Goal: Task Accomplishment & Management: Manage account settings

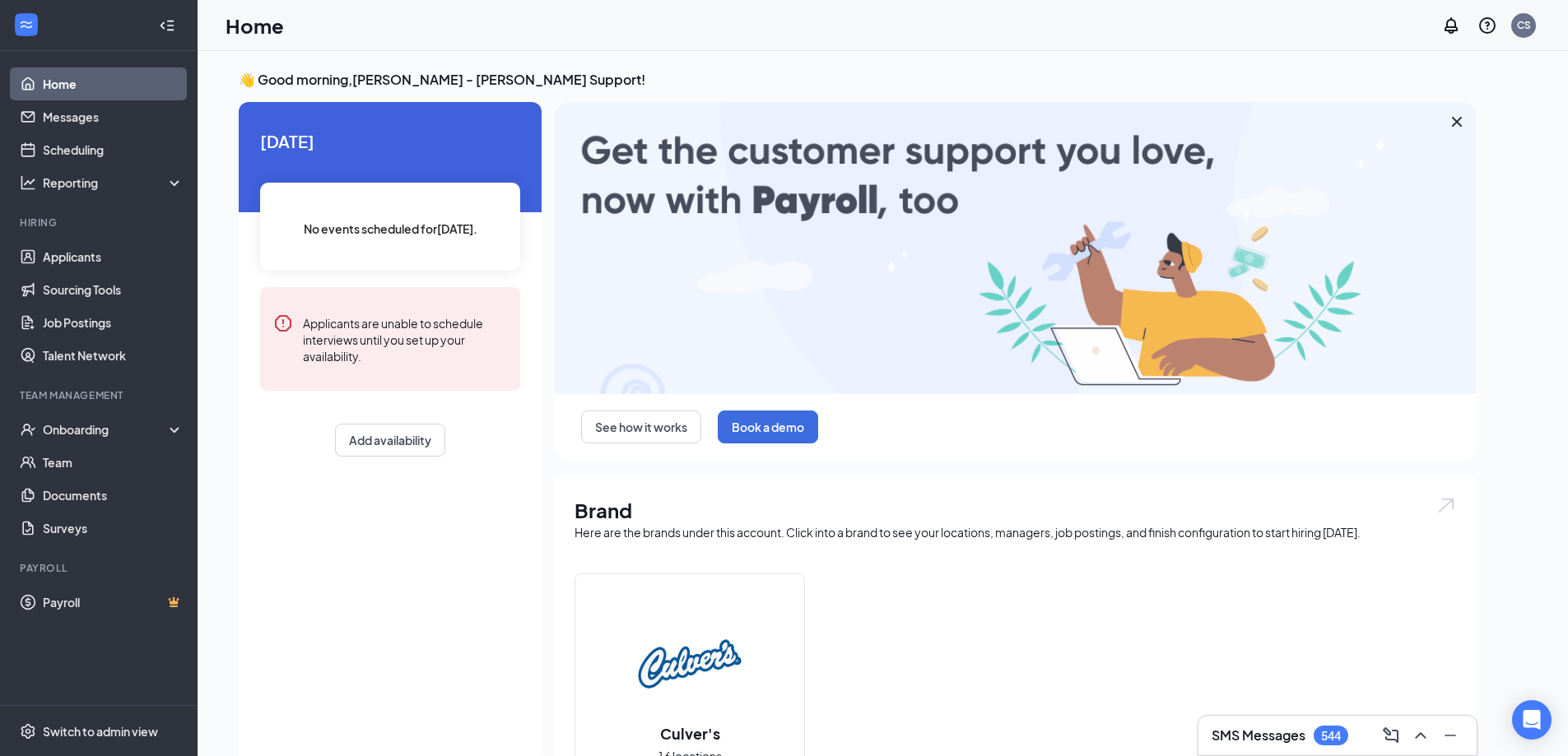
click at [1459, 123] on icon "Cross" at bounding box center [1457, 122] width 20 height 20
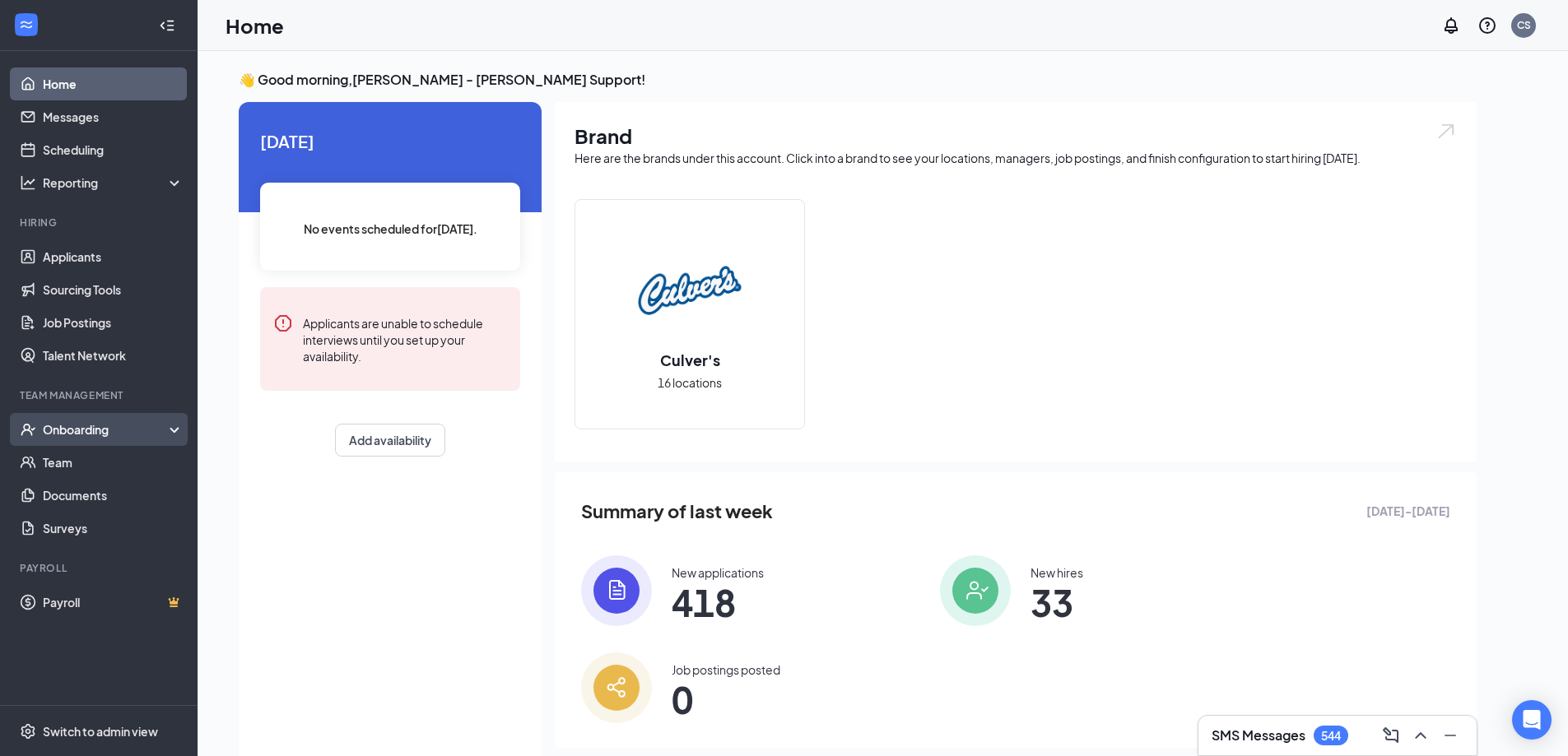
click at [105, 426] on div "Onboarding" at bounding box center [106, 429] width 127 height 17
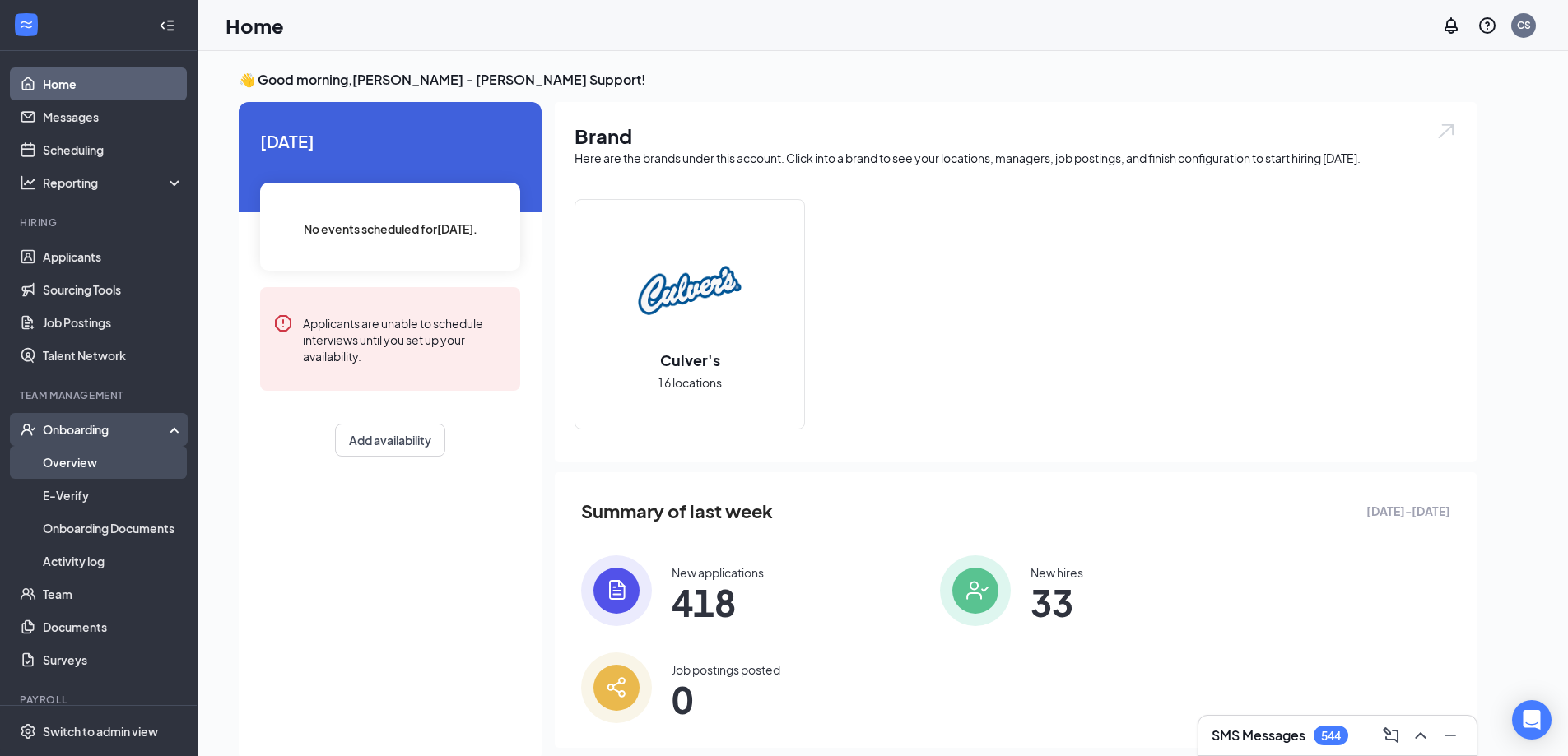
click at [102, 456] on link "Overview" at bounding box center [113, 462] width 141 height 33
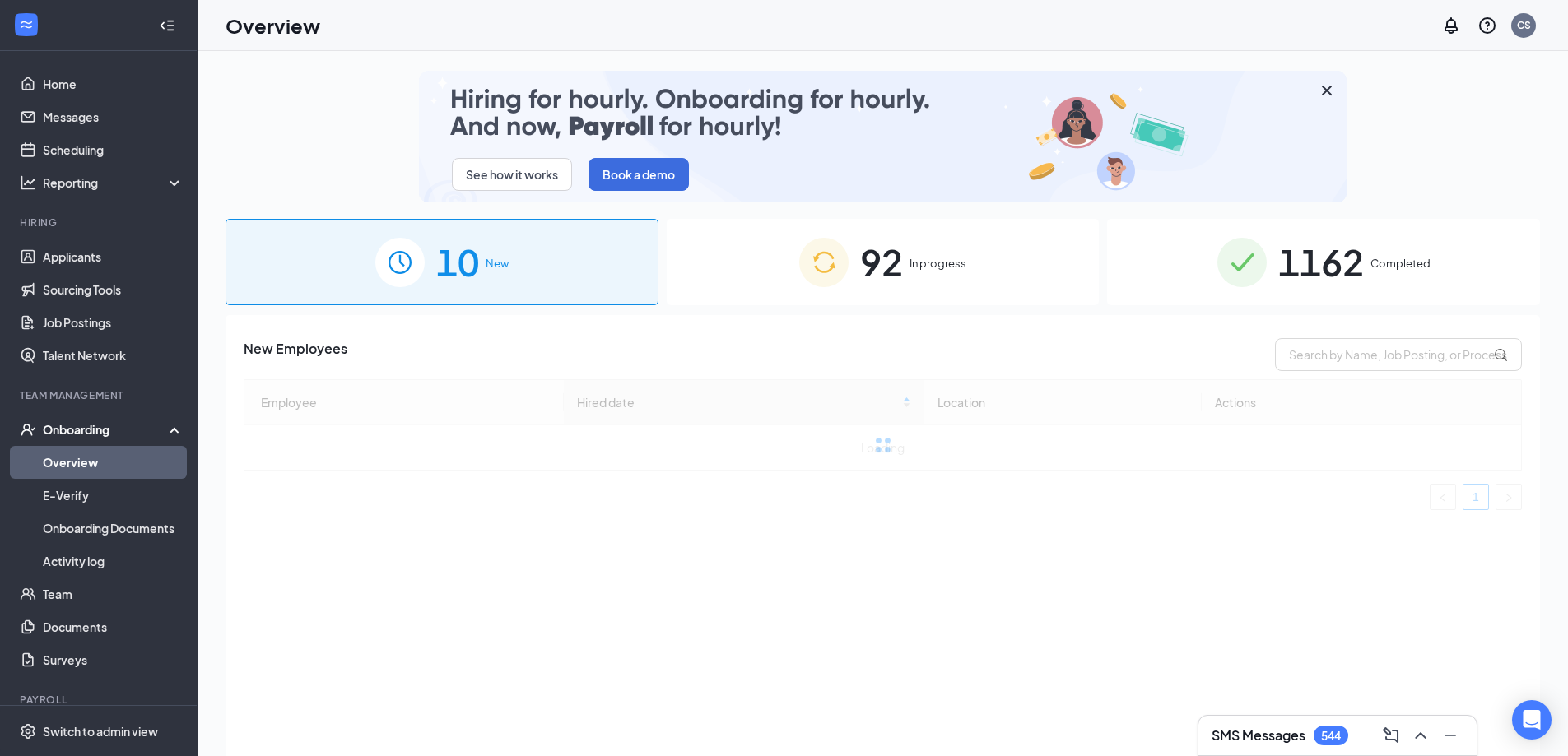
click at [896, 277] on span "92" at bounding box center [881, 262] width 43 height 57
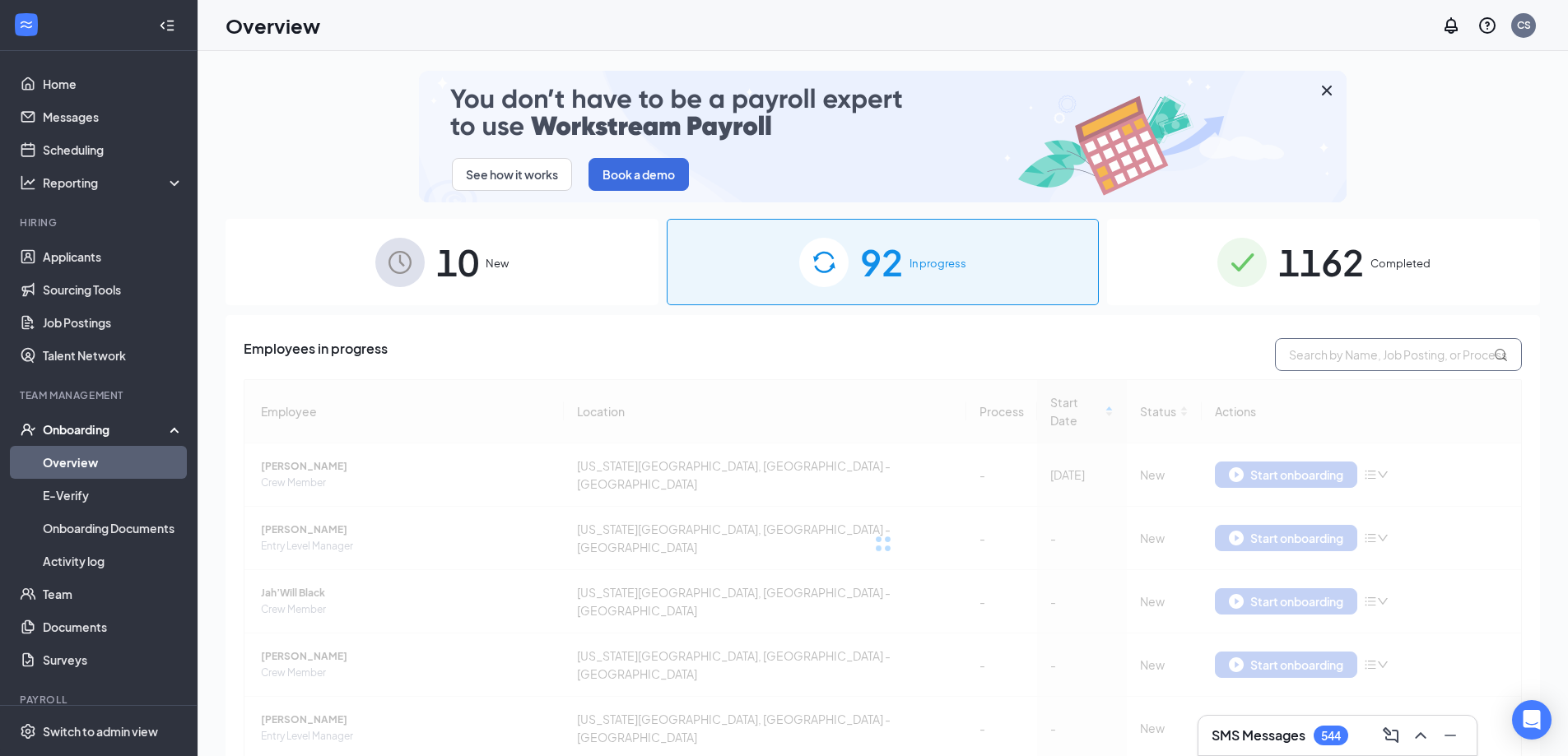
click at [1369, 357] on input "text" at bounding box center [1398, 354] width 247 height 33
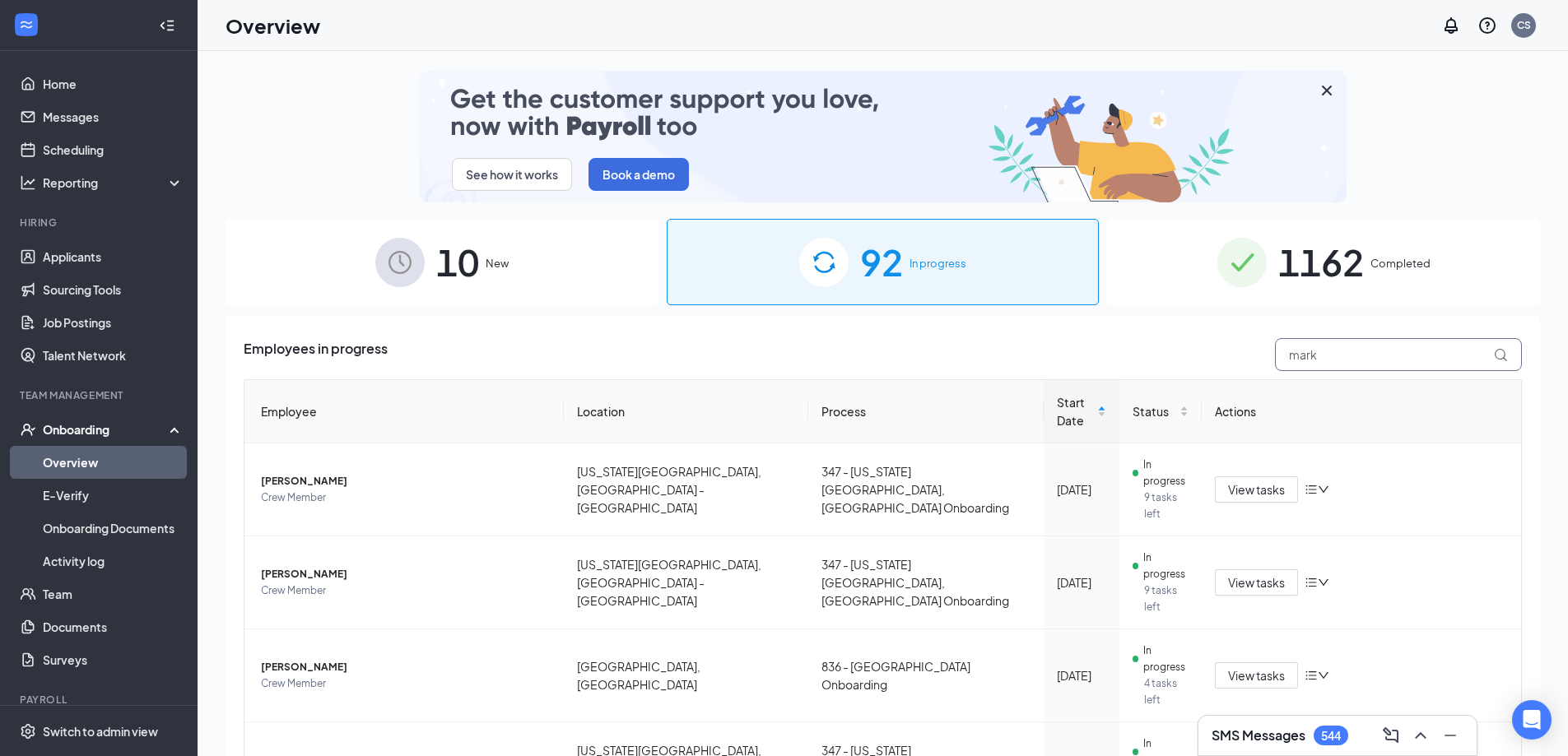
type input "mark"
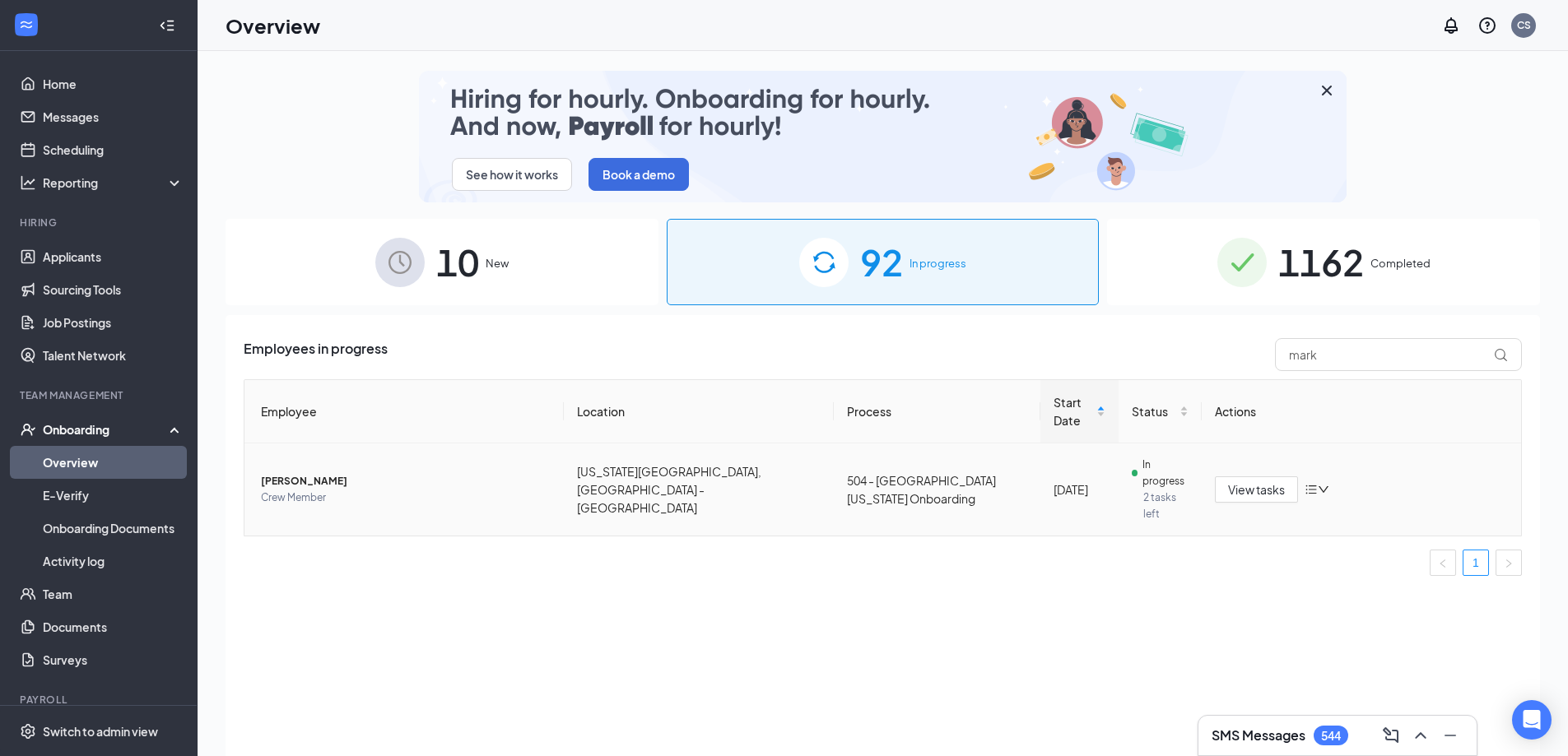
click at [329, 489] on span "Crew Member" at bounding box center [405, 498] width 289 height 17
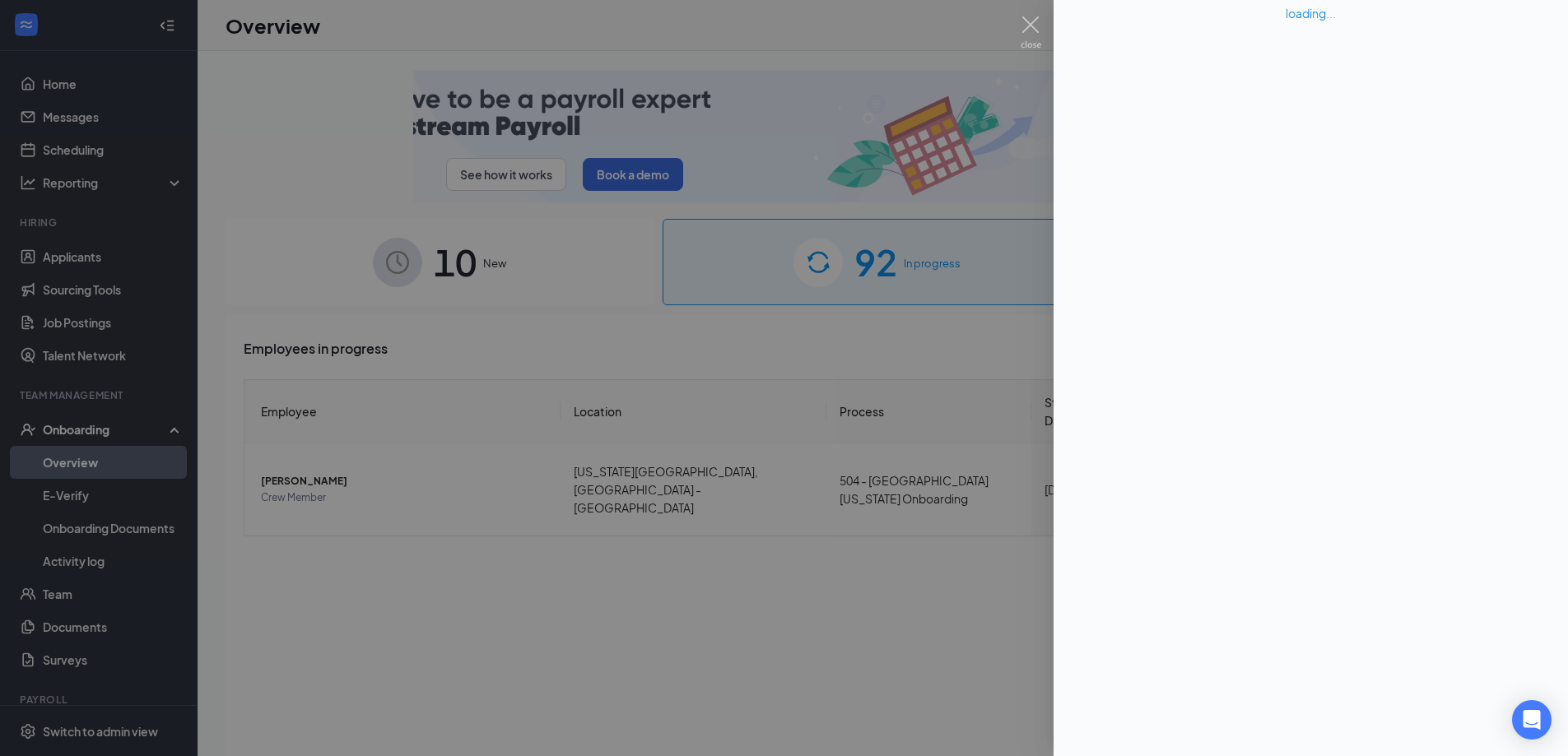
click at [730, 496] on div at bounding box center [784, 378] width 1568 height 756
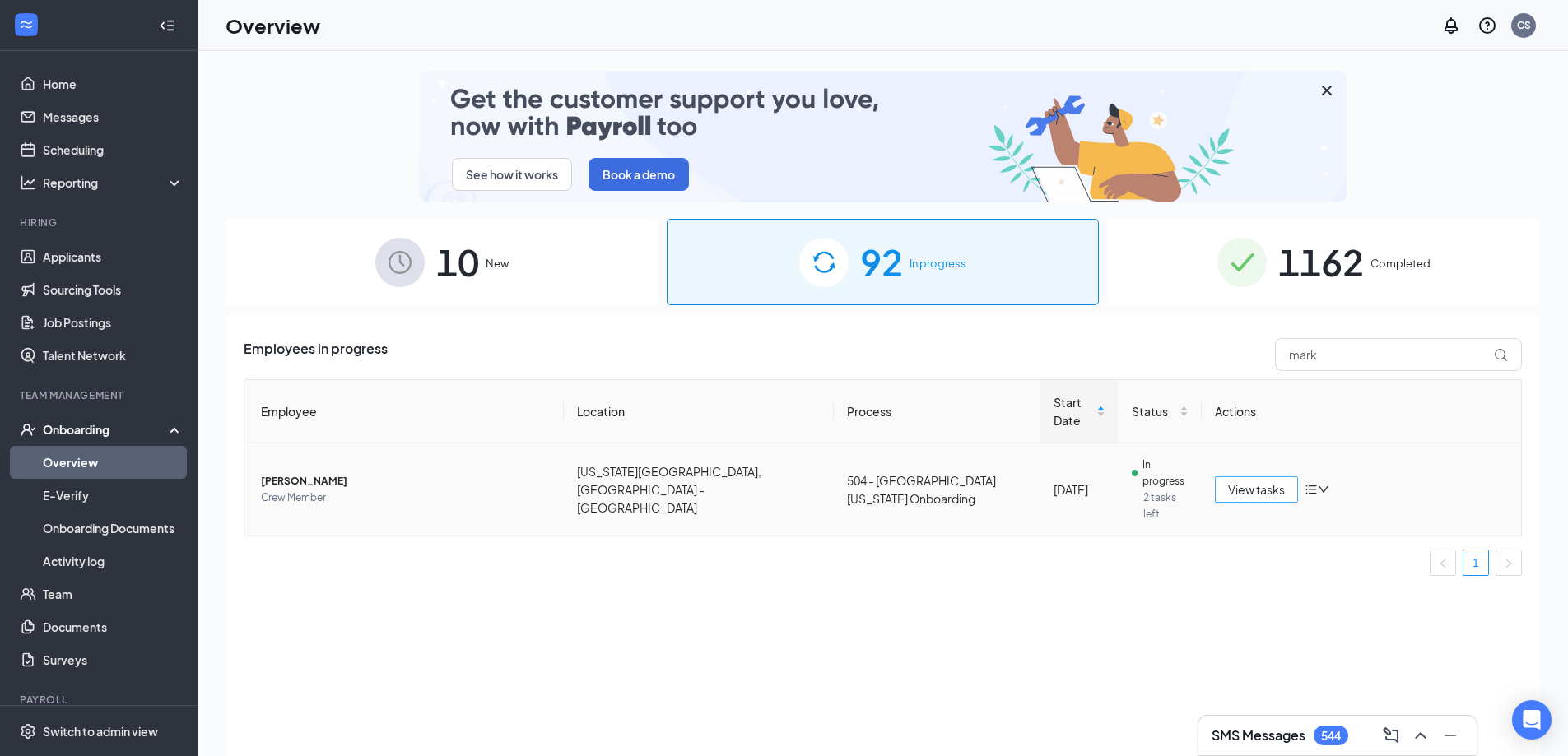
click at [1224, 476] on button "View tasks" at bounding box center [1256, 489] width 83 height 27
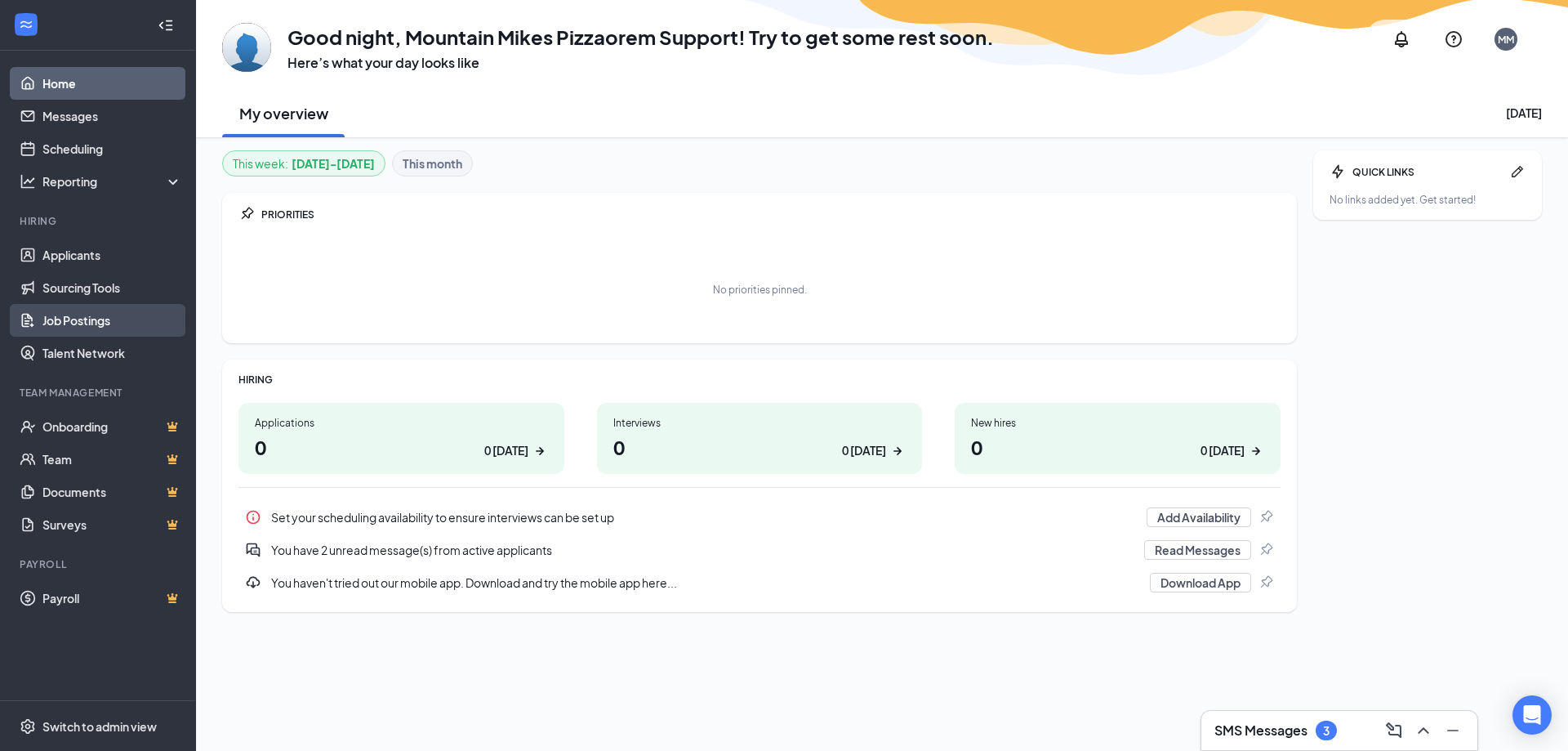
click at [78, 324] on link "Job Postings" at bounding box center [112, 320] width 140 height 32
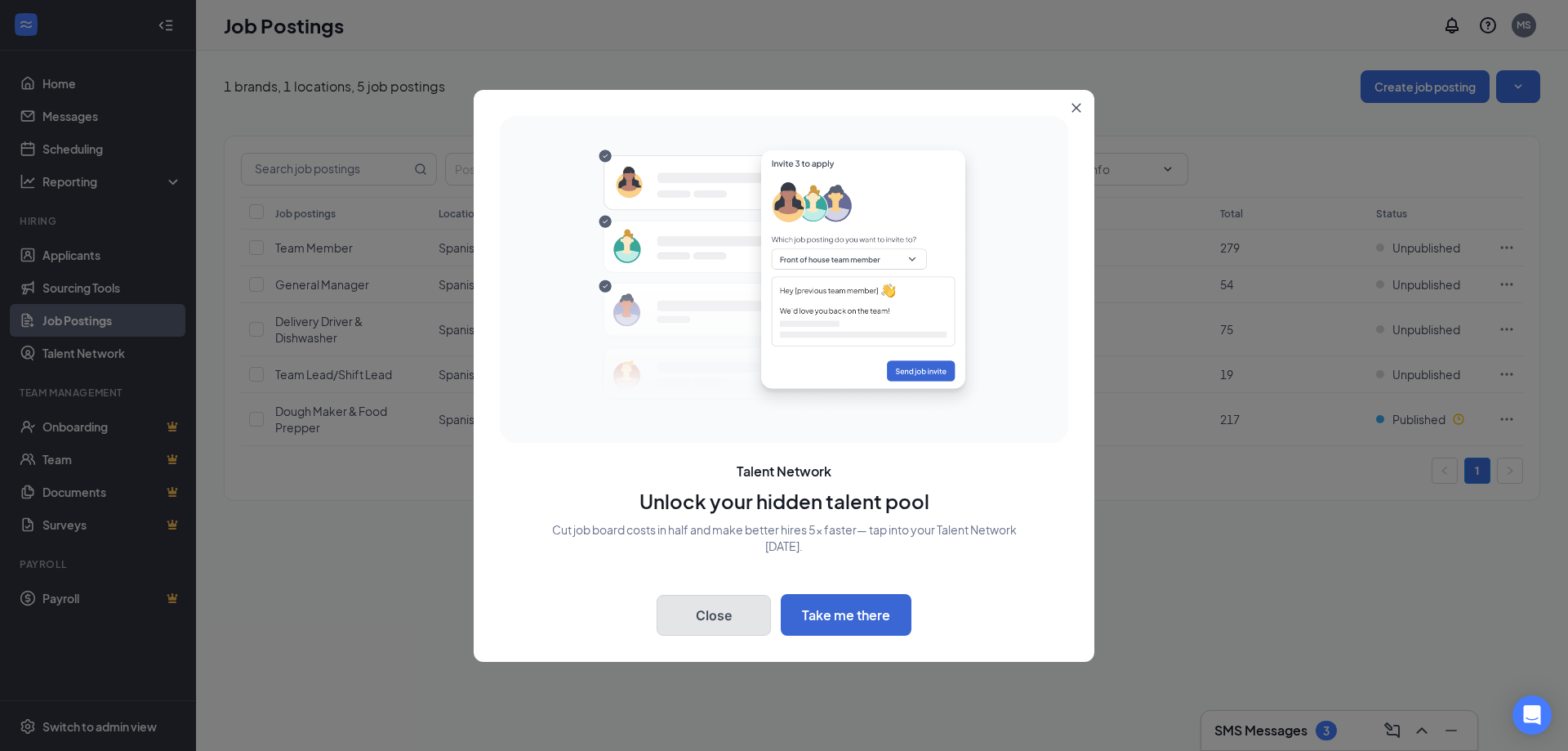
click at [699, 604] on button "Close" at bounding box center [714, 614] width 114 height 41
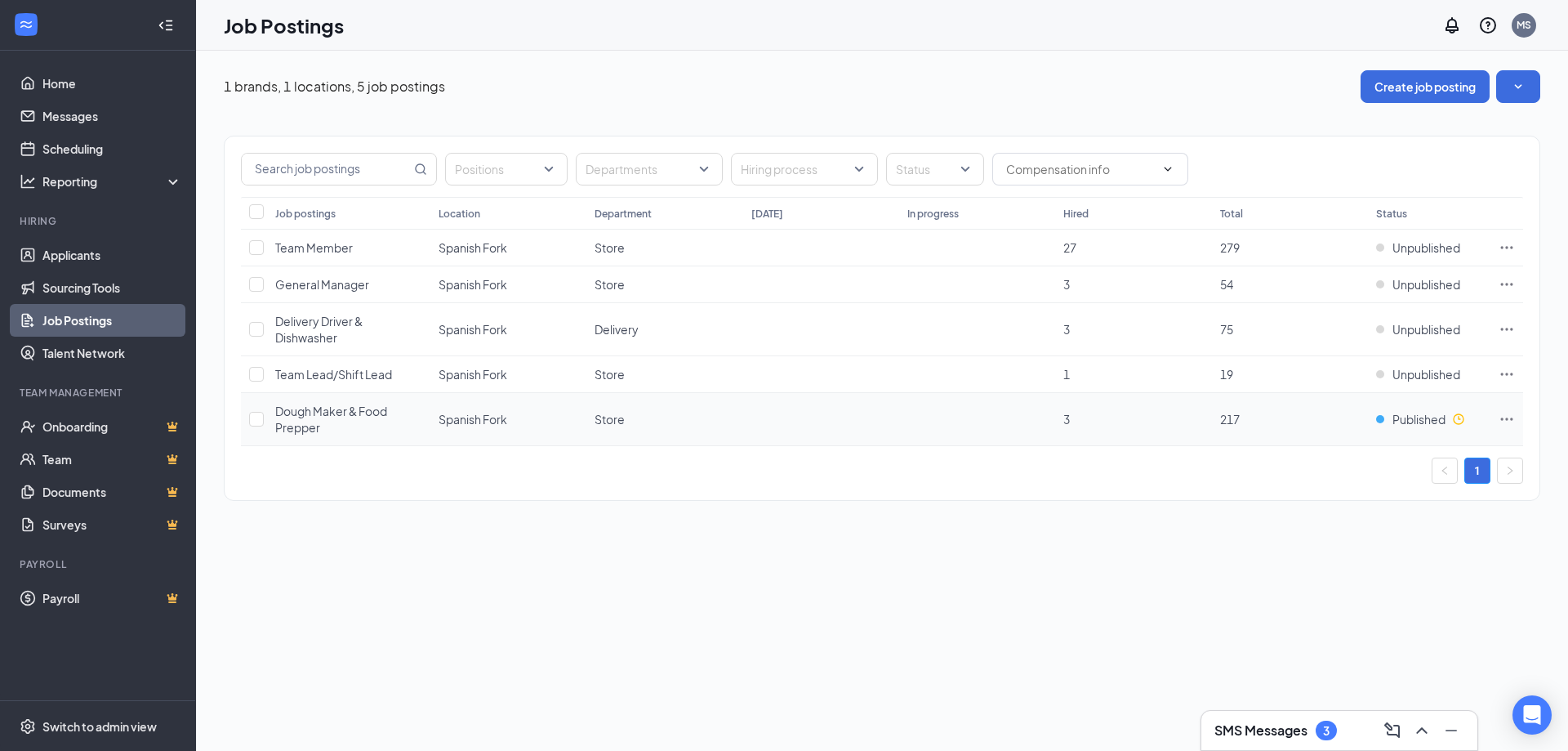
click at [1506, 423] on icon "Ellipses" at bounding box center [1507, 419] width 17 height 17
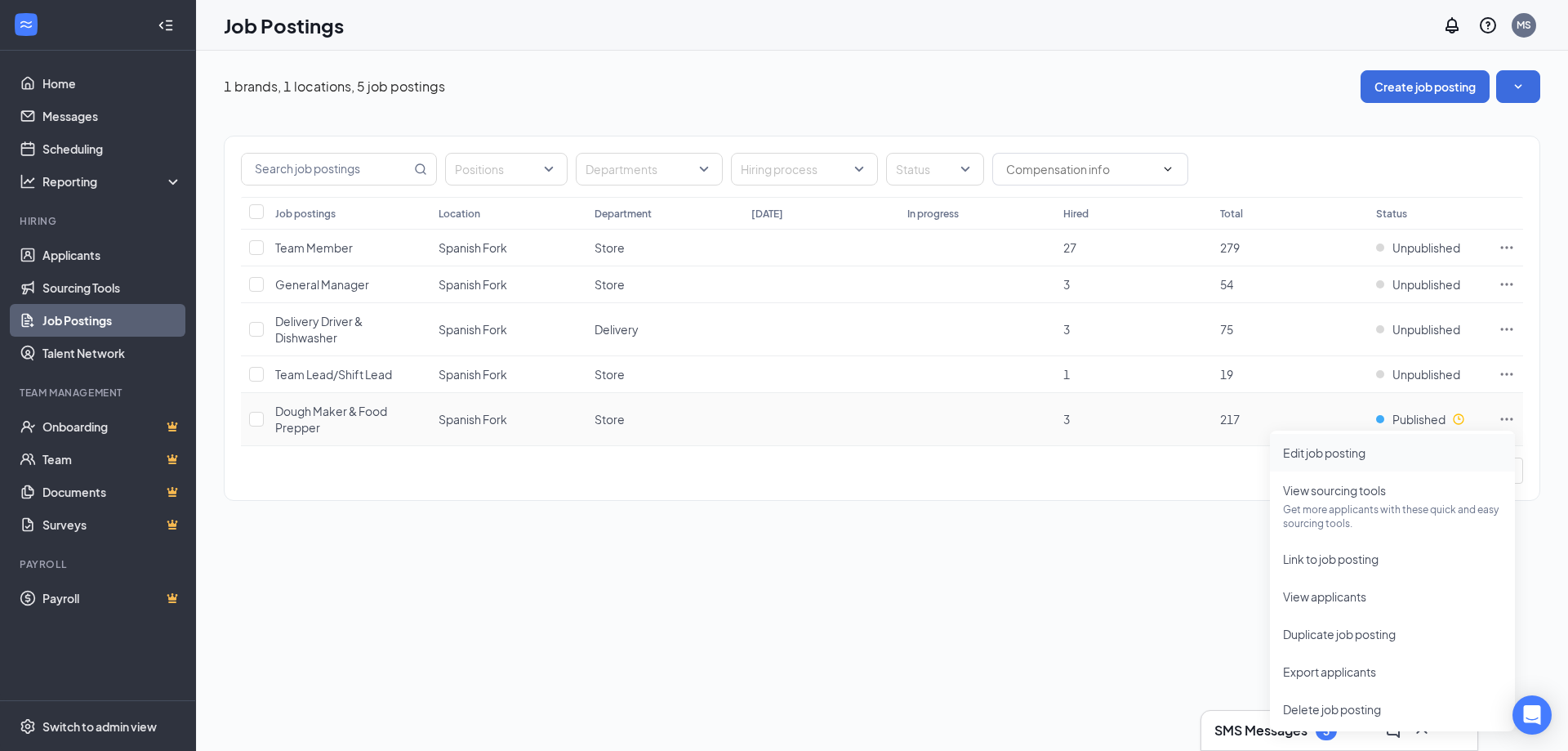
click at [1486, 458] on span "Edit job posting" at bounding box center [1392, 453] width 219 height 18
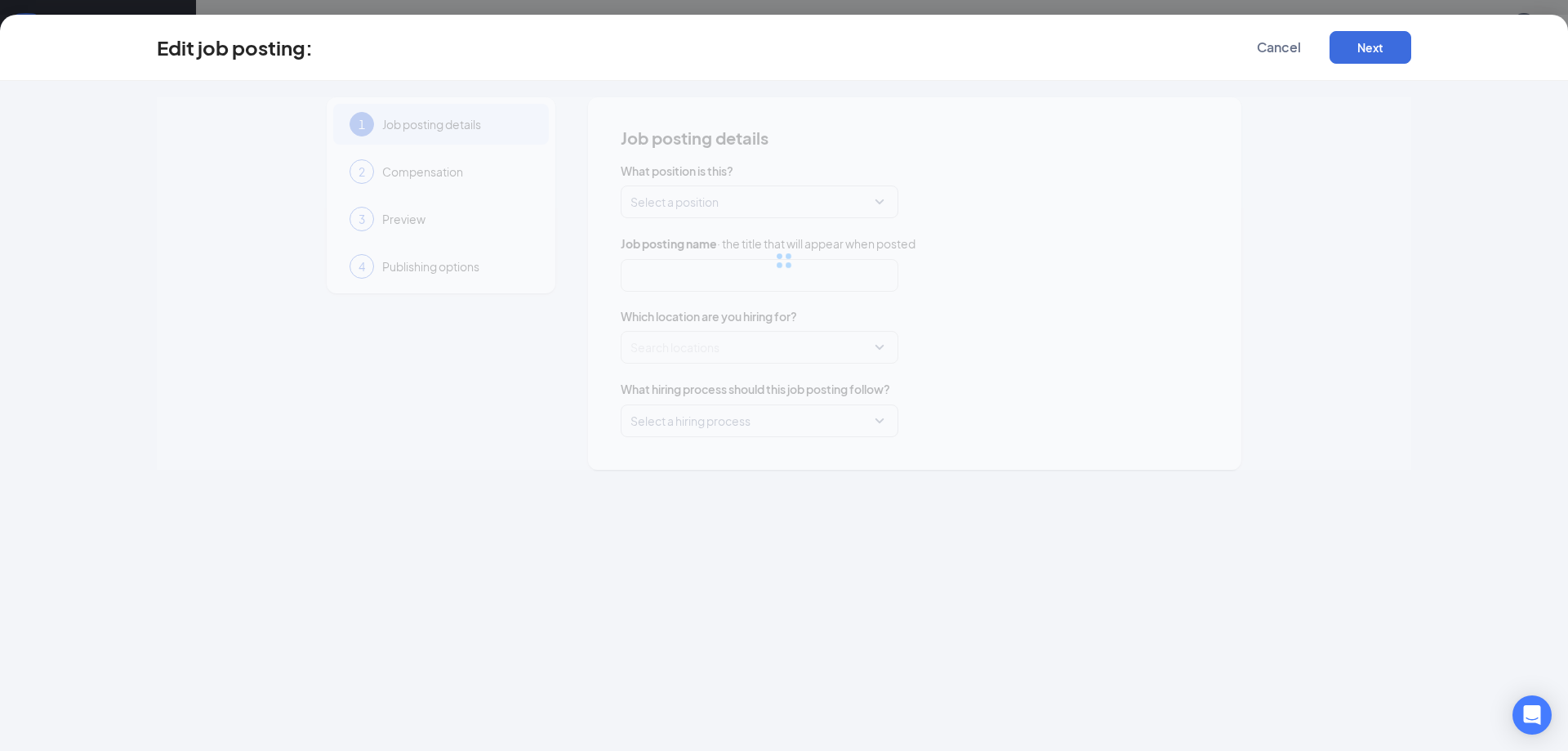
type input "Dough Maker & Food Prepper"
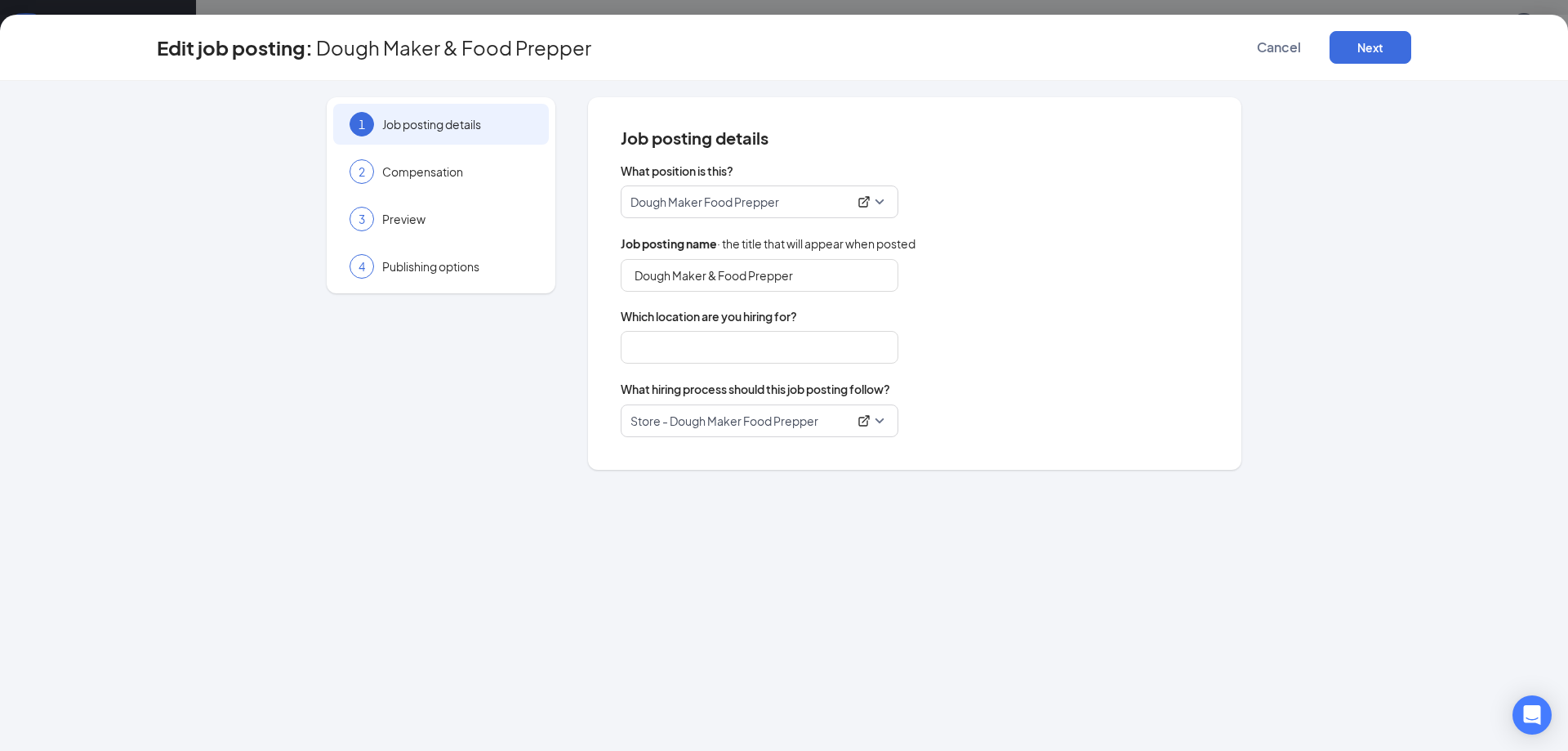
type input "Spanish Fork"
click at [447, 185] on div "2 Compensation" at bounding box center [441, 171] width 215 height 41
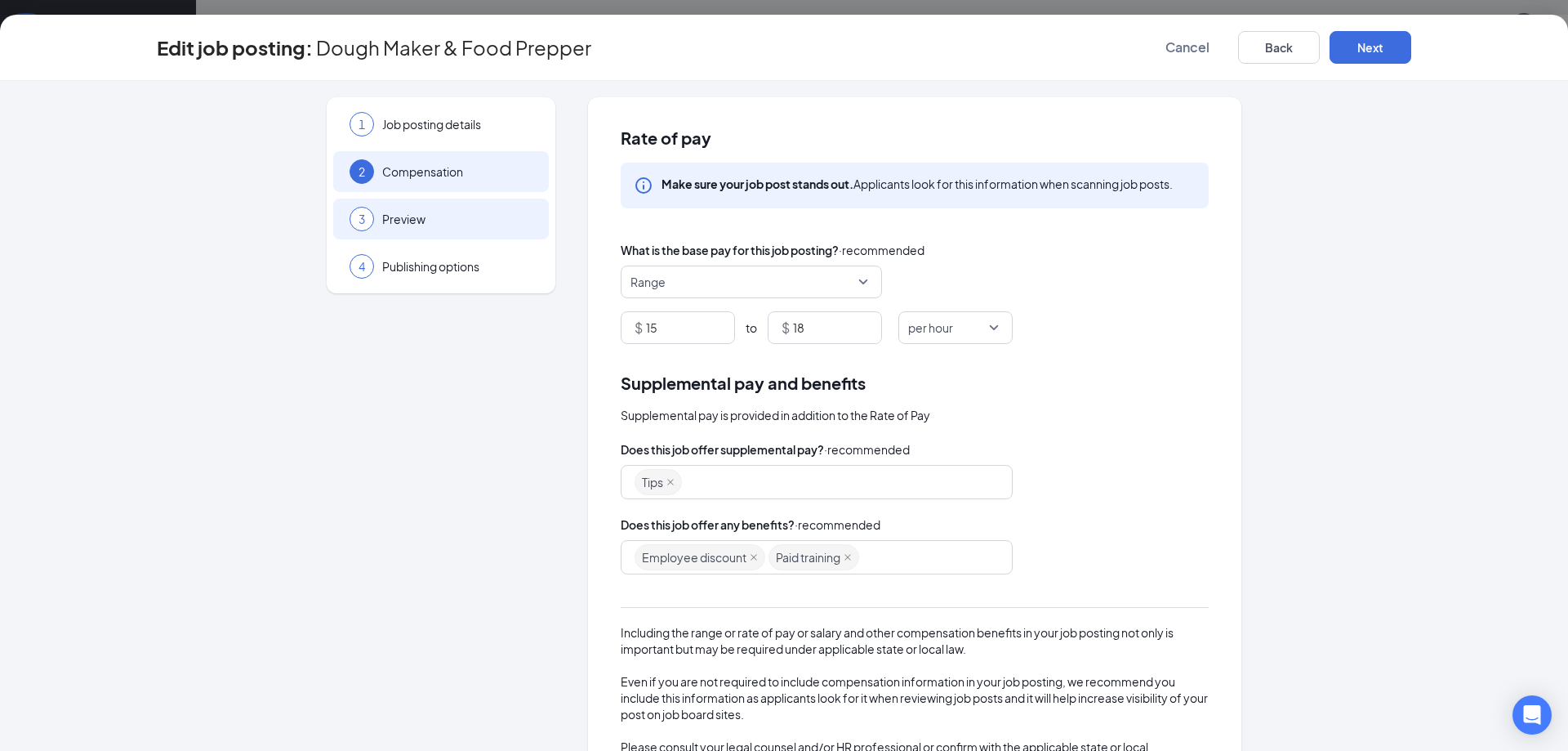
click at [406, 225] on span "Preview" at bounding box center [458, 219] width 151 height 17
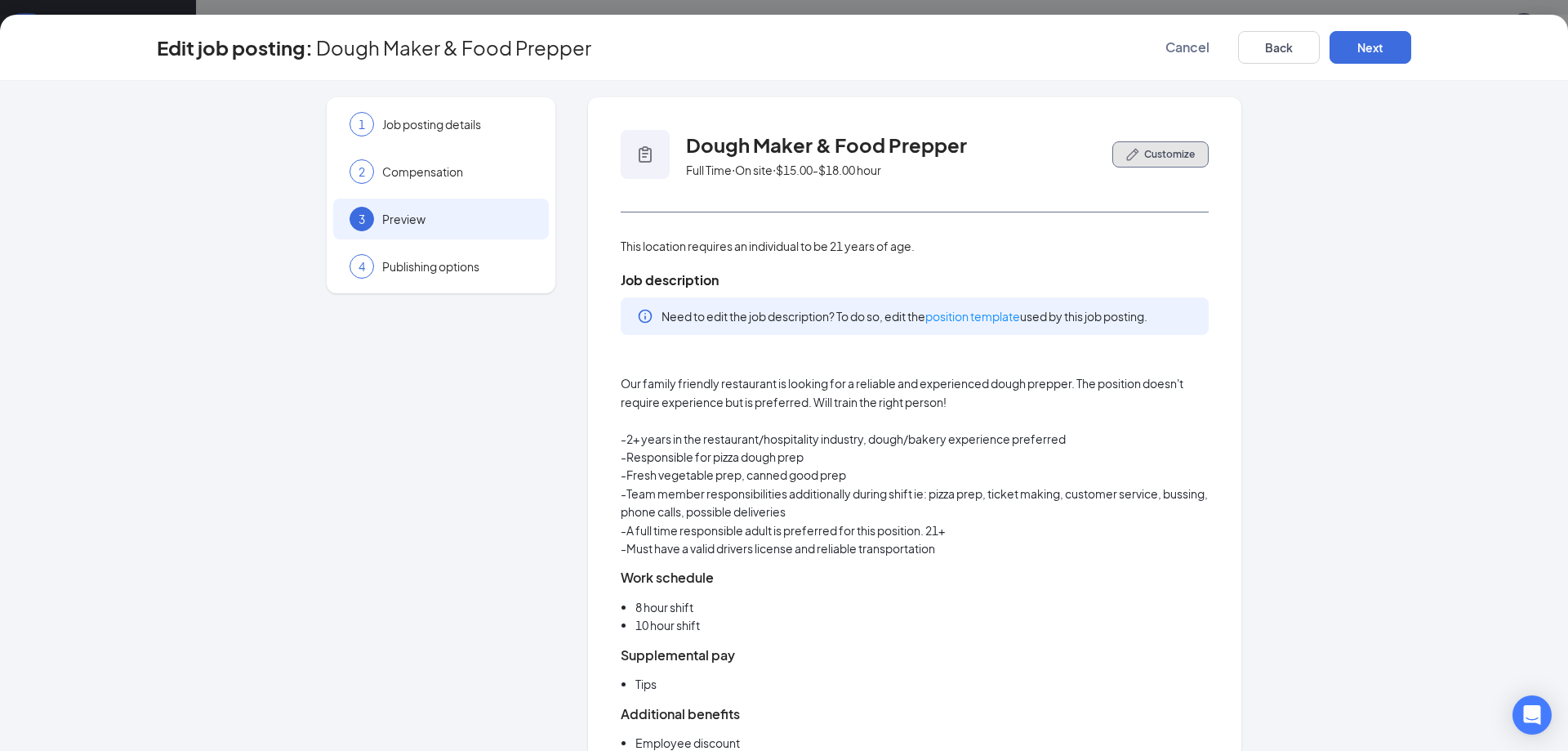
click at [1166, 165] on button "Customize" at bounding box center [1161, 155] width 96 height 26
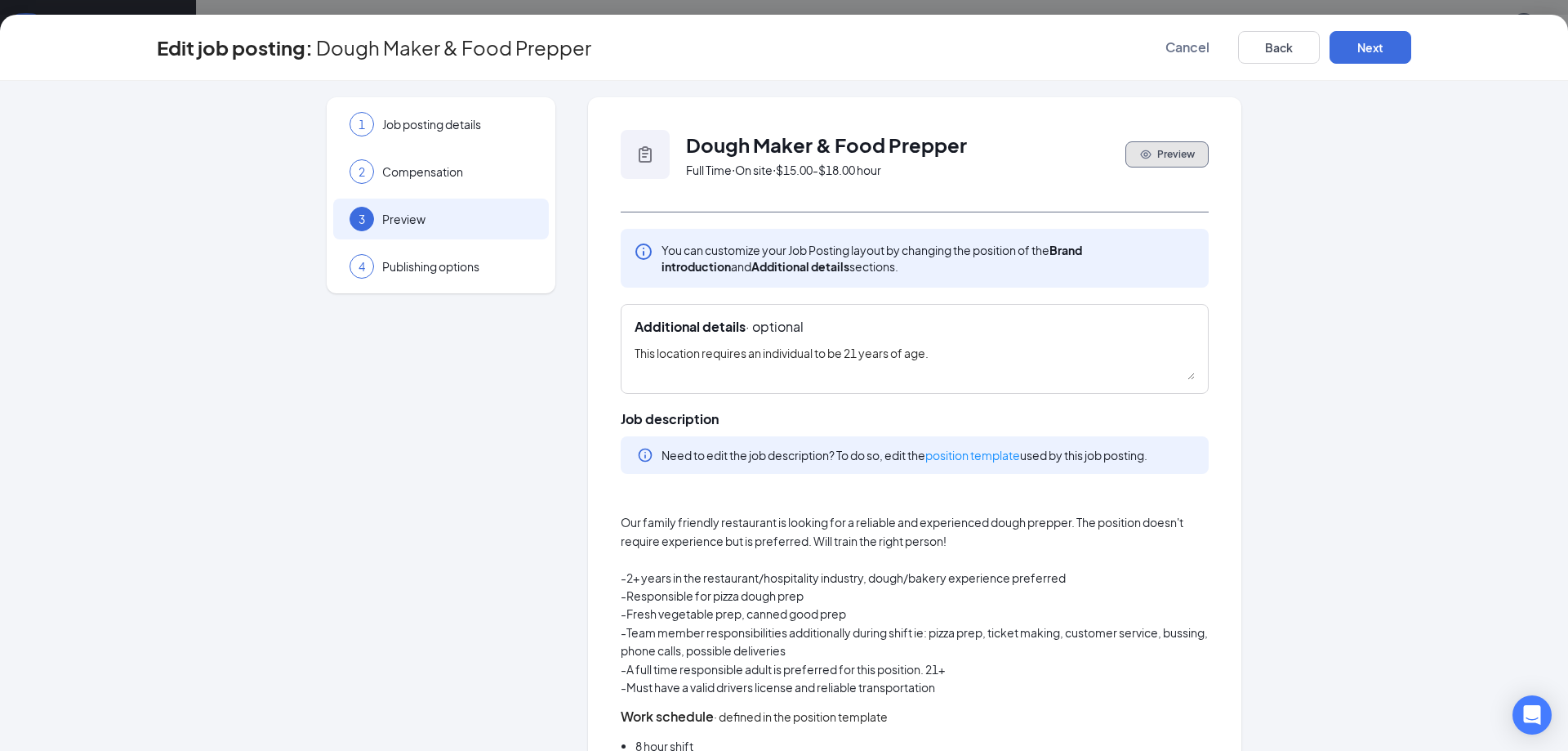
click at [1149, 159] on button "Preview" at bounding box center [1167, 155] width 84 height 26
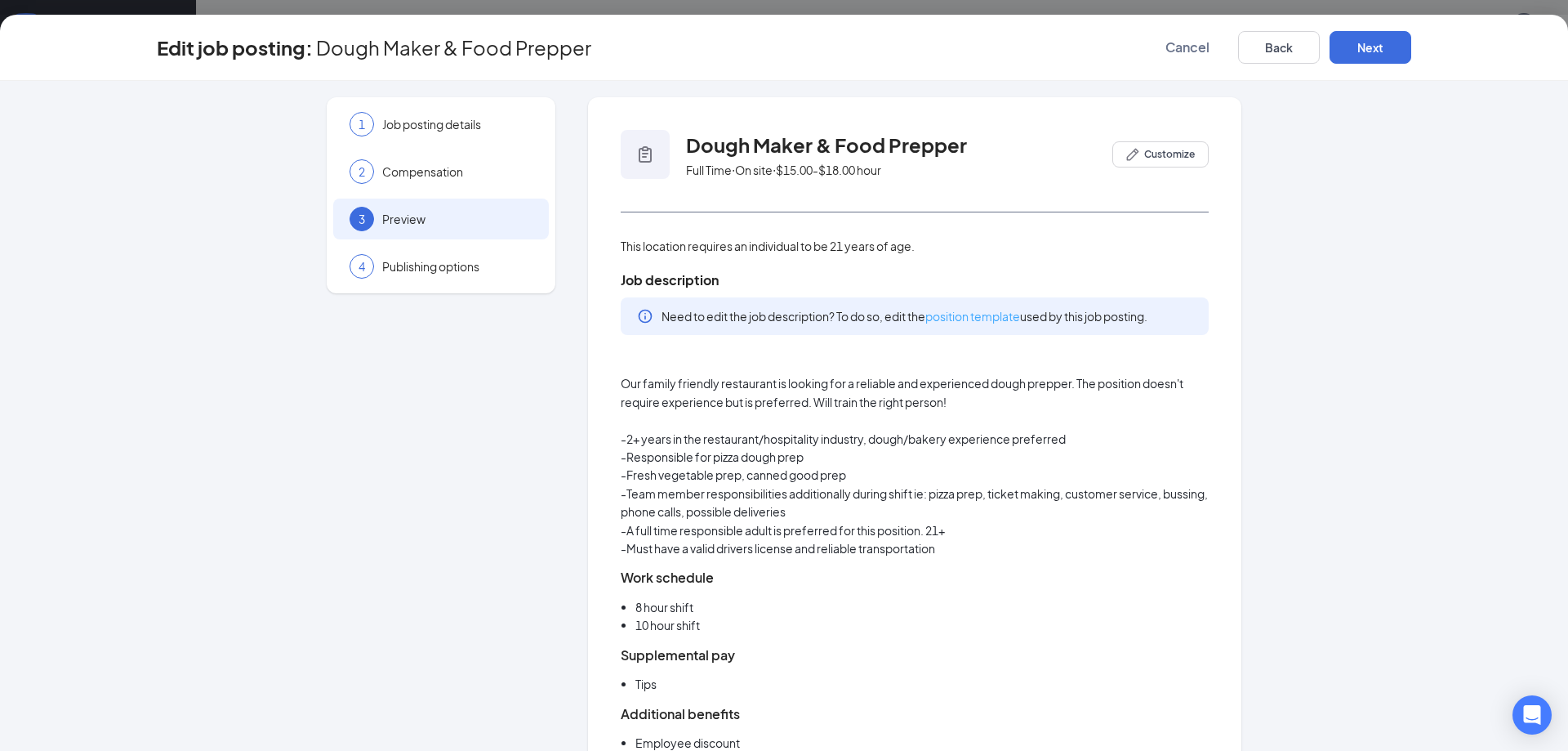
click at [1010, 315] on link "position template" at bounding box center [973, 316] width 94 height 15
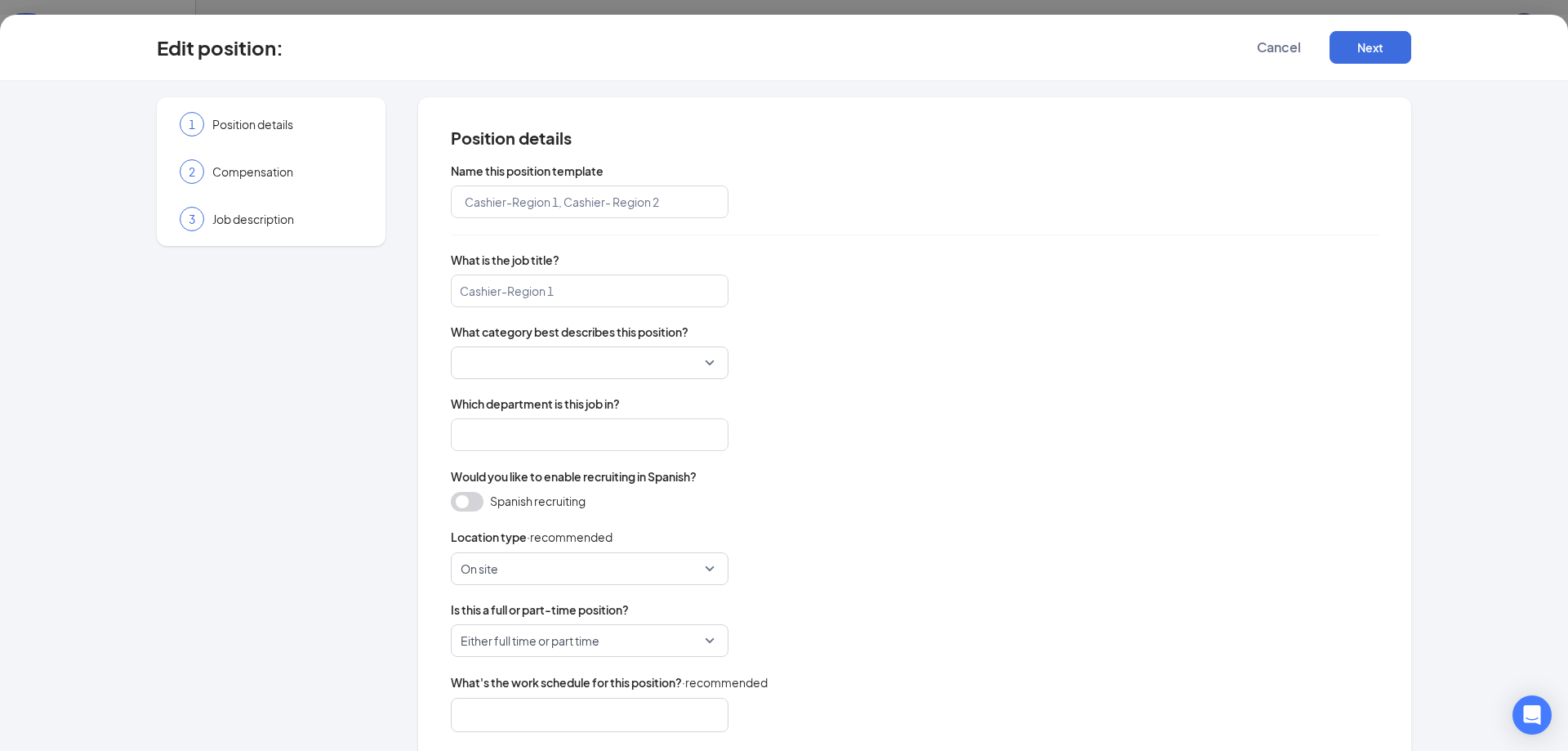
type input "Dough Maker Food Prepper"
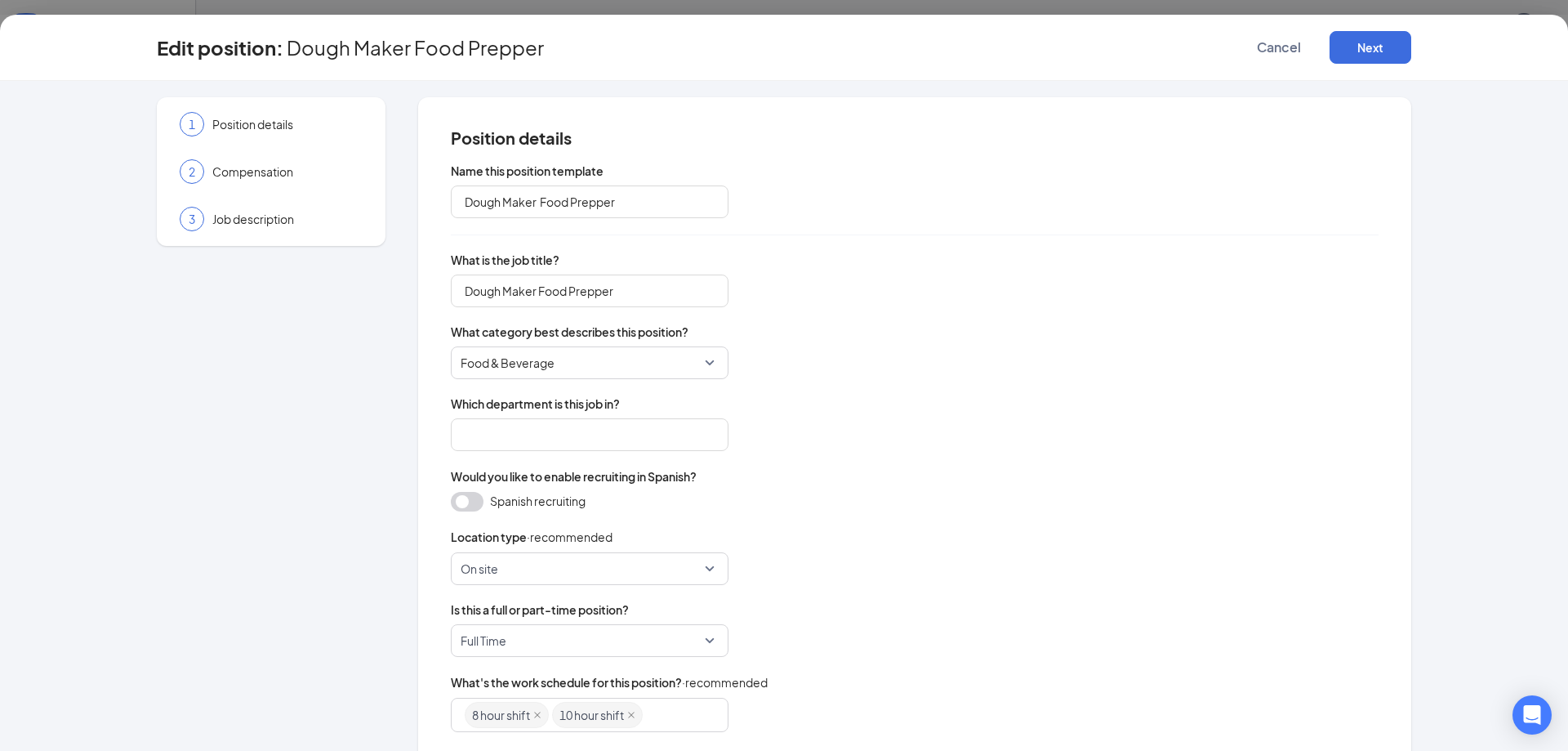
type input "Store"
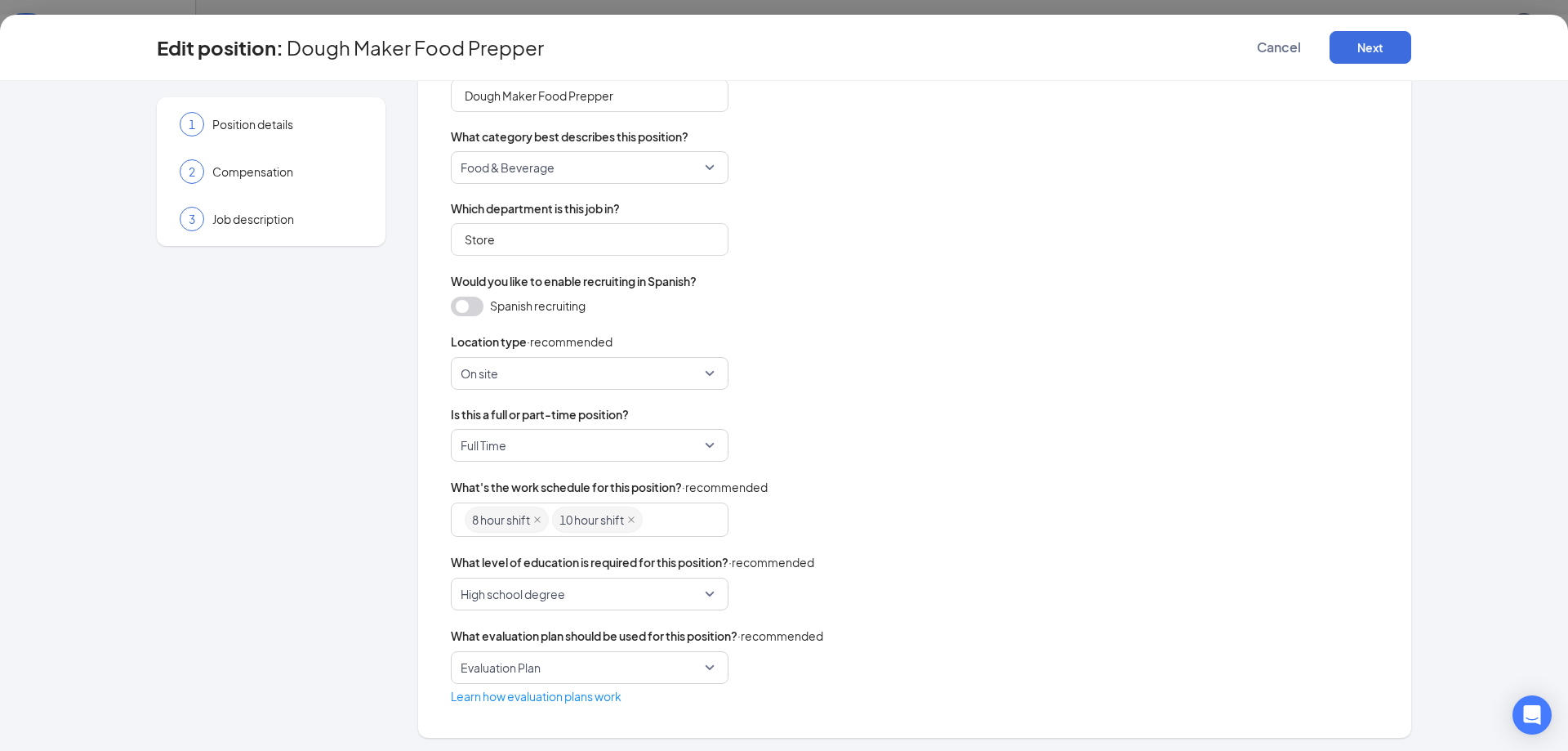
scroll to position [199, 0]
click at [256, 133] on div "1 Position details" at bounding box center [271, 123] width 215 height 41
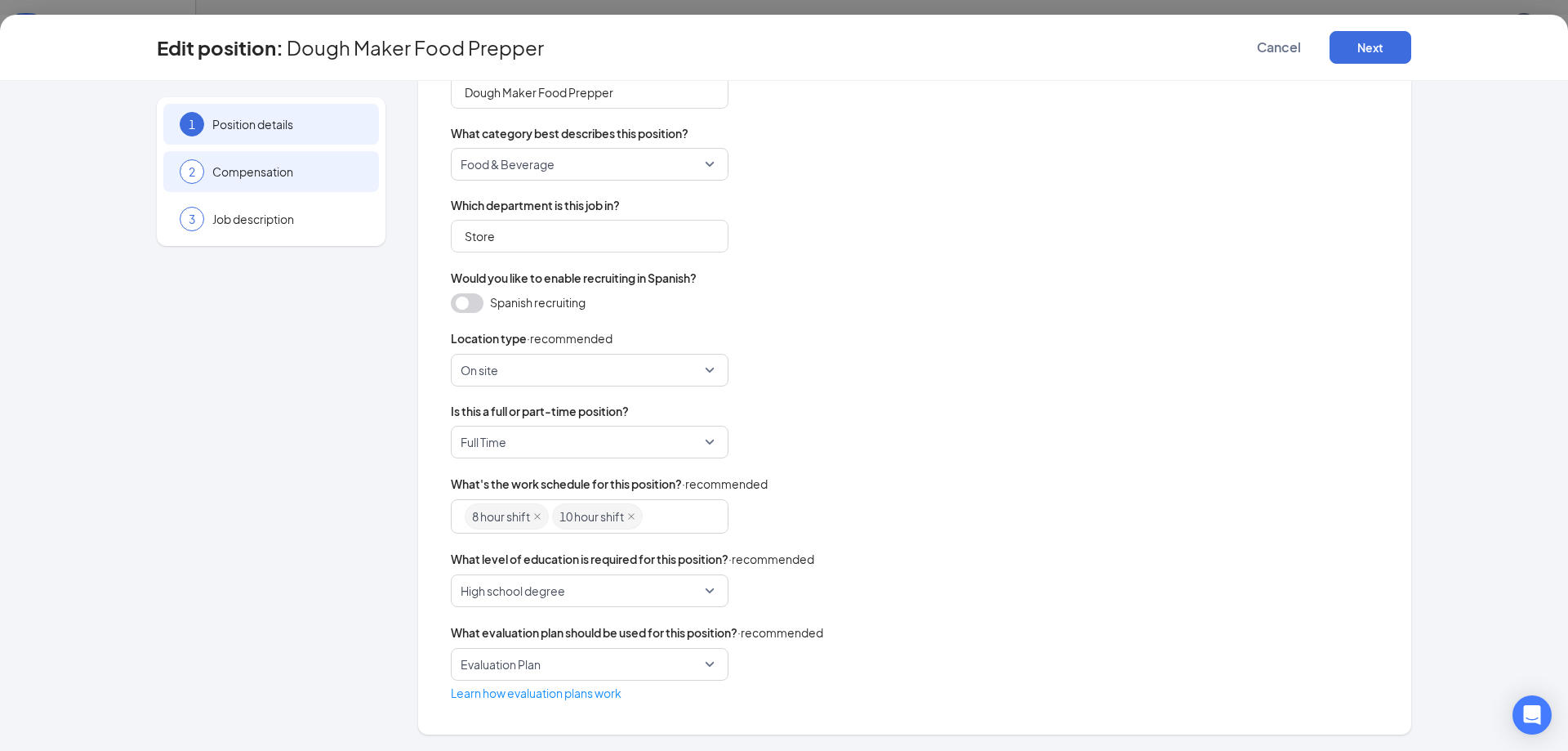
click at [263, 168] on span "Compensation" at bounding box center [288, 171] width 151 height 17
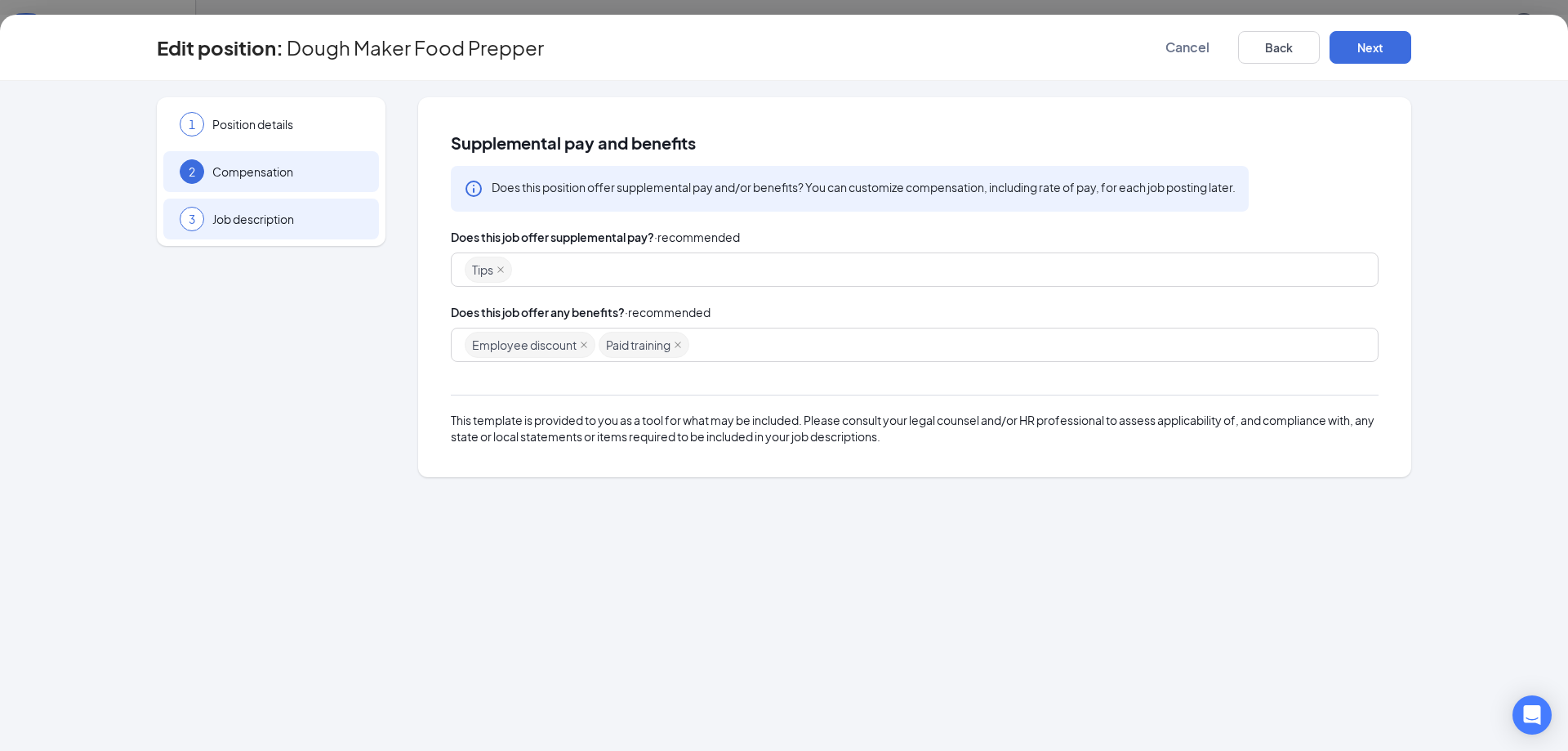
click at [272, 210] on div "3 Job description" at bounding box center [271, 219] width 215 height 41
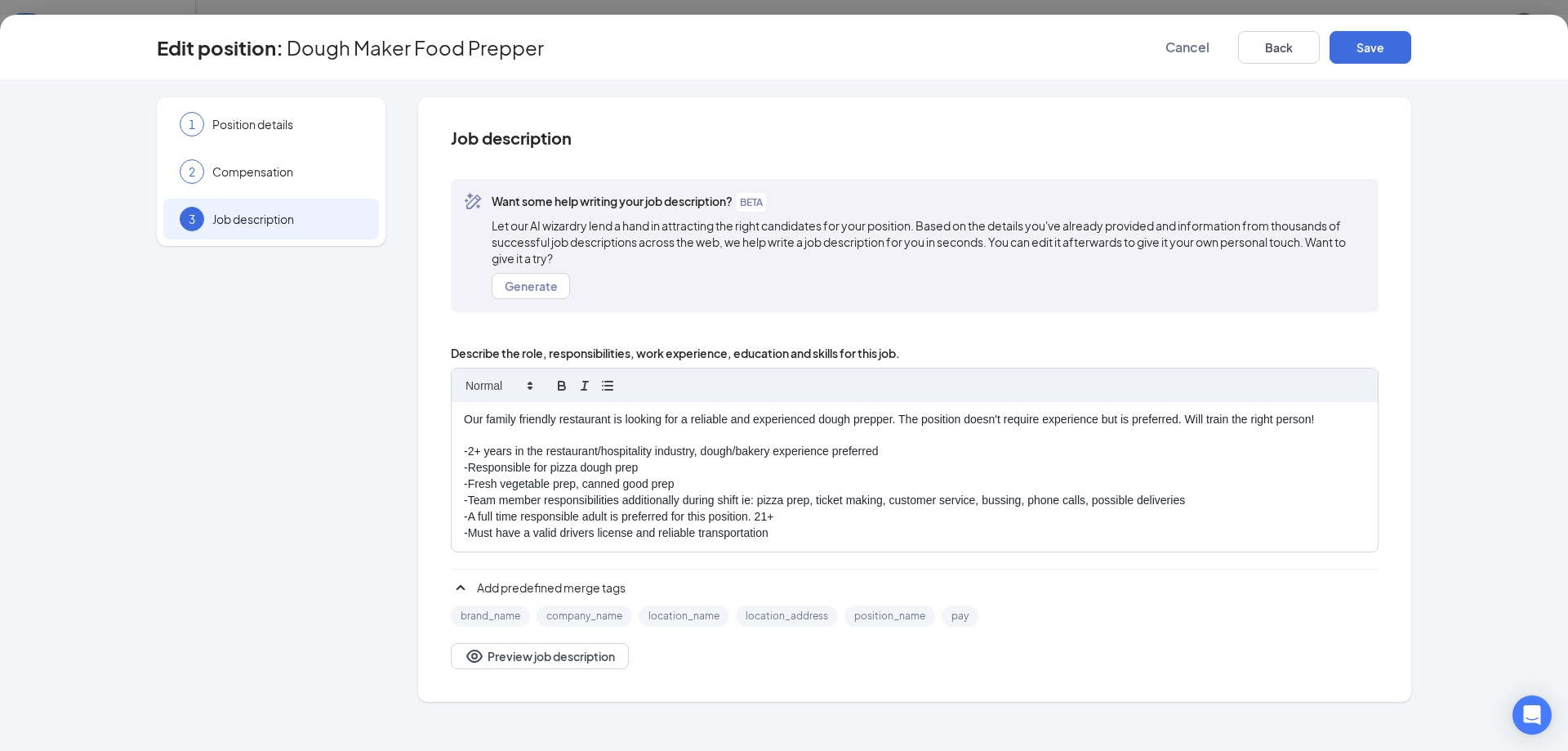
click at [552, 455] on p "-2+ years in the restaurant/hospitality industry, dough/bakery experience prefe…" at bounding box center [914, 452] width 902 height 17
click at [562, 481] on p "-Fresh vegetable prep, canned good prep" at bounding box center [914, 484] width 902 height 17
click at [440, 552] on div "Job description Want some help writing your job description? BETA Let our AI wi…" at bounding box center [915, 399] width 993 height 604
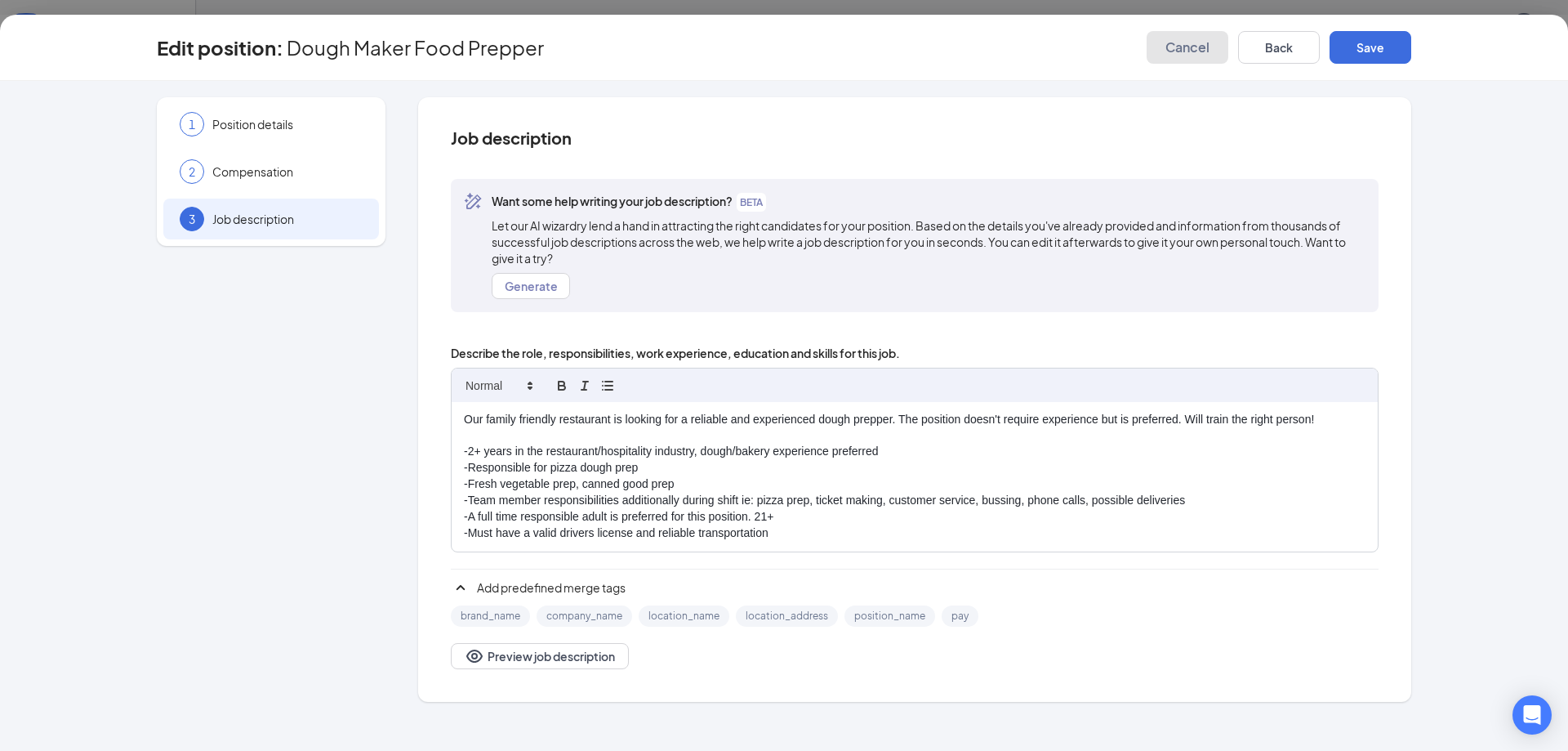
click at [1197, 49] on span "Cancel" at bounding box center [1187, 47] width 44 height 17
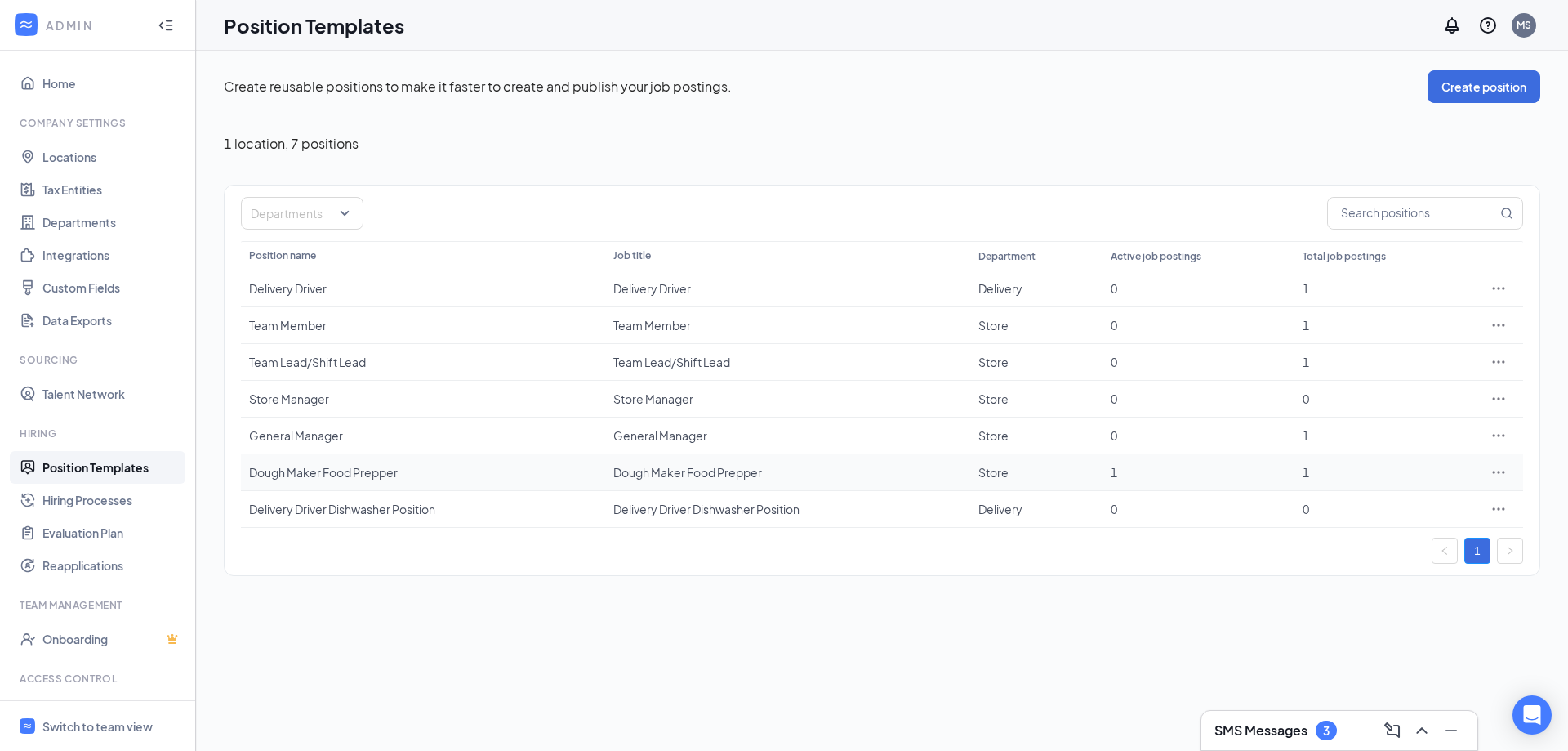
click at [326, 468] on div "Dough Maker Food Prepper" at bounding box center [423, 472] width 348 height 17
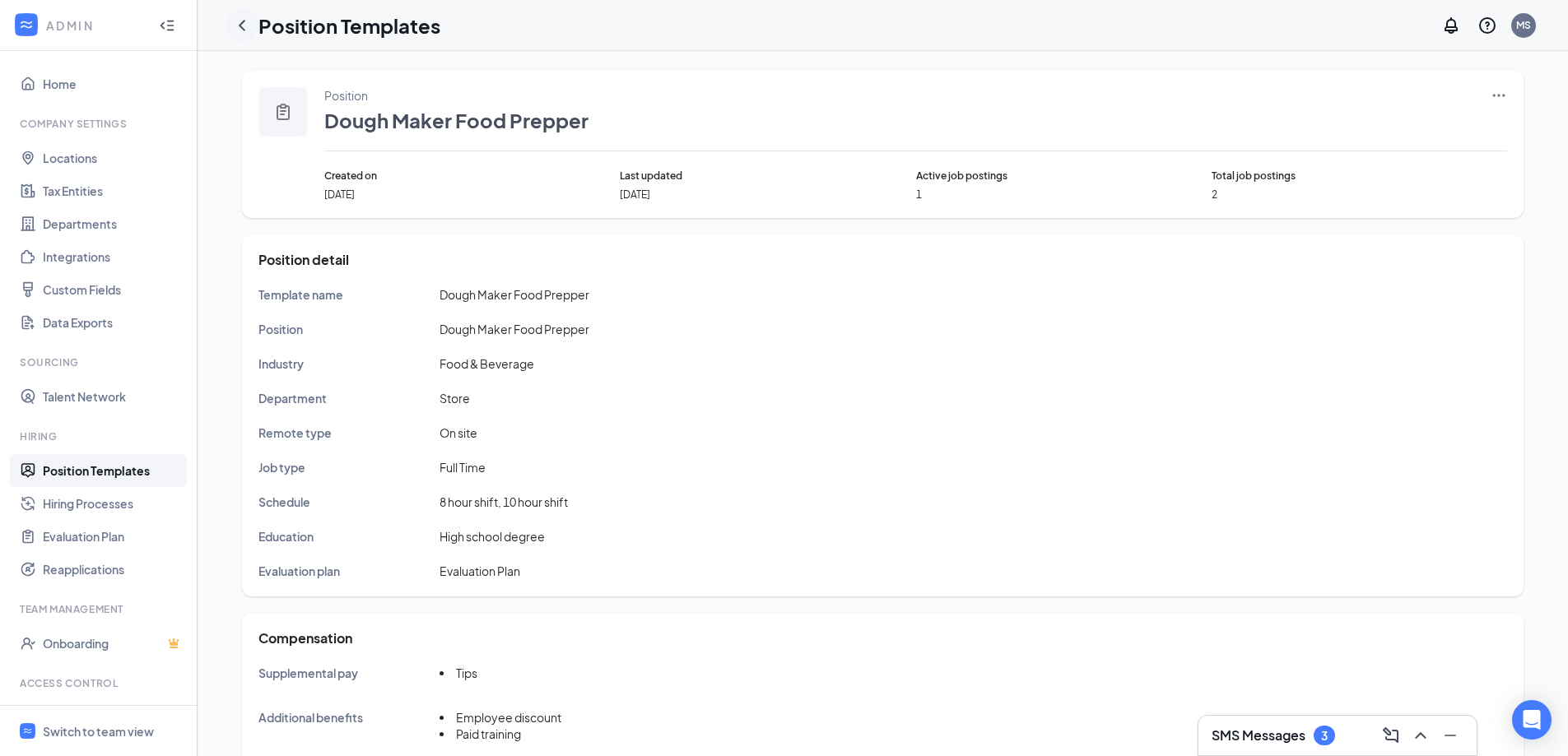
click at [234, 27] on icon "ChevronLeft" at bounding box center [242, 26] width 20 height 20
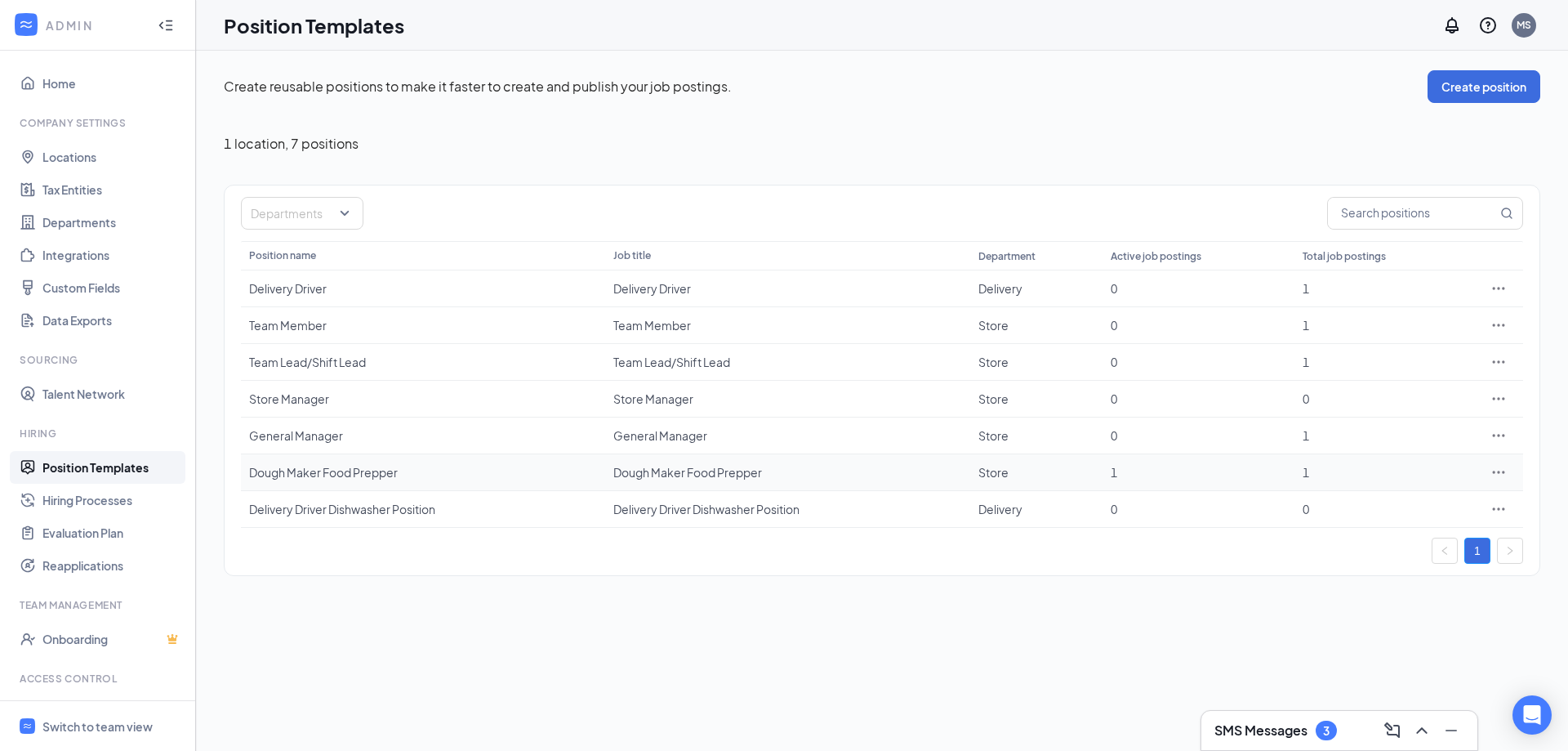
click at [1497, 471] on icon "Ellipses" at bounding box center [1499, 472] width 17 height 17
click at [1474, 500] on span "Edit" at bounding box center [1424, 506] width 141 height 18
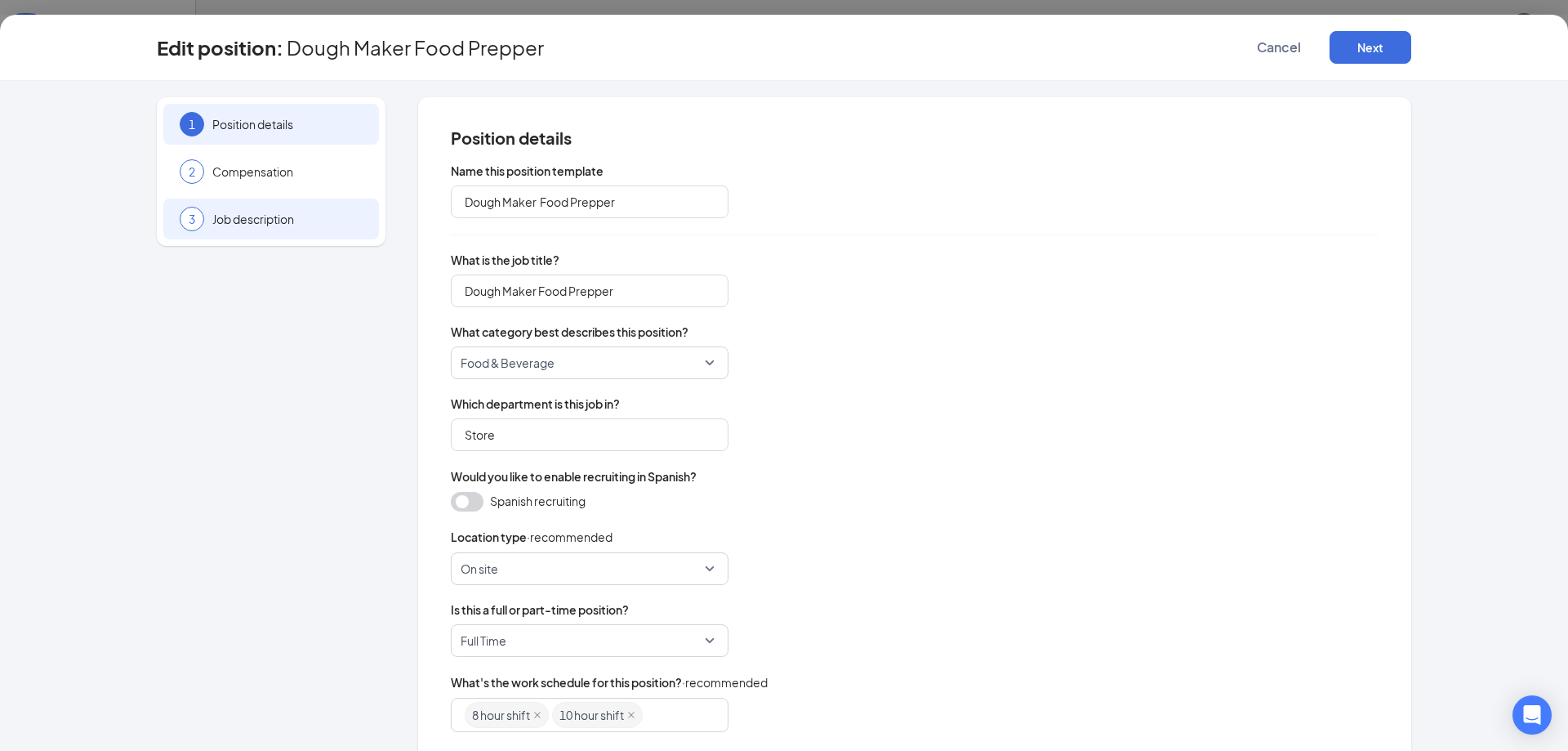
click at [279, 207] on div "3 Job description" at bounding box center [271, 219] width 215 height 41
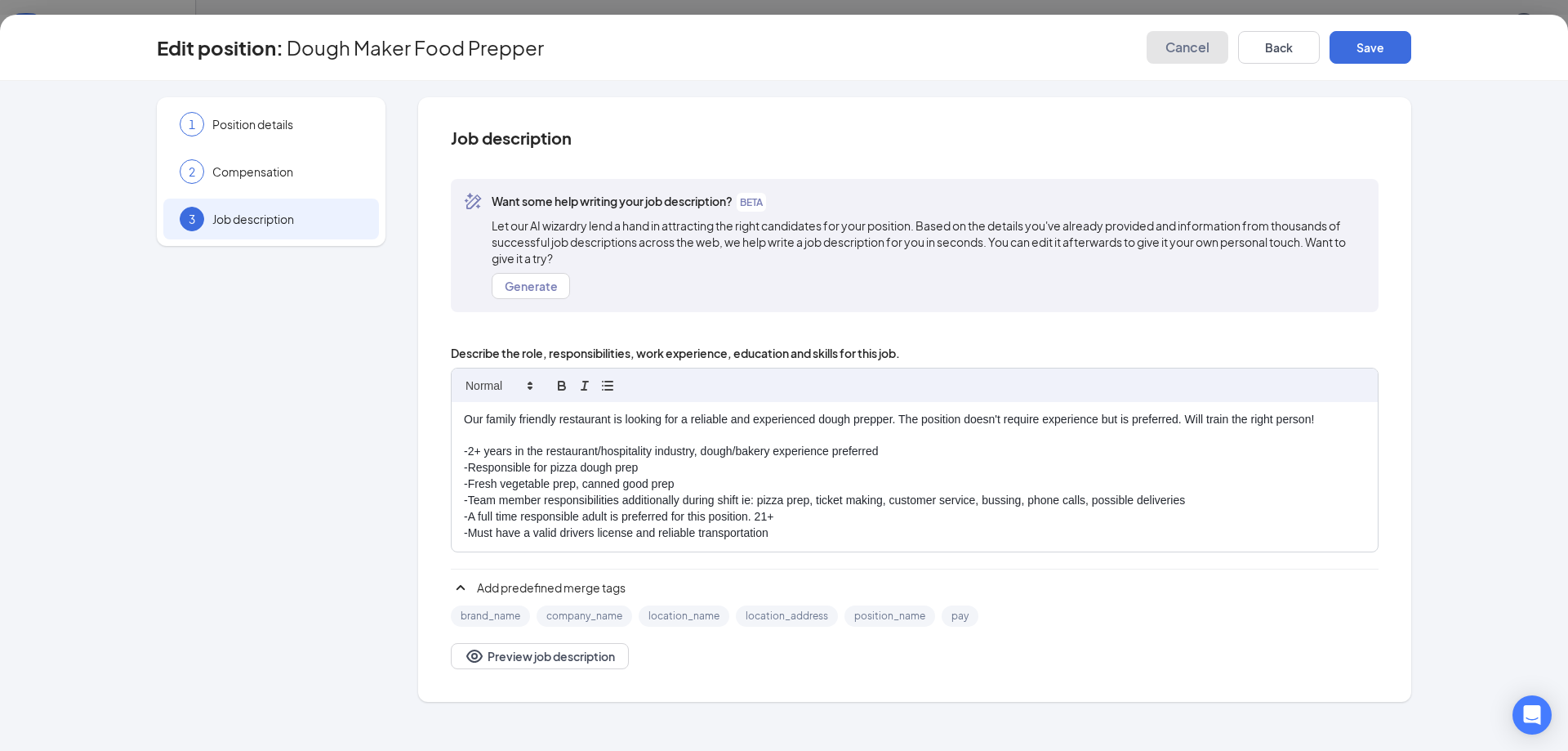
click at [1165, 38] on button "Cancel" at bounding box center [1187, 46] width 82 height 32
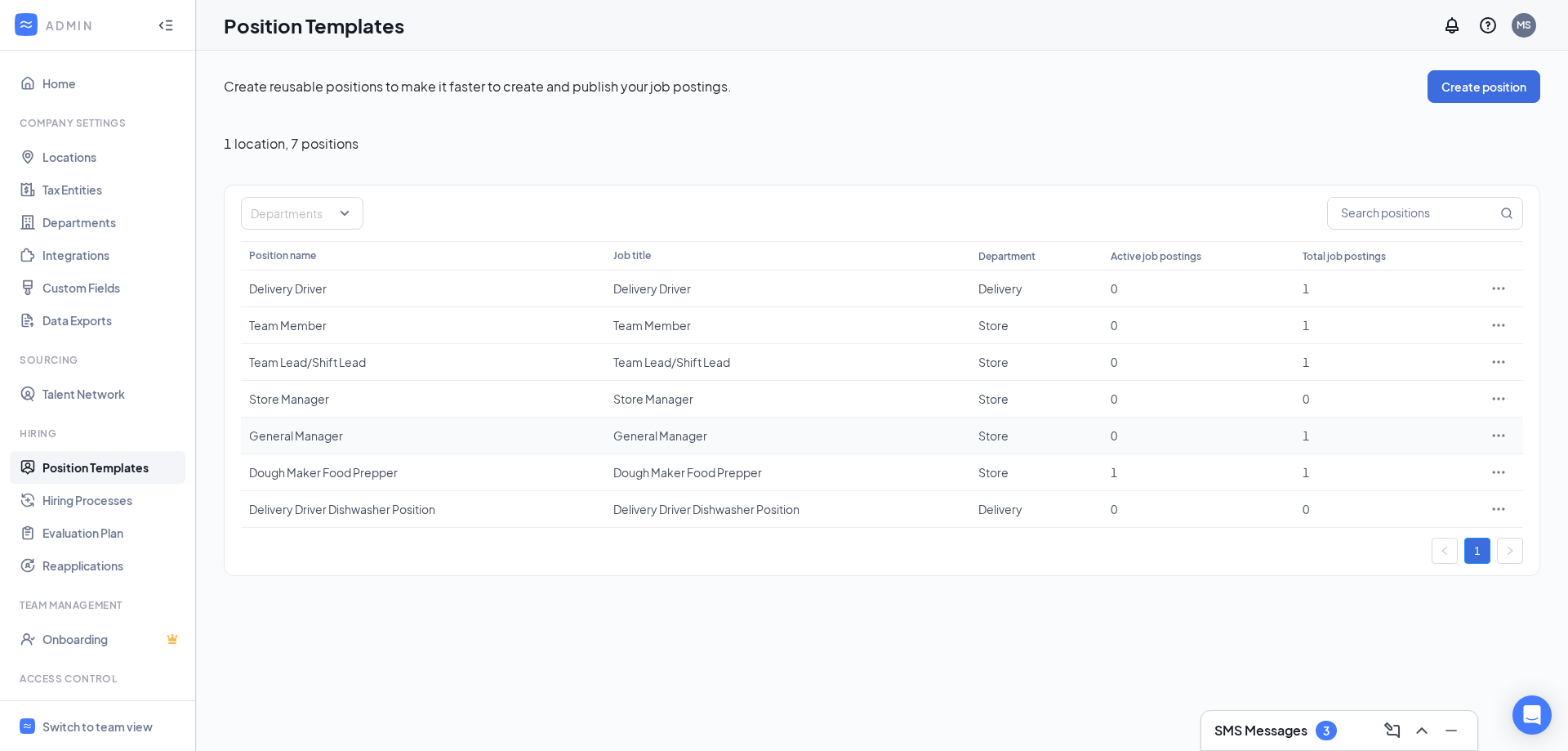
click at [1498, 434] on icon "Ellipses" at bounding box center [1499, 436] width 17 height 17
click at [1441, 451] on li "Edit" at bounding box center [1423, 469] width 166 height 37
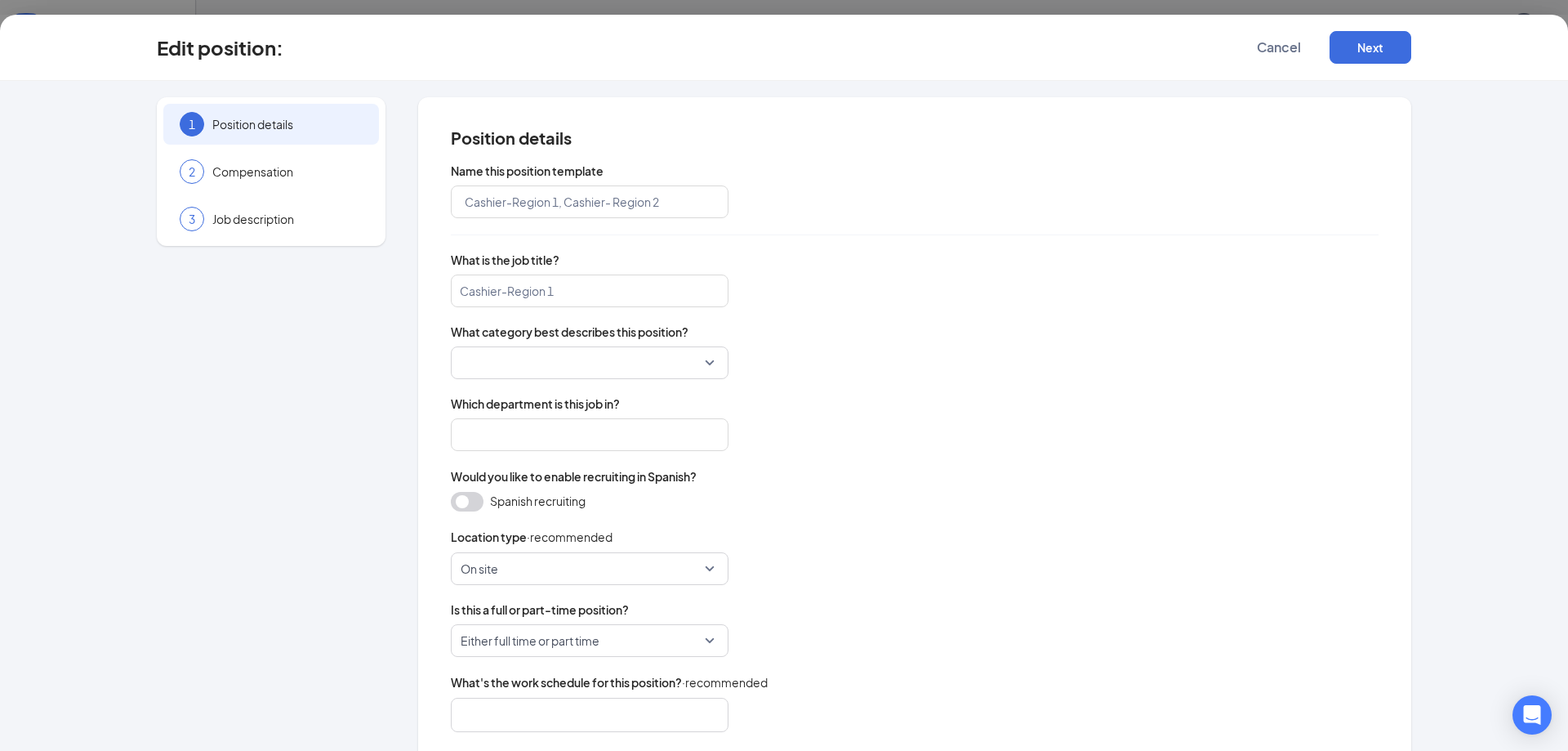
type input "General Manager"
type input "Store"
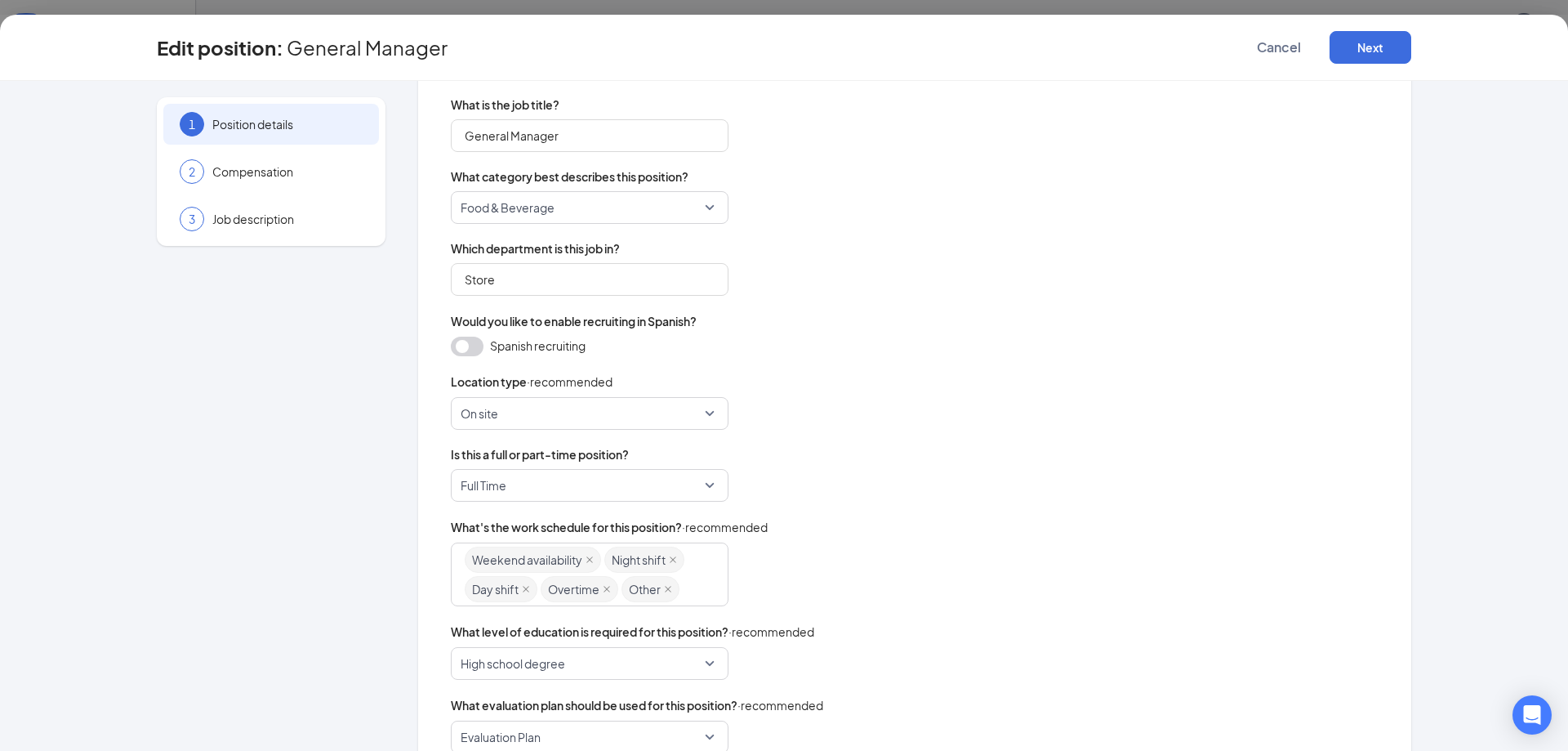
scroll to position [147, 0]
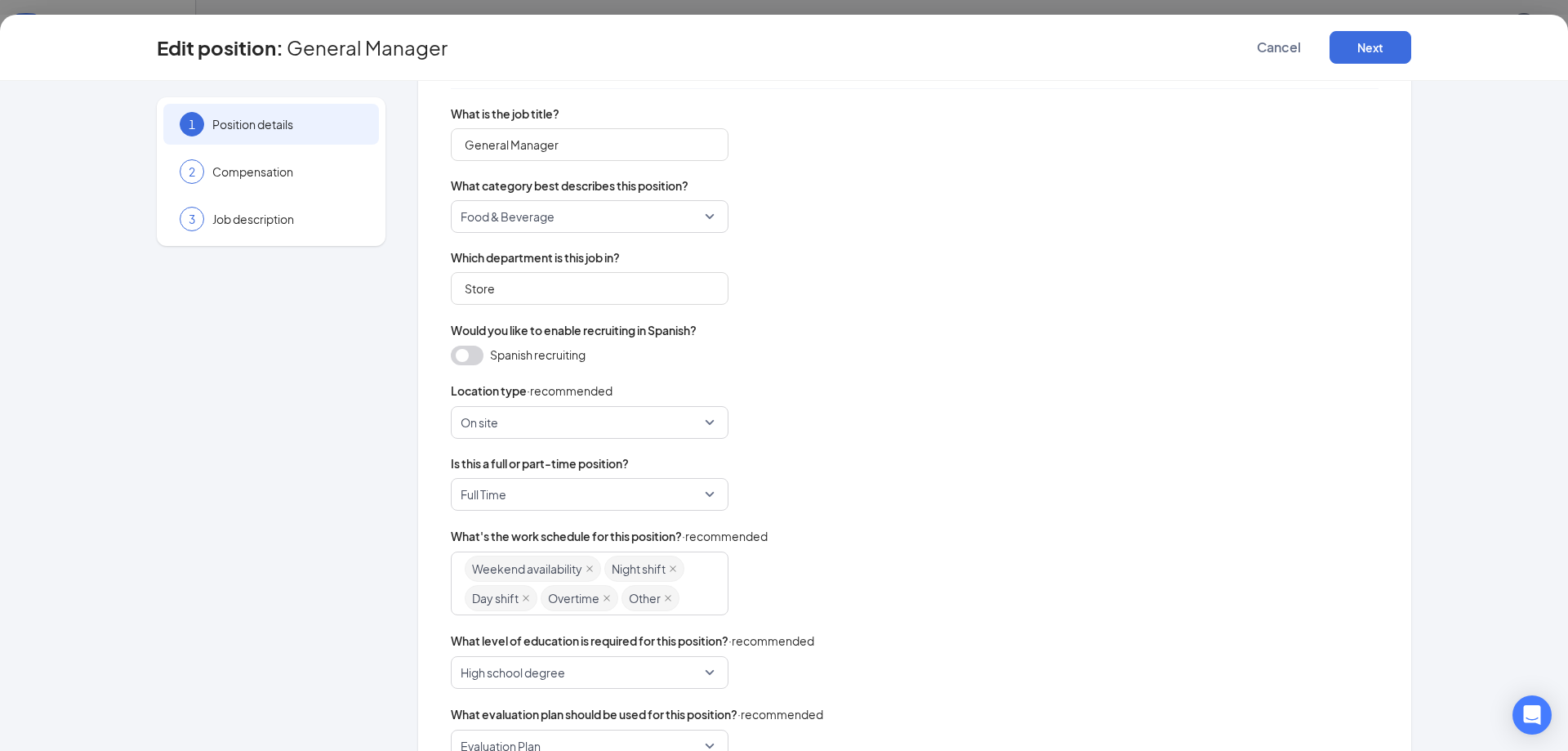
click at [382, 7] on div at bounding box center [784, 375] width 1568 height 751
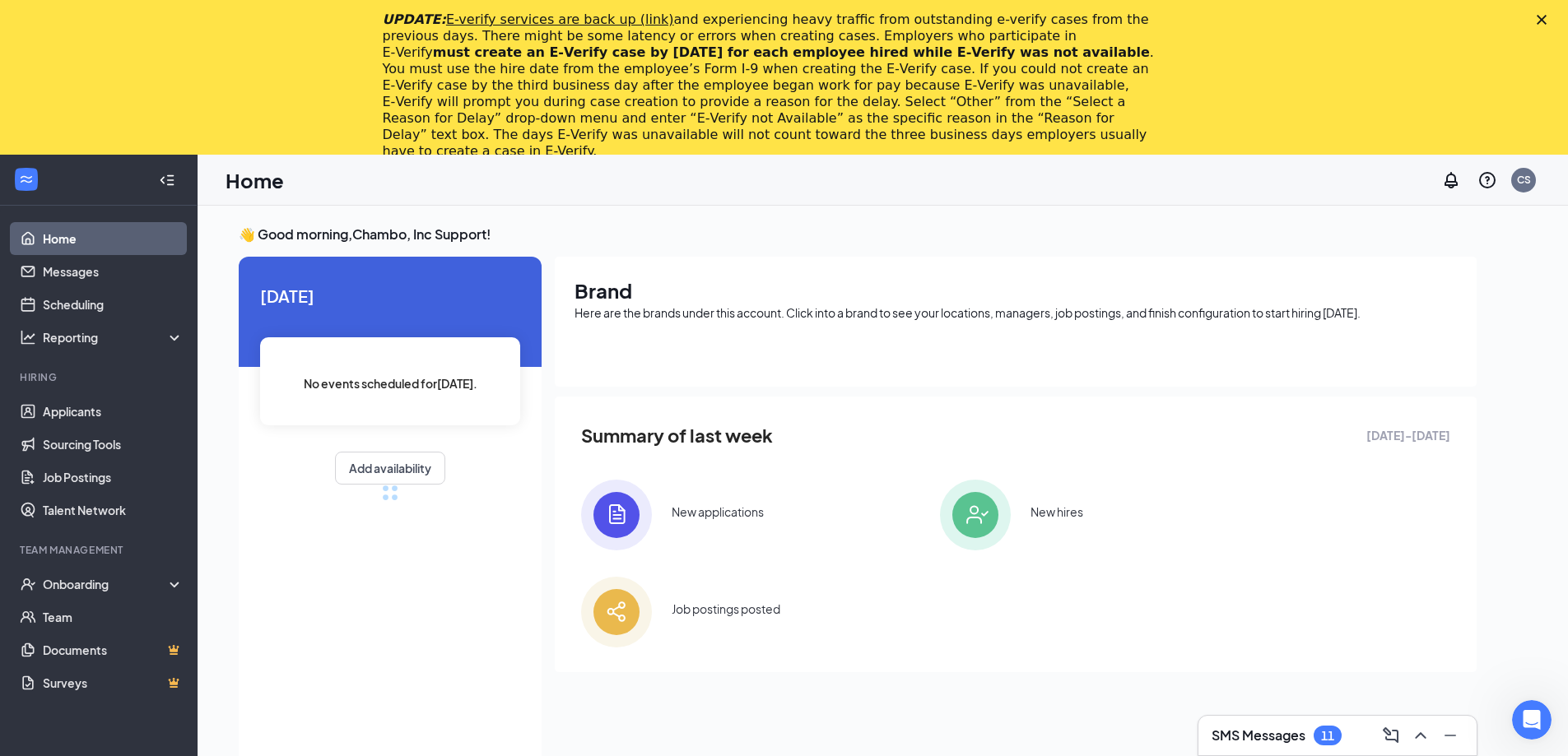
click at [1546, 18] on icon "Close" at bounding box center [1541, 20] width 10 height 10
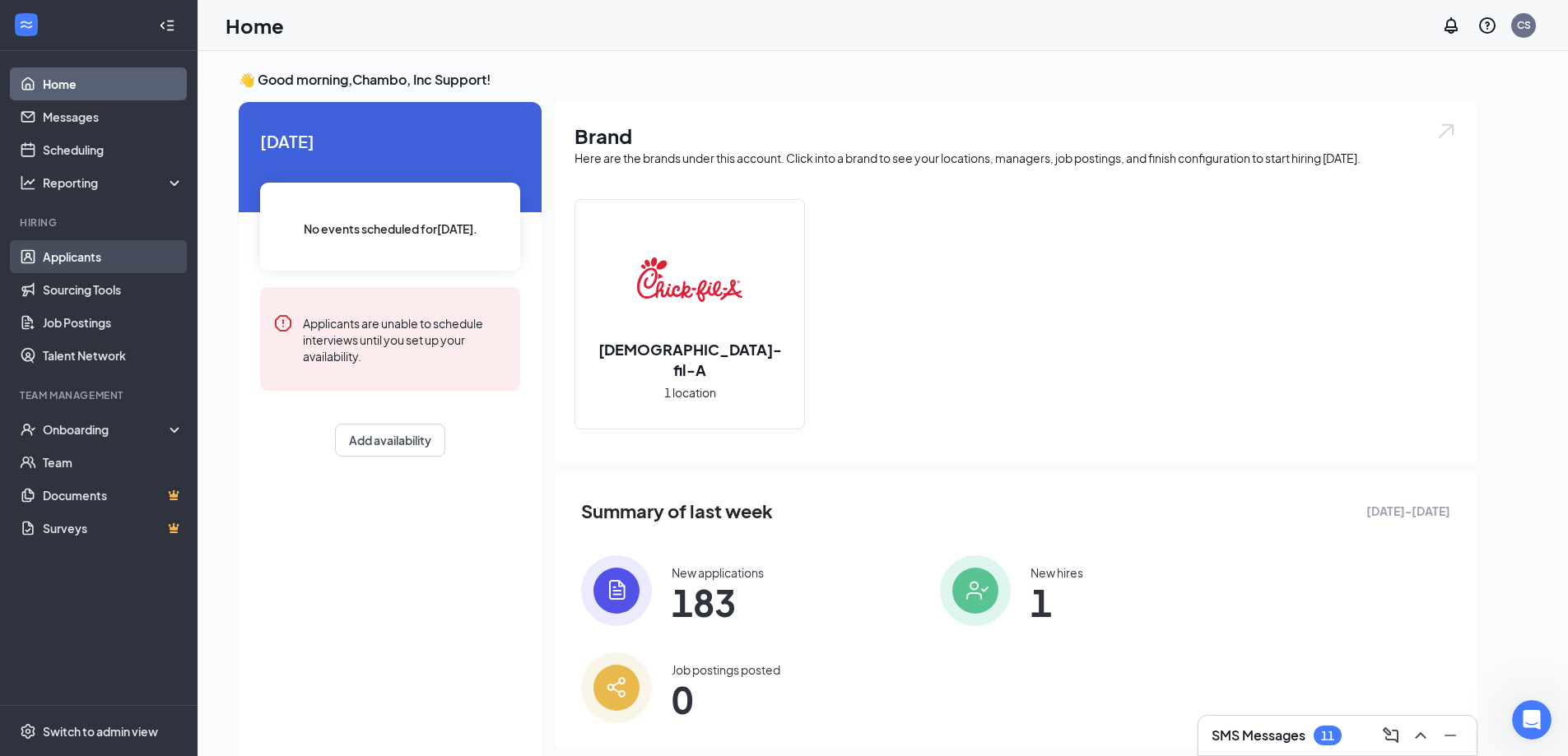
click at [89, 264] on link "Applicants" at bounding box center [113, 256] width 141 height 33
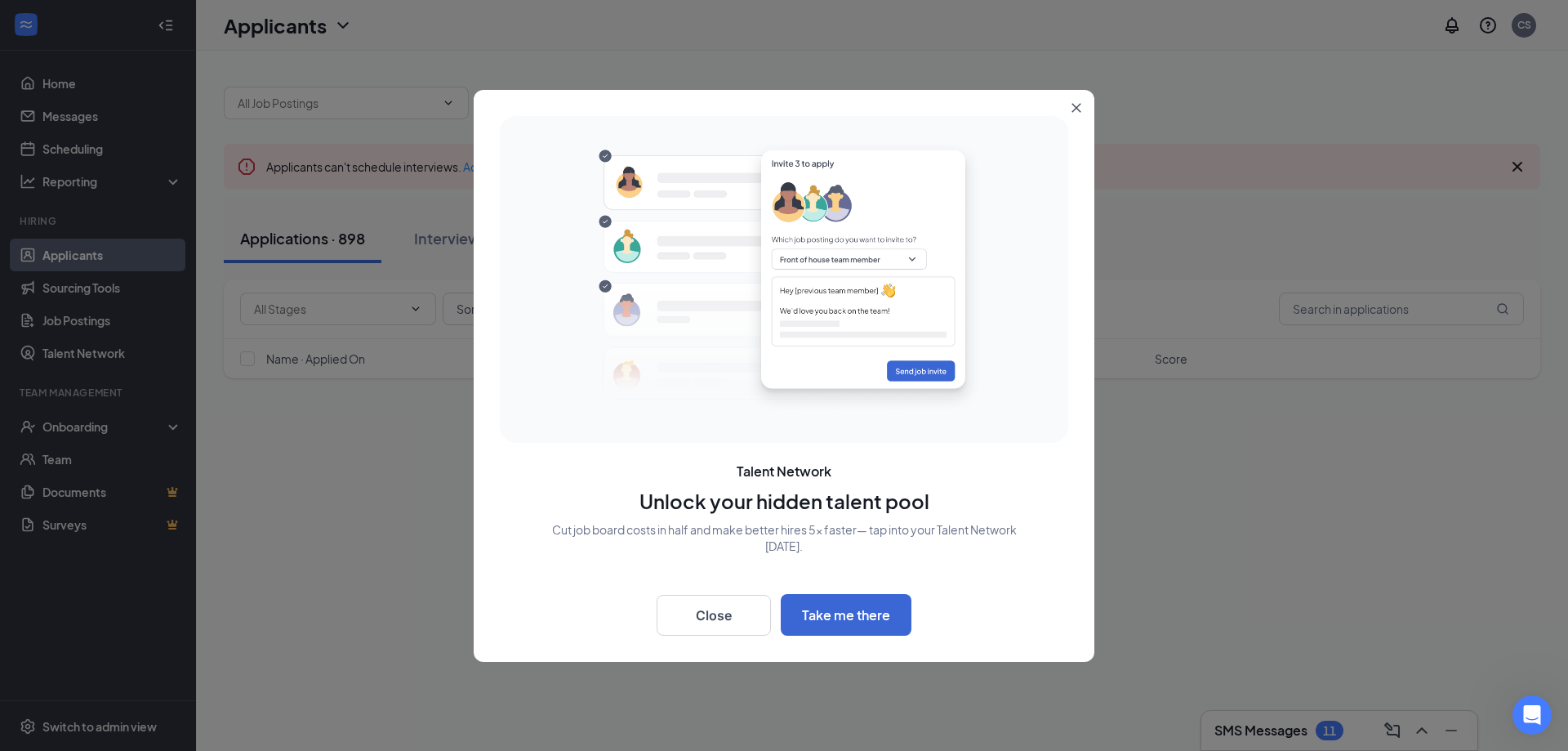
click at [728, 589] on div "Back Close Take me there" at bounding box center [784, 610] width 569 height 48
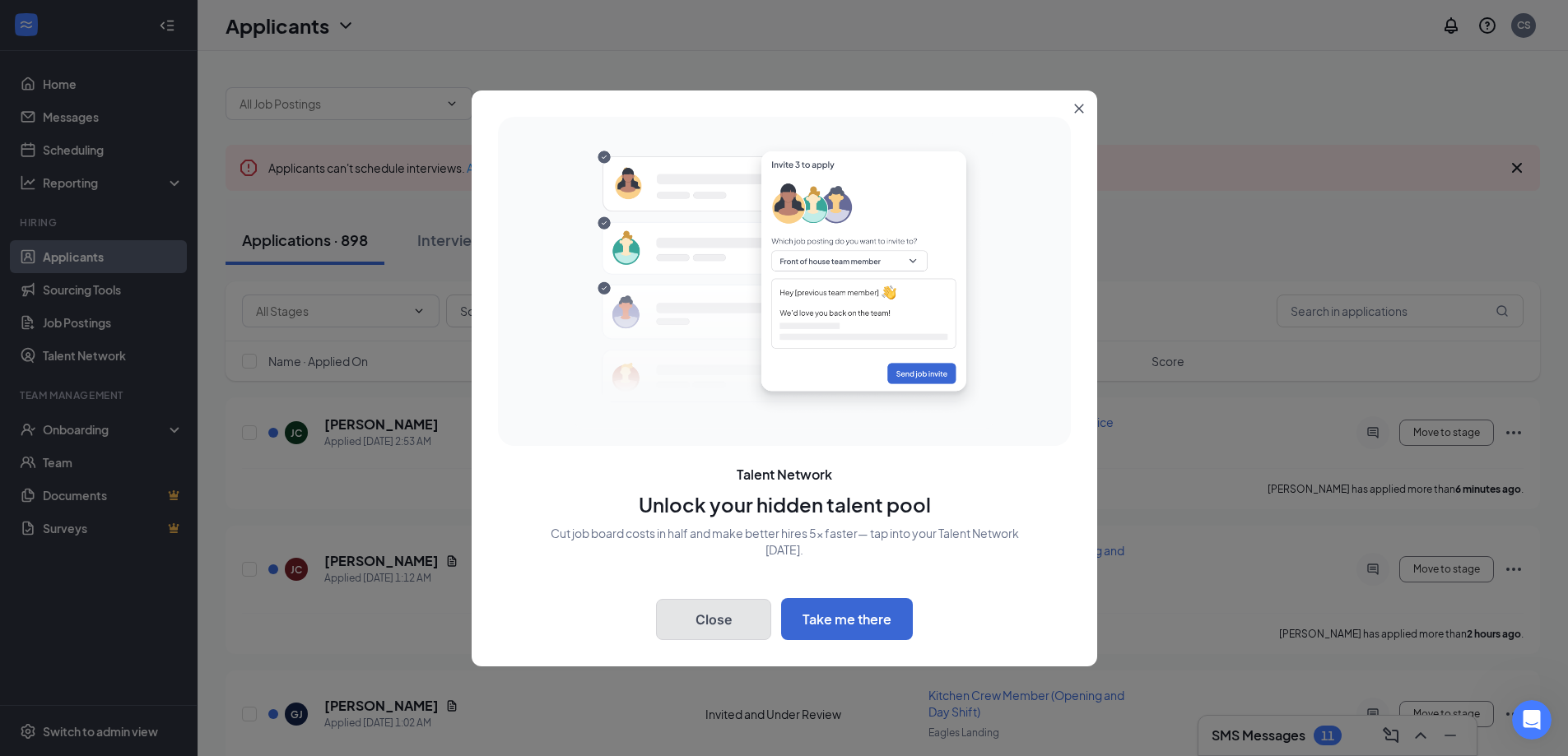
click at [736, 627] on button "Close" at bounding box center [713, 618] width 115 height 41
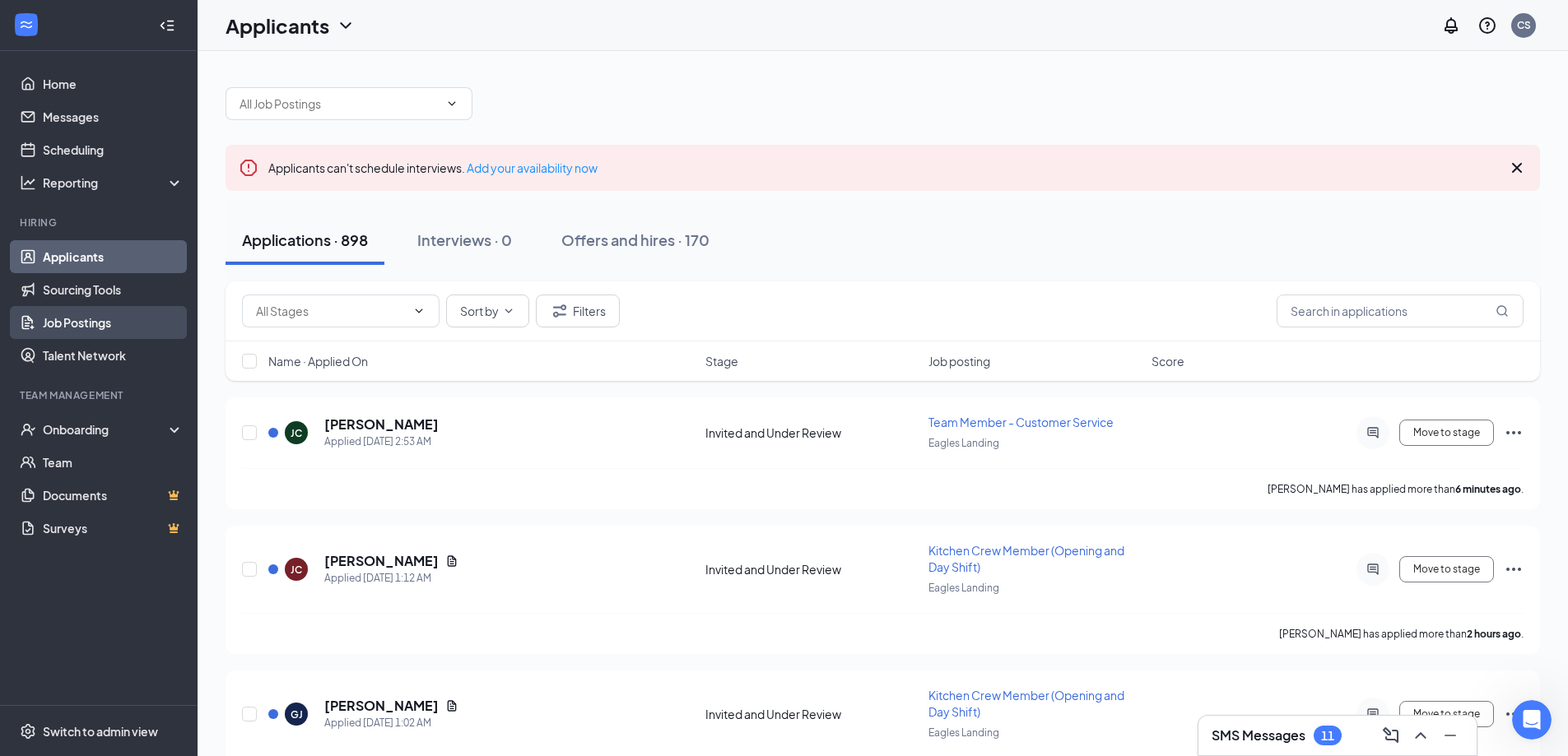
click at [113, 329] on link "Job Postings" at bounding box center [113, 322] width 141 height 33
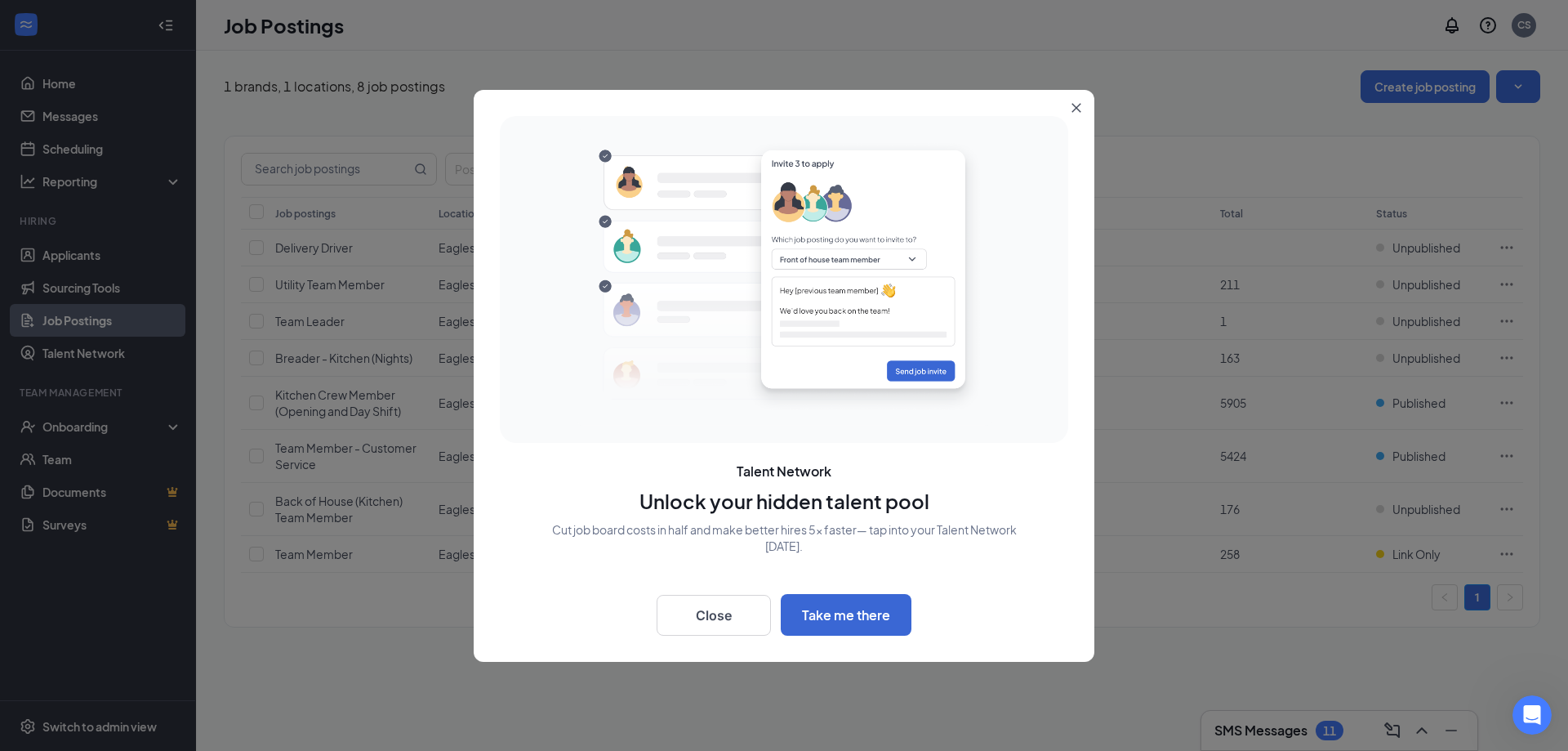
click at [1071, 100] on button "Close" at bounding box center [1080, 105] width 30 height 30
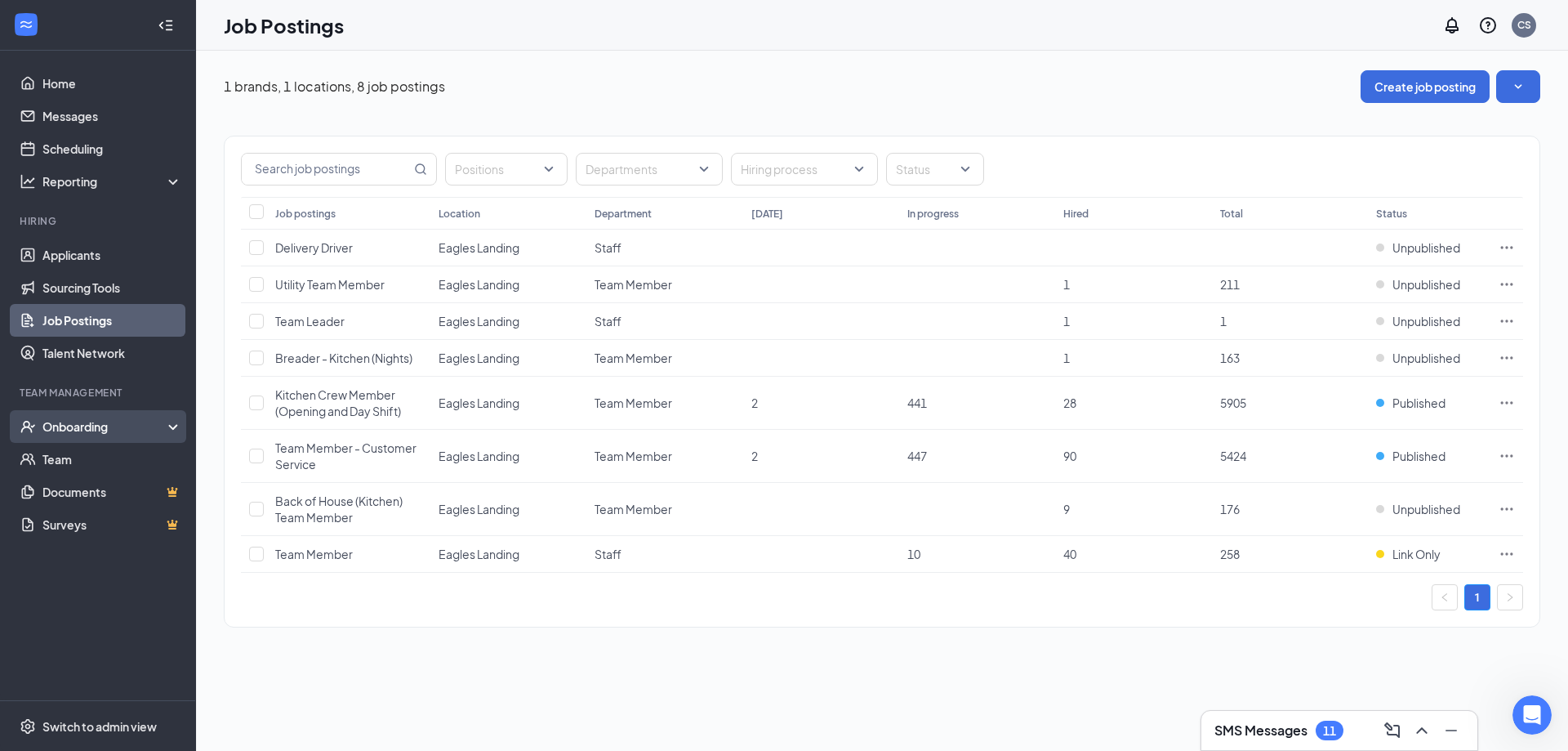
click at [77, 432] on div "Onboarding" at bounding box center [105, 426] width 126 height 17
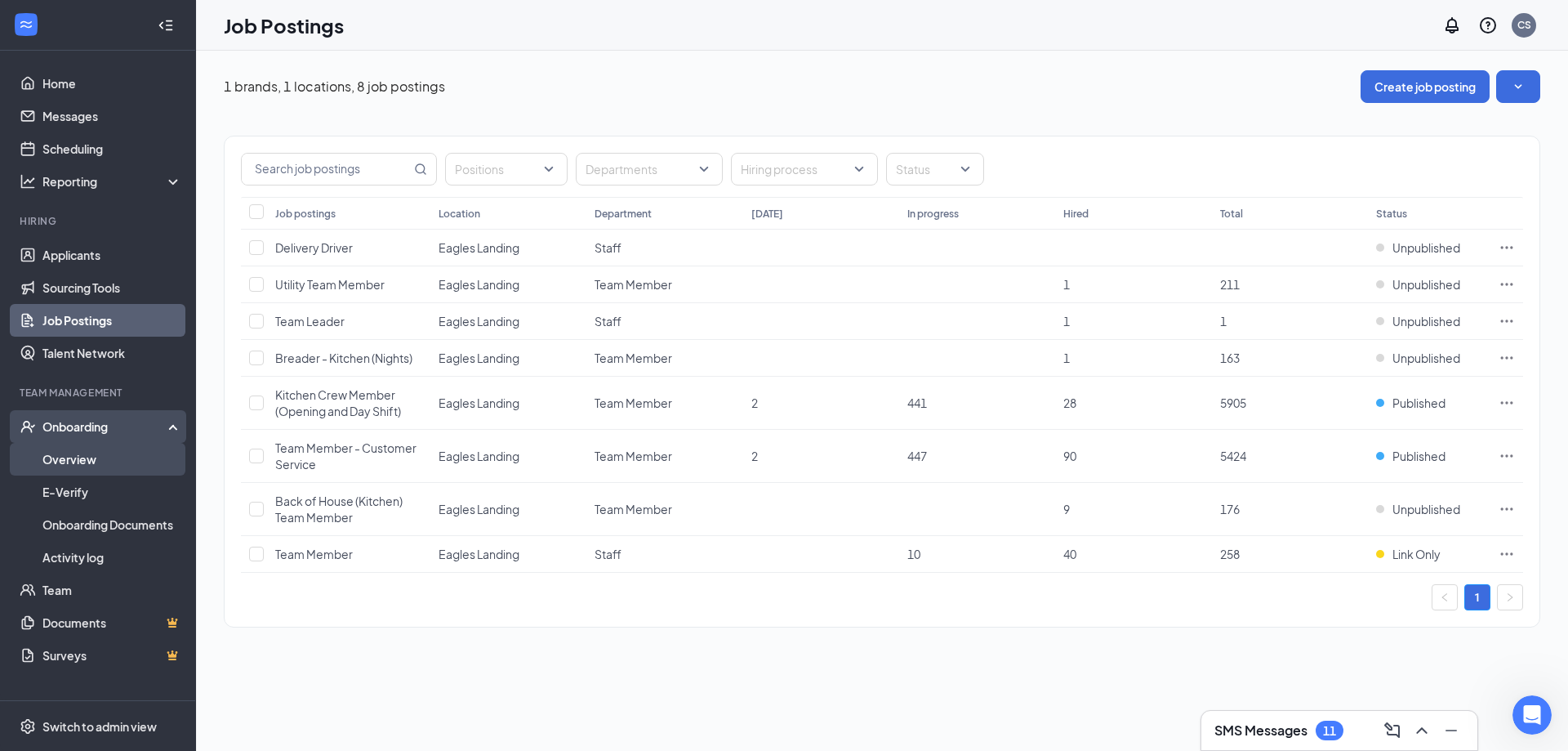
click at [99, 465] on link "Overview" at bounding box center [112, 459] width 140 height 32
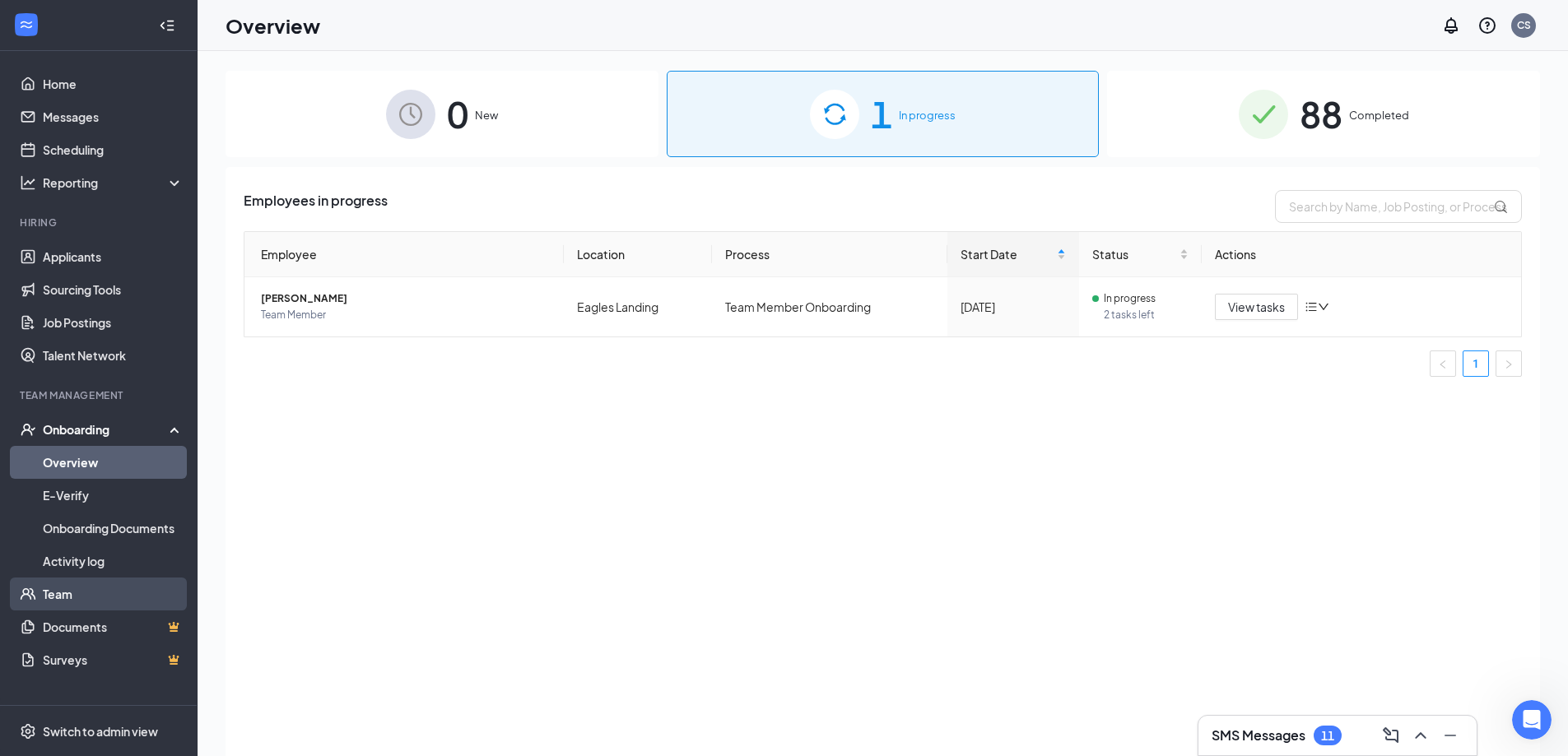
click at [112, 598] on link "Team" at bounding box center [113, 593] width 141 height 33
click at [63, 83] on link "Home" at bounding box center [113, 83] width 141 height 33
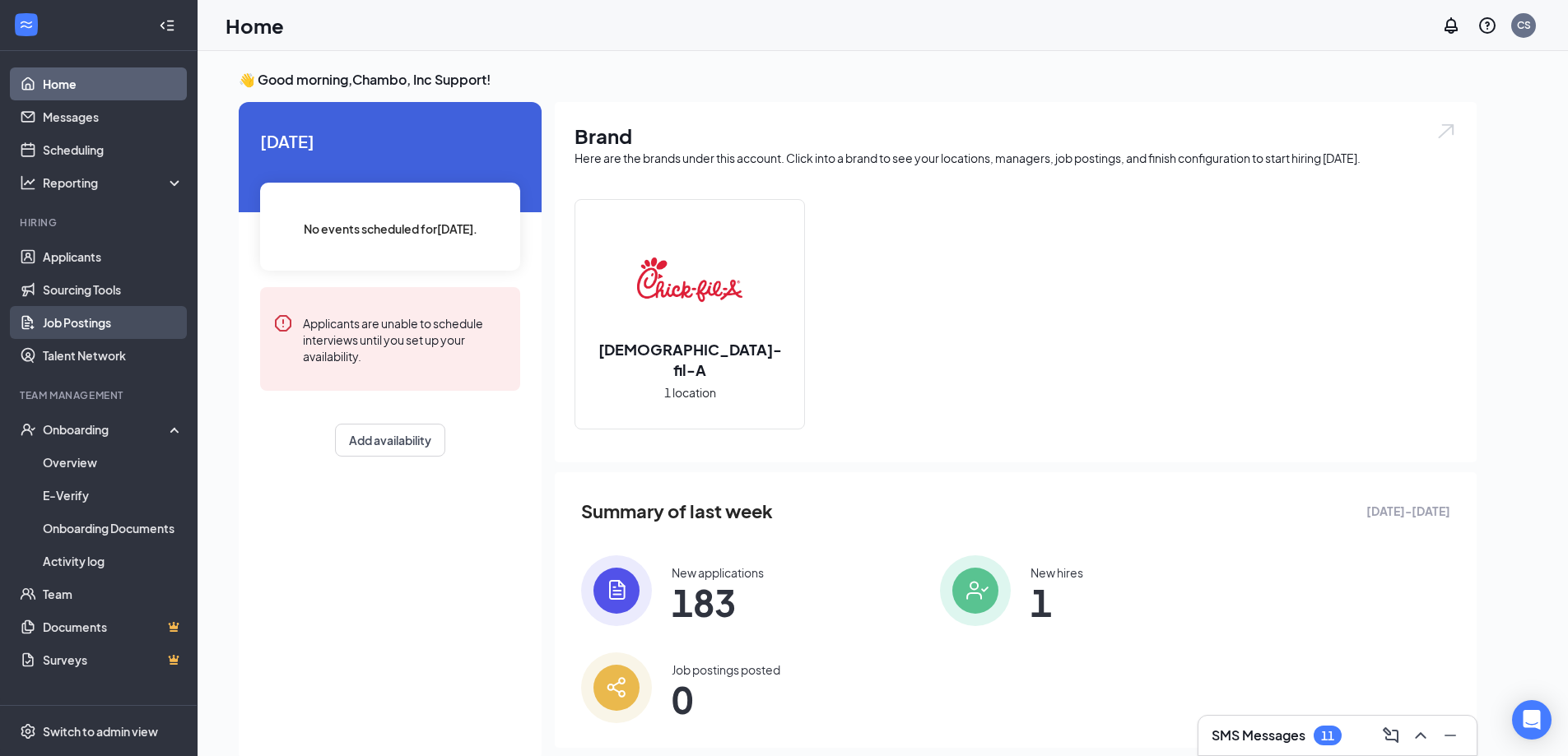
click at [91, 323] on link "Job Postings" at bounding box center [113, 322] width 141 height 33
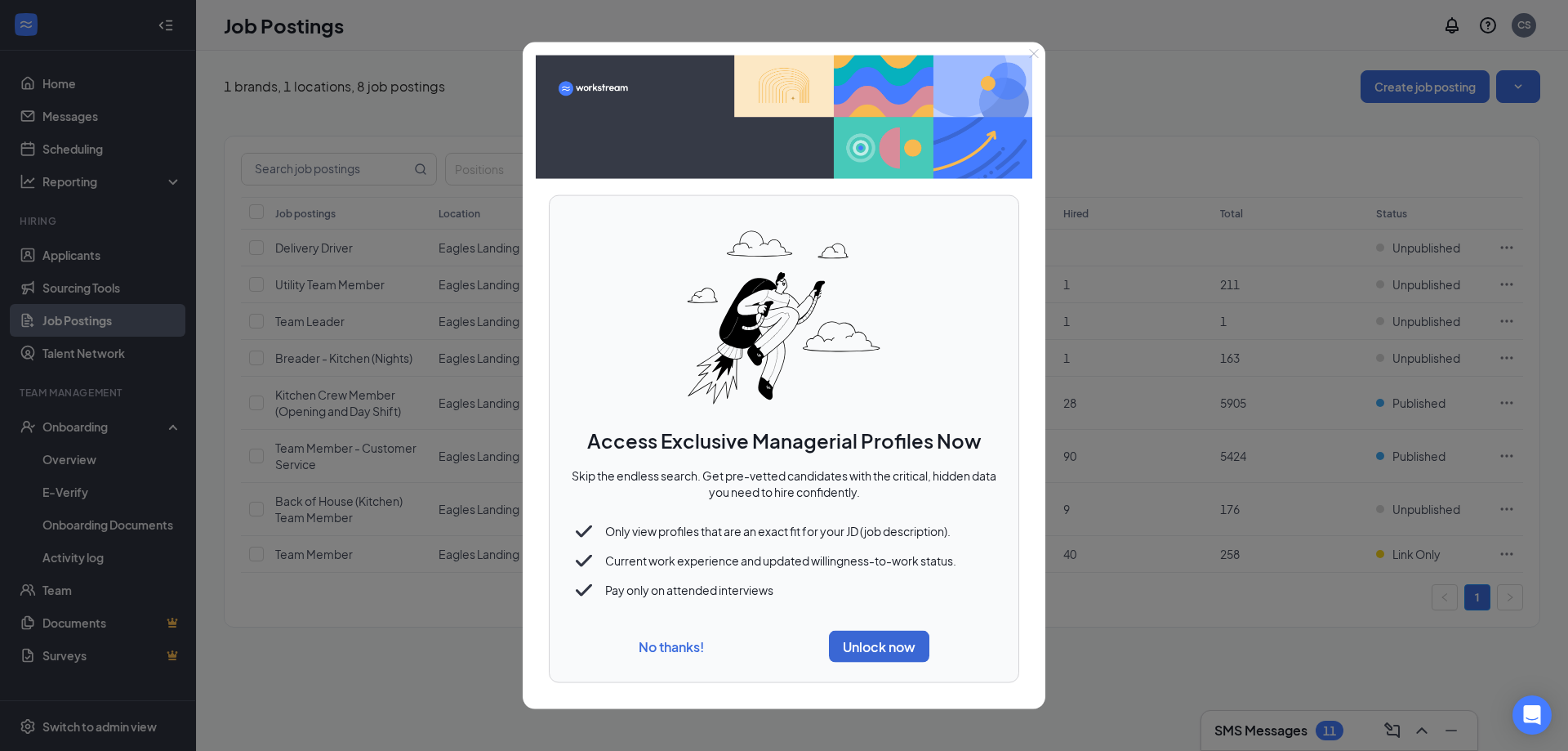
click at [688, 664] on div "No thanks! Unlock now" at bounding box center [784, 647] width 430 height 45
click at [659, 639] on button "No thanks!" at bounding box center [671, 647] width 65 height 17
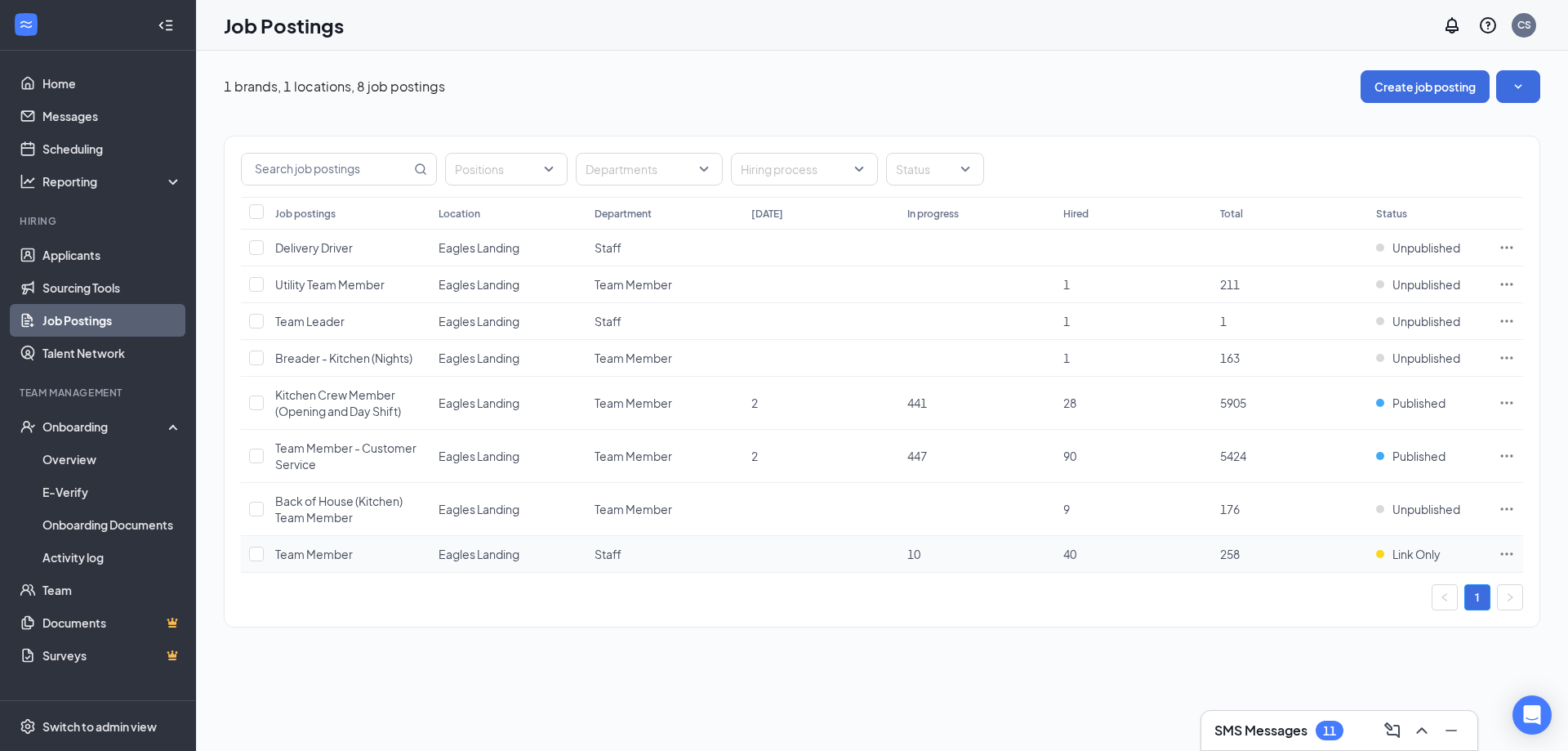
click at [315, 559] on span "Team Member" at bounding box center [314, 554] width 78 height 15
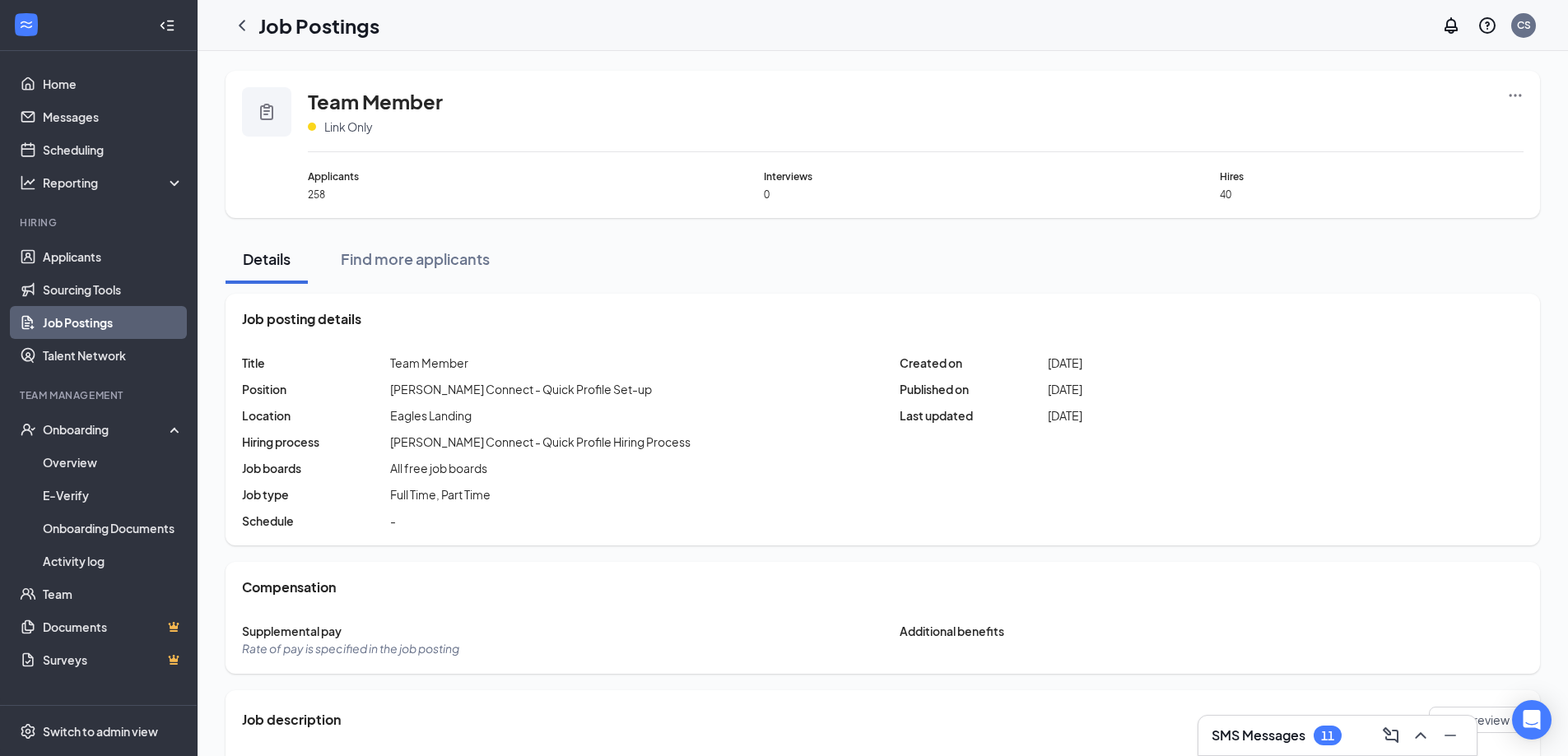
click at [1527, 93] on div "Team Member Link Only Applicants 258 Interviews 0 Hires 40" at bounding box center [882, 144] width 1314 height 148
click at [1525, 88] on div "Team Member Link Only Applicants 258 Interviews 0 Hires 40" at bounding box center [882, 144] width 1314 height 148
click at [1521, 89] on div "Team Member Link Only Applicants 258 Interviews 0 Hires 40" at bounding box center [882, 144] width 1314 height 148
click at [1520, 90] on icon "Ellipses" at bounding box center [1515, 96] width 17 height 17
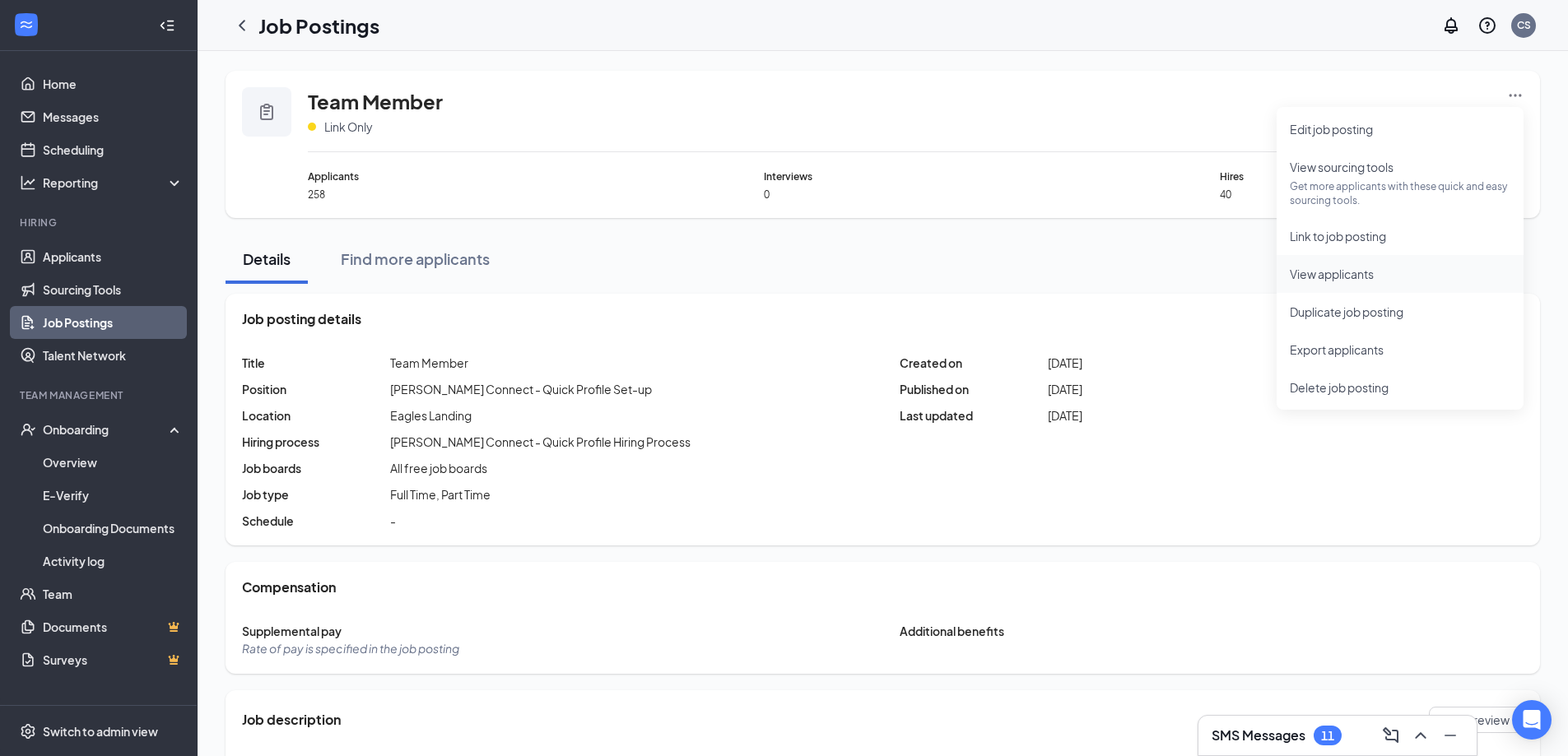
click at [1332, 285] on li "View applicants" at bounding box center [1400, 273] width 247 height 38
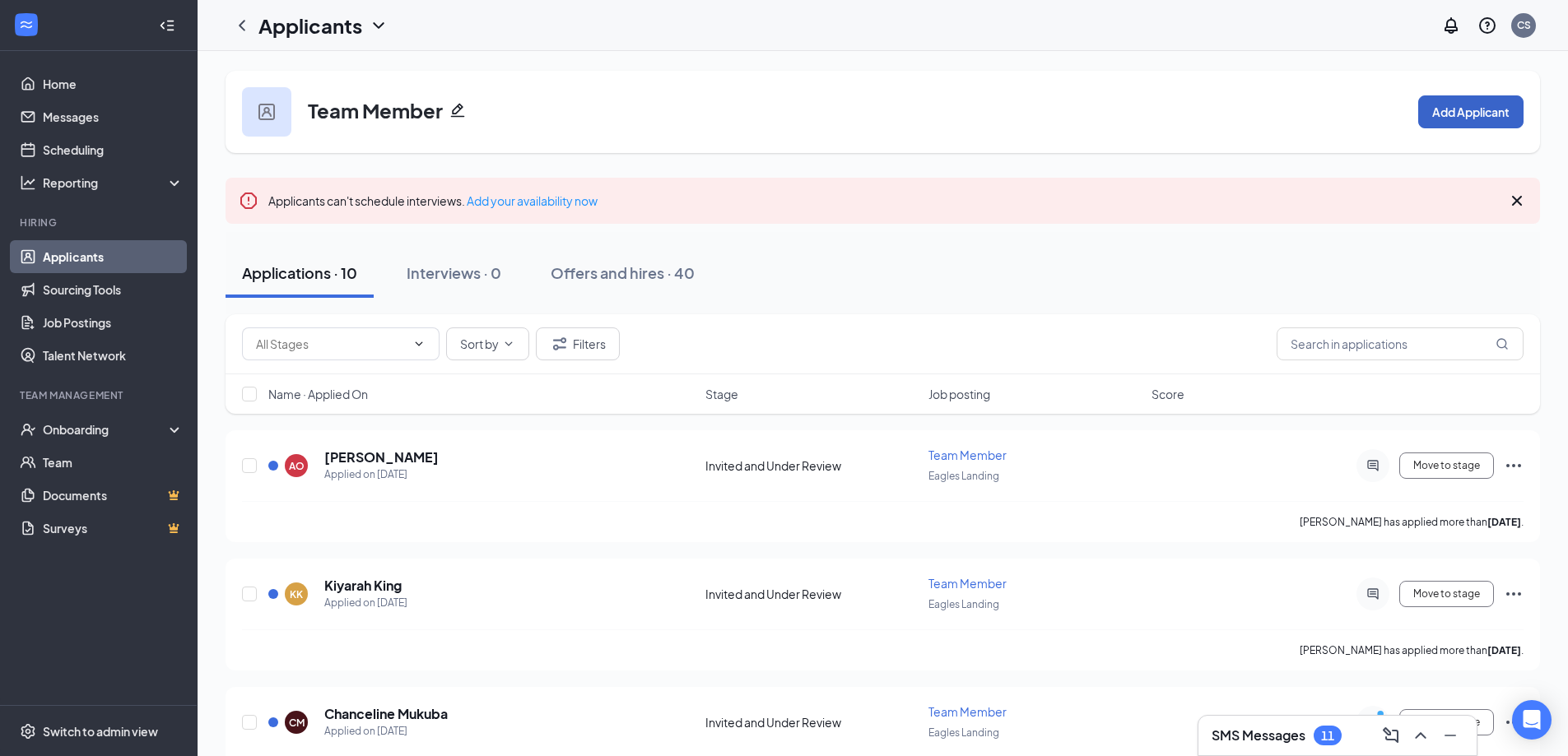
click at [1480, 116] on button "Add Applicant" at bounding box center [1470, 111] width 105 height 33
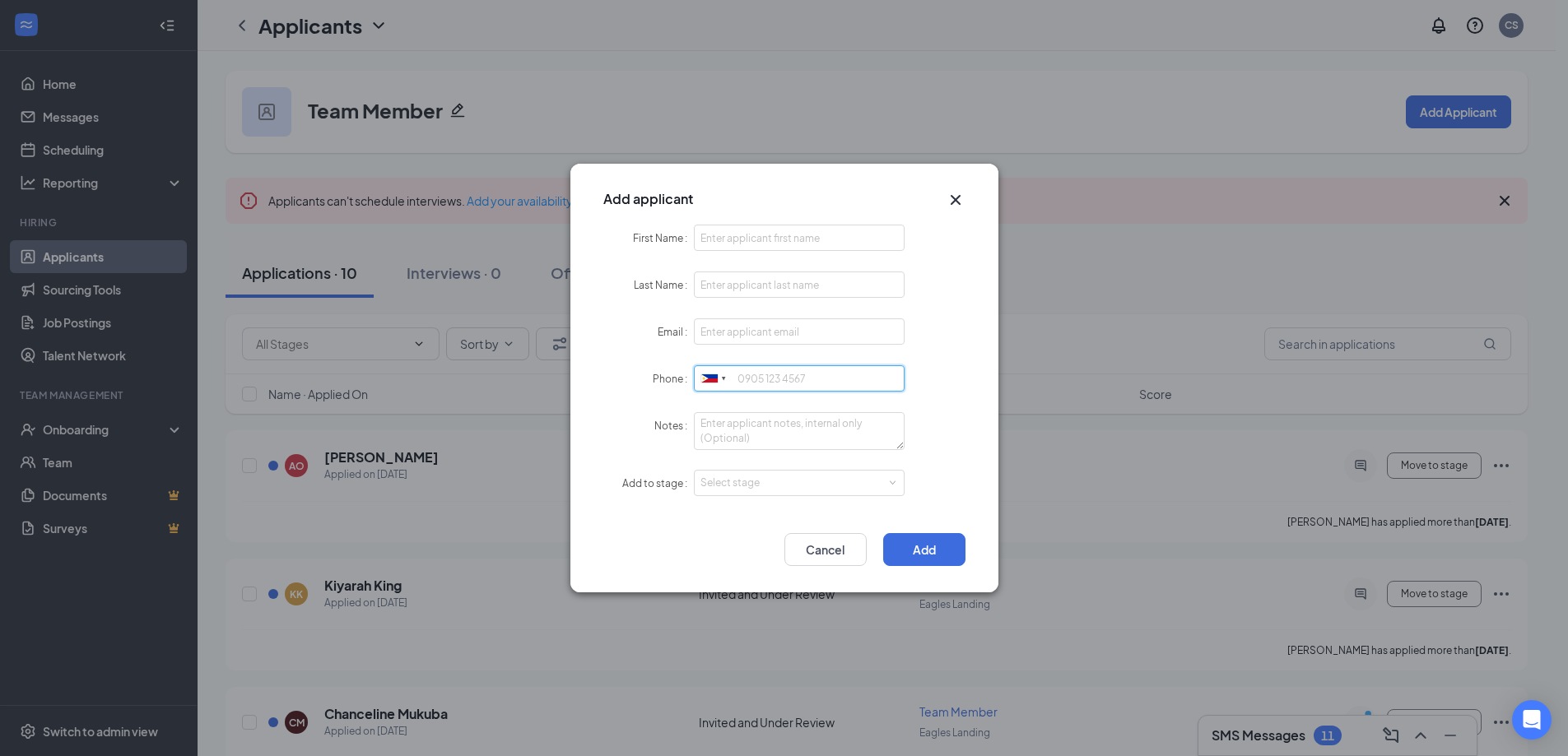
click at [857, 384] on input "Phone" at bounding box center [800, 378] width 212 height 27
click at [856, 429] on textarea "Notes" at bounding box center [800, 430] width 212 height 38
click at [948, 404] on div "Phone [GEOGRAPHIC_DATA] + 1 [GEOGRAPHIC_DATA] + 44 [GEOGRAPHIC_DATA] (‫[GEOGRAP…" at bounding box center [784, 386] width 362 height 42
click at [852, 563] on button "Cancel" at bounding box center [825, 548] width 83 height 33
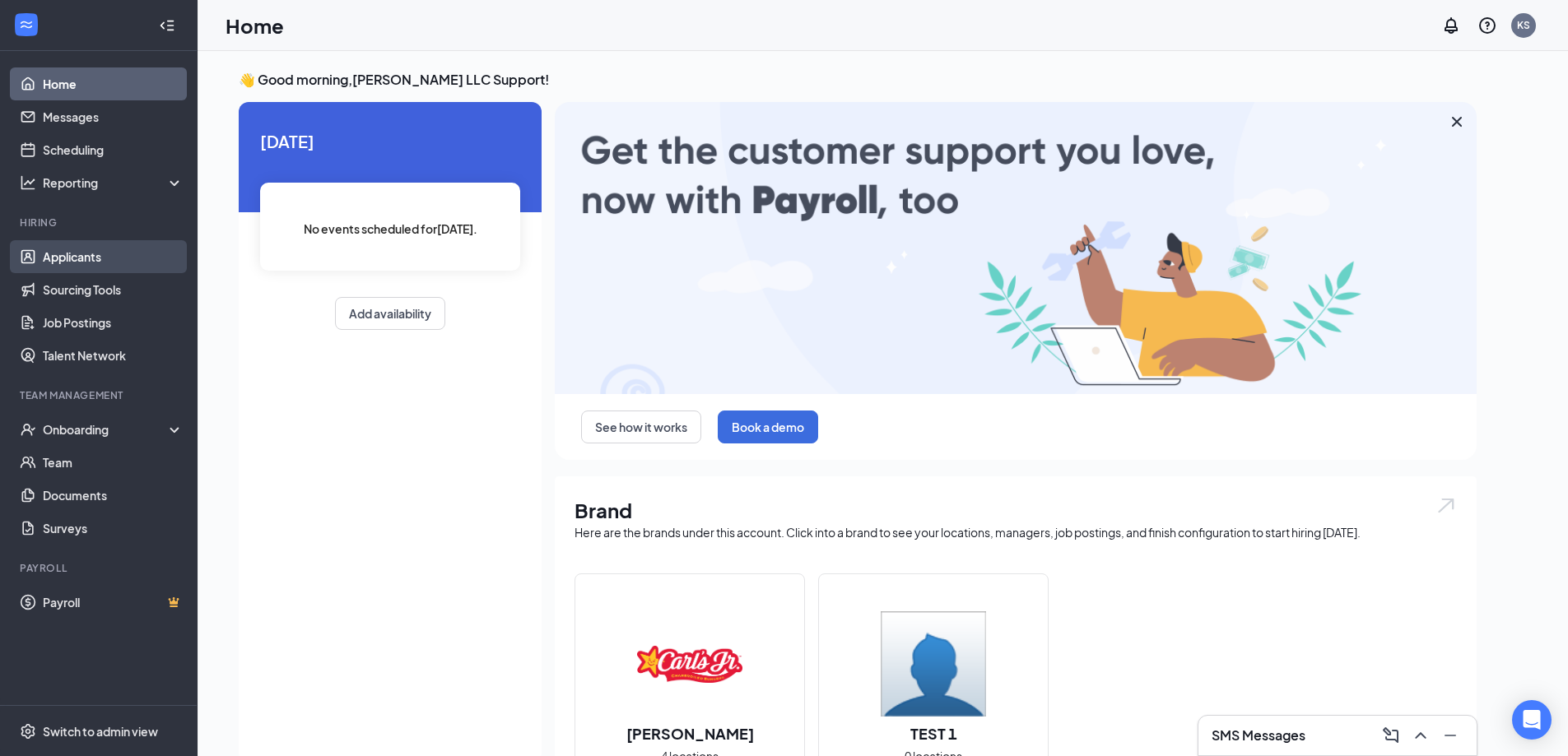
click at [69, 263] on link "Applicants" at bounding box center [113, 256] width 141 height 33
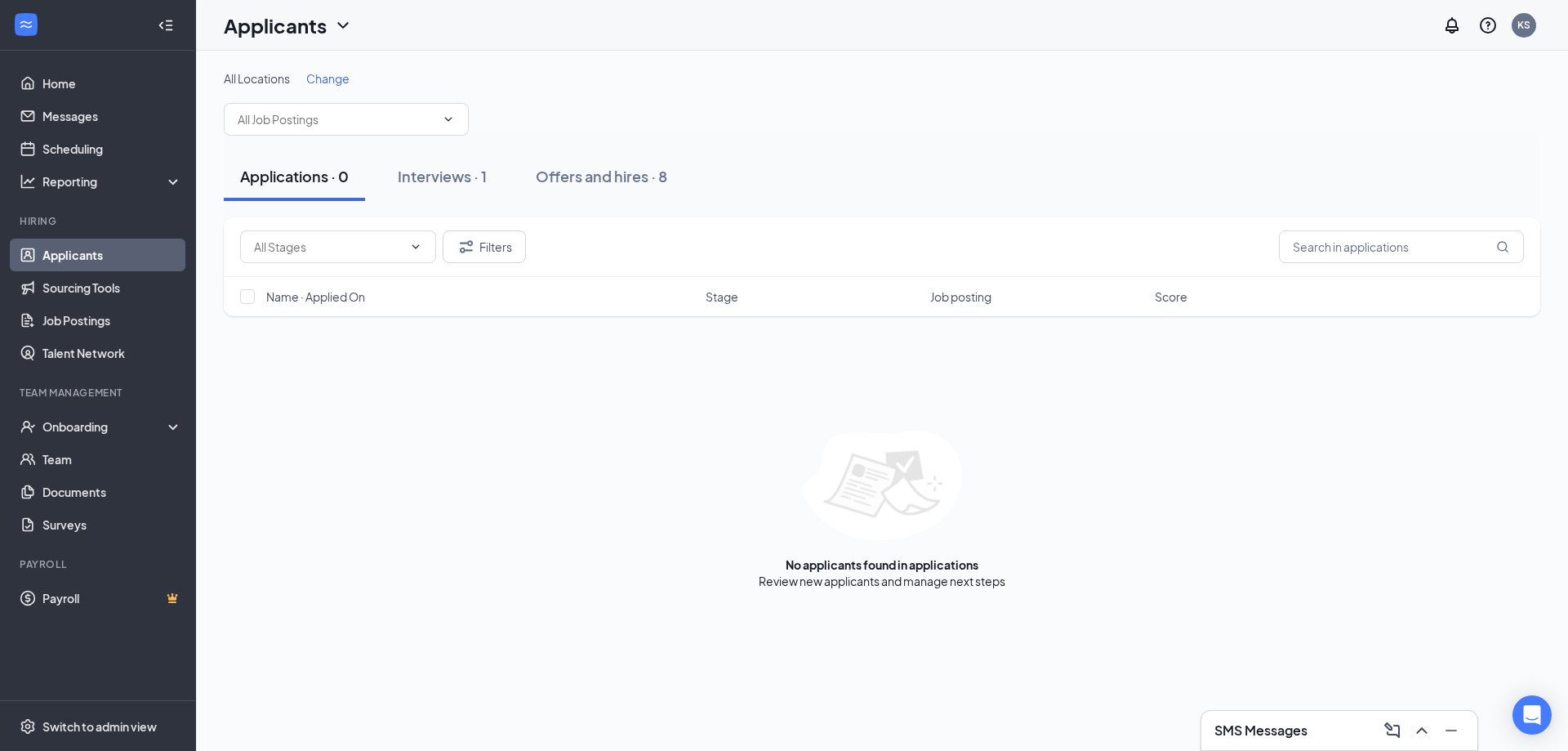
click at [146, 252] on link "Applicants" at bounding box center [112, 254] width 140 height 32
click at [111, 336] on link "Job Postings" at bounding box center [112, 320] width 140 height 32
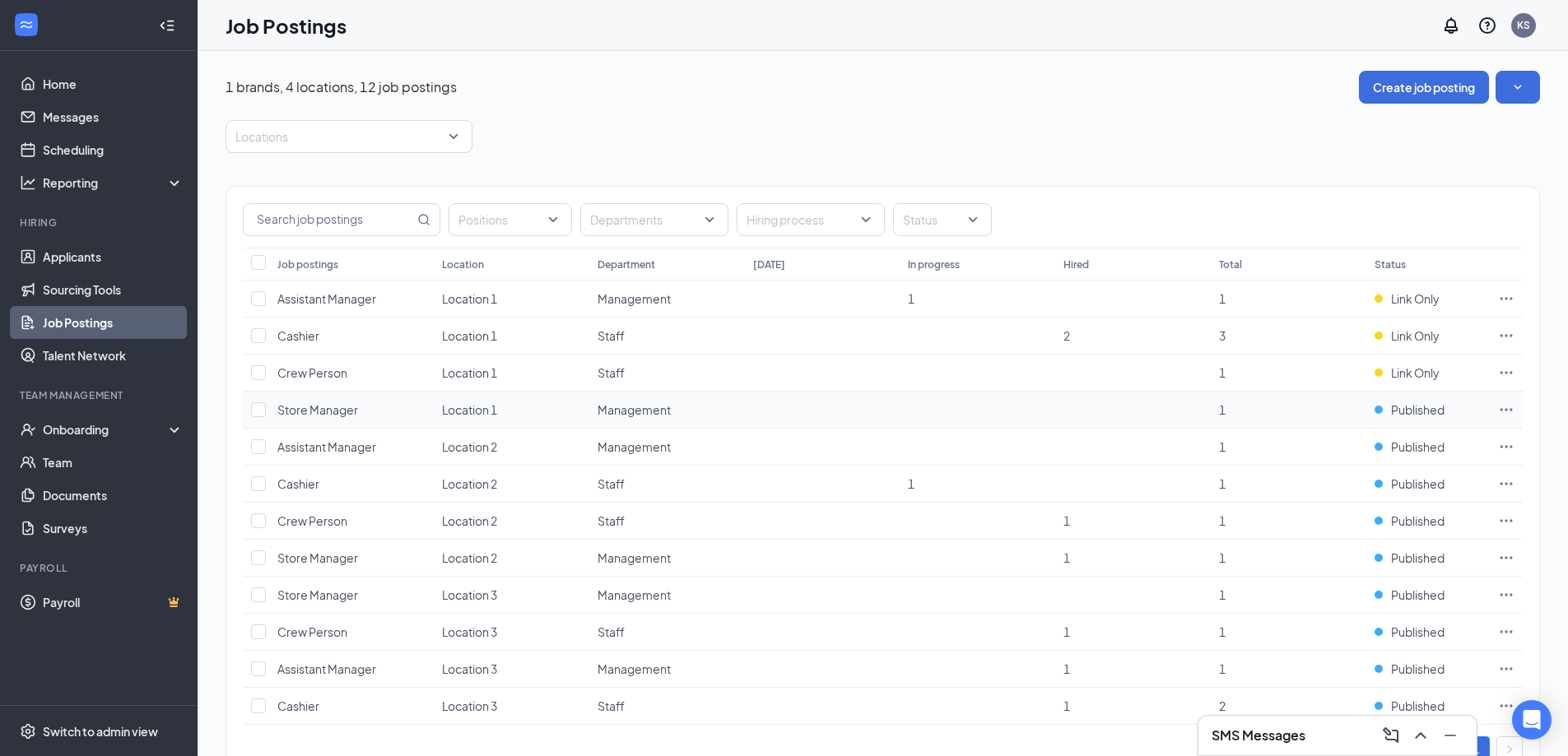
click at [354, 413] on span "Store Manager" at bounding box center [317, 409] width 81 height 15
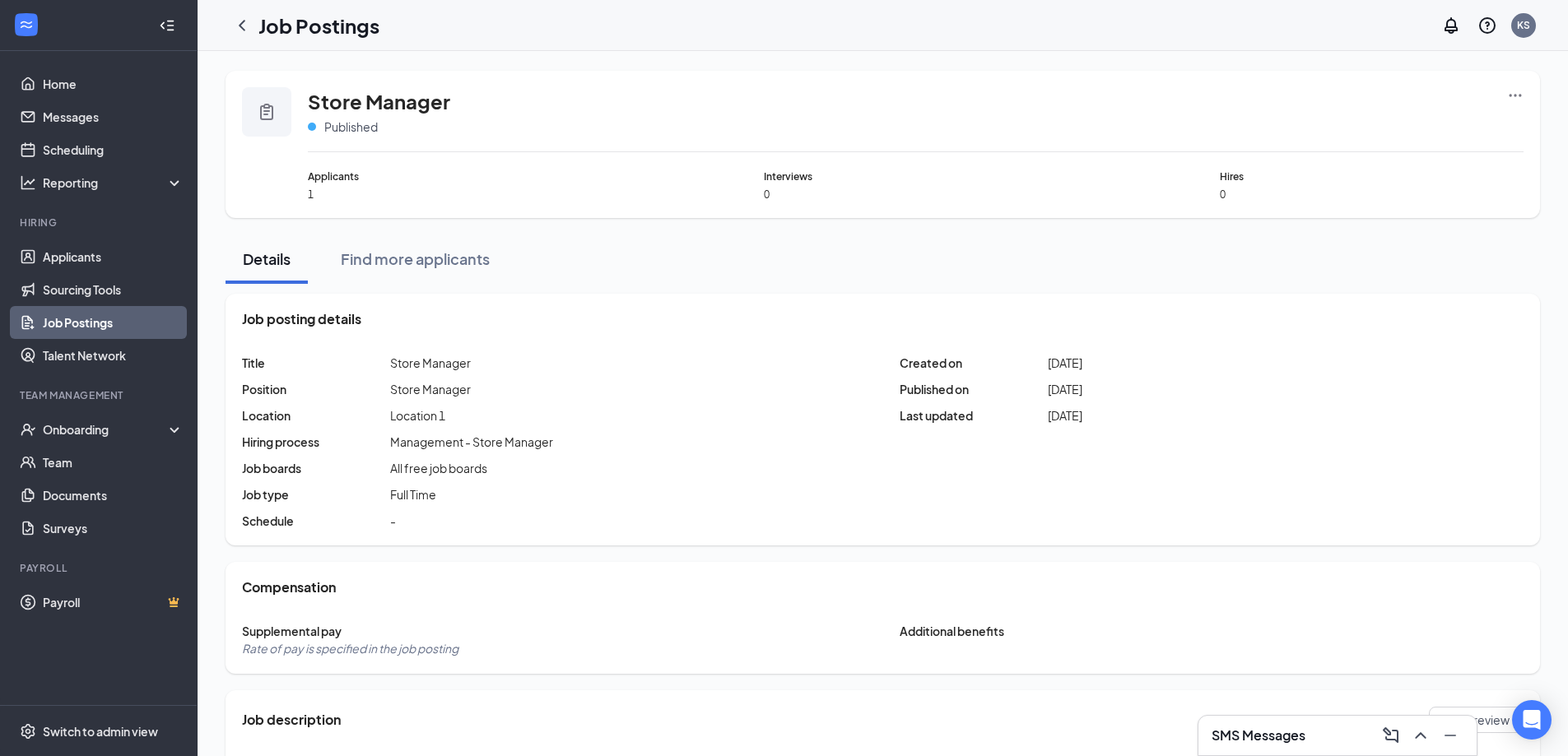
click at [1524, 101] on div "Store Manager Published Applicants 1 Interviews 0 Hires 0" at bounding box center [882, 144] width 1314 height 148
click at [1514, 97] on icon "Ellipses" at bounding box center [1515, 96] width 17 height 17
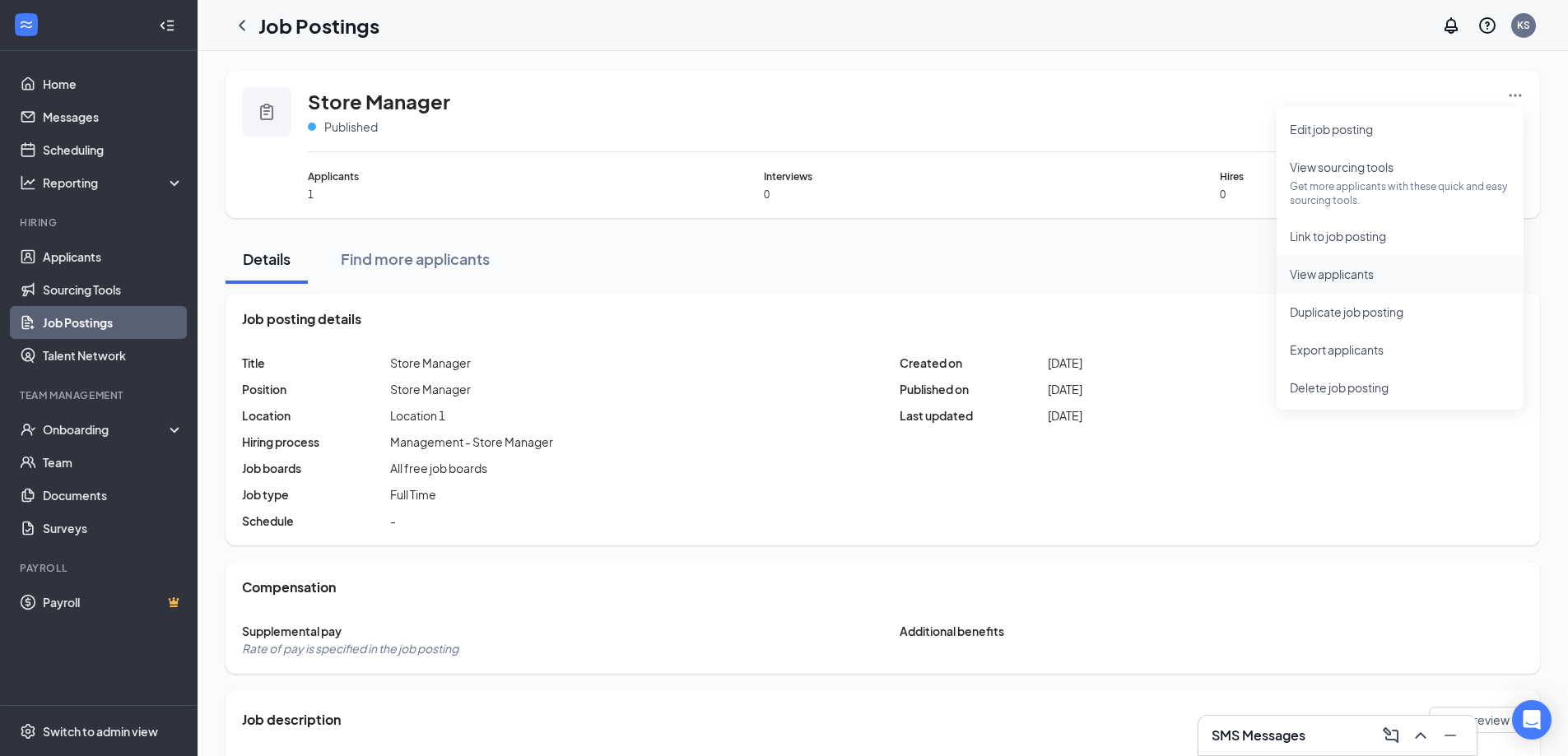
click at [1331, 264] on li "View applicants" at bounding box center [1400, 273] width 247 height 38
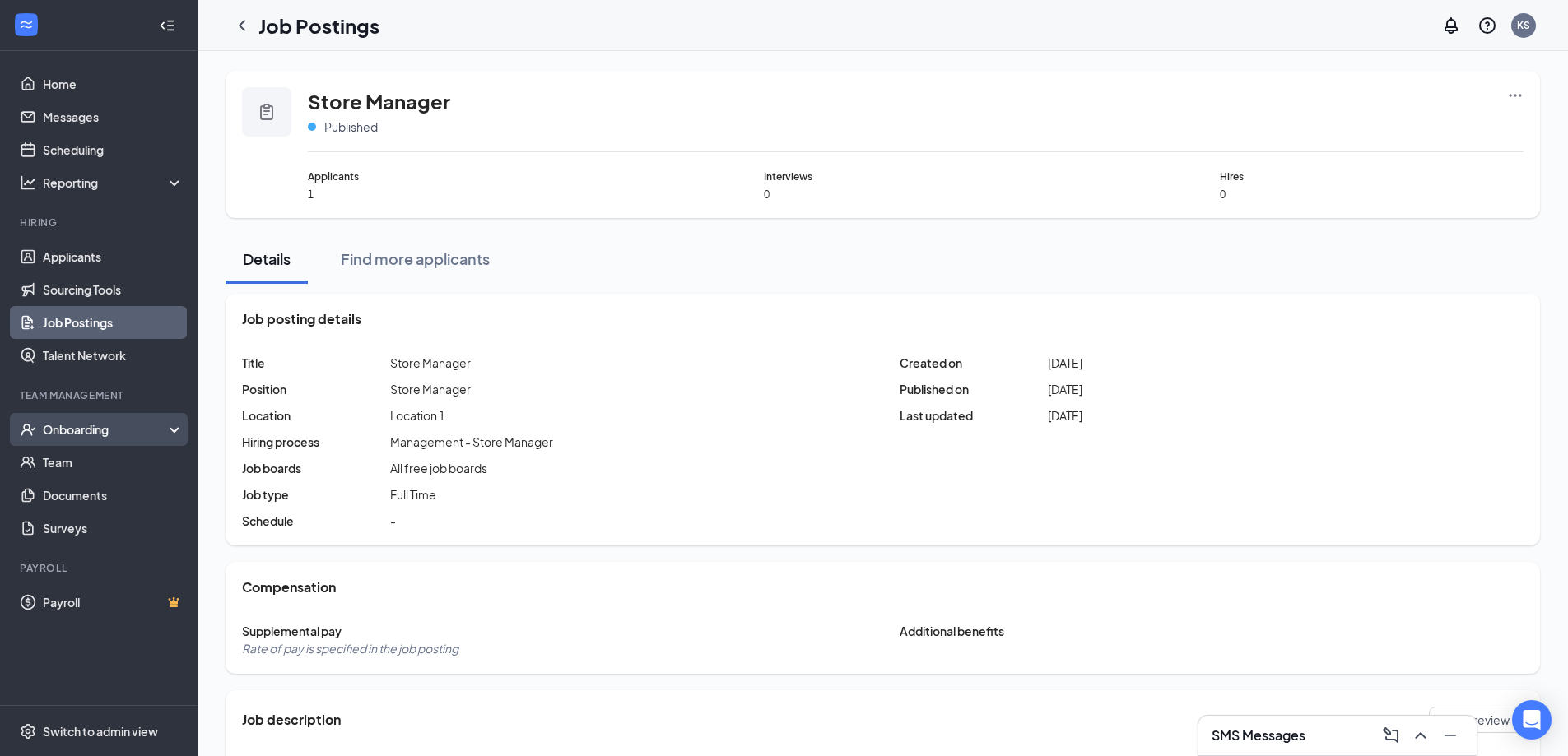
click at [108, 432] on div "Onboarding" at bounding box center [106, 429] width 127 height 17
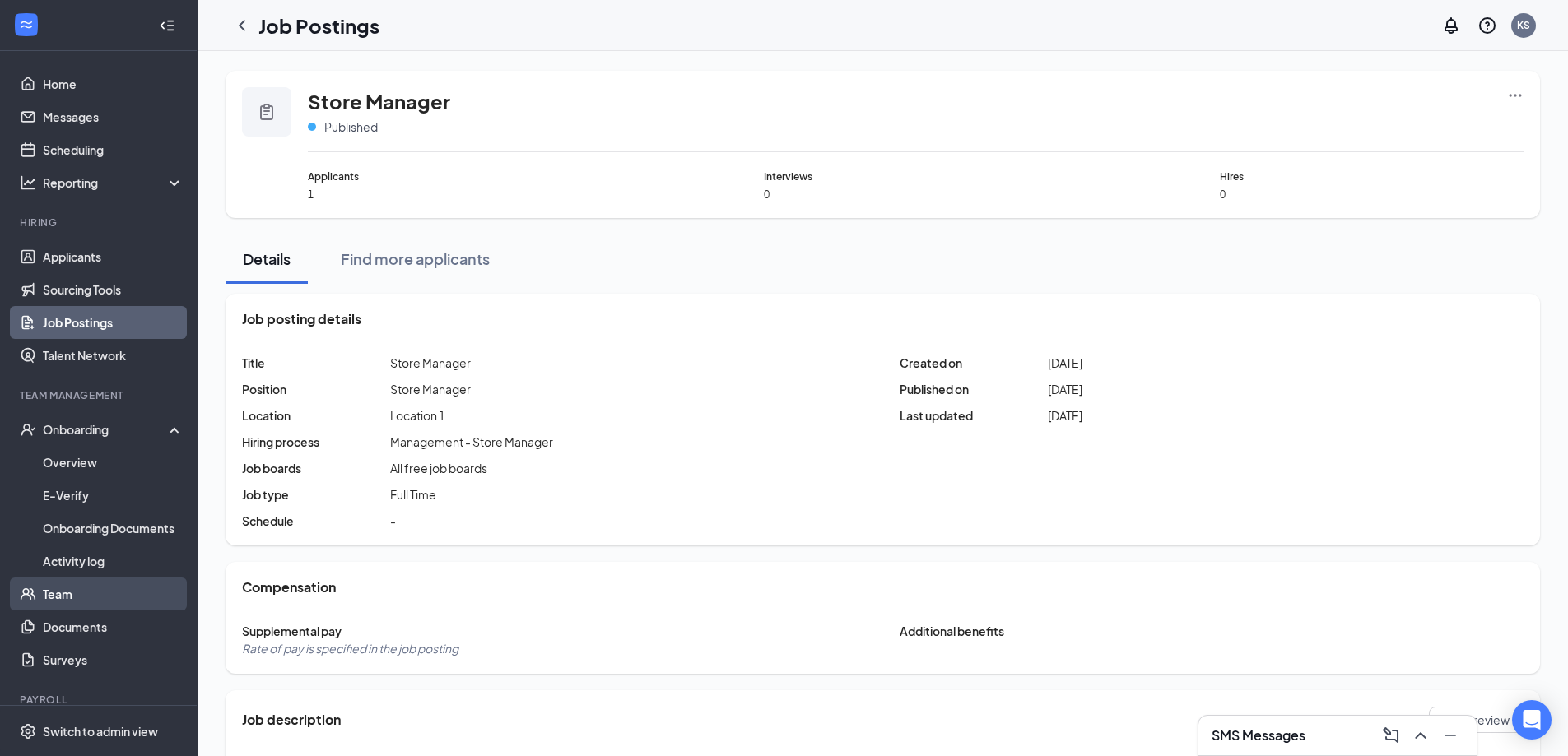
click at [121, 592] on link "Team" at bounding box center [113, 593] width 141 height 33
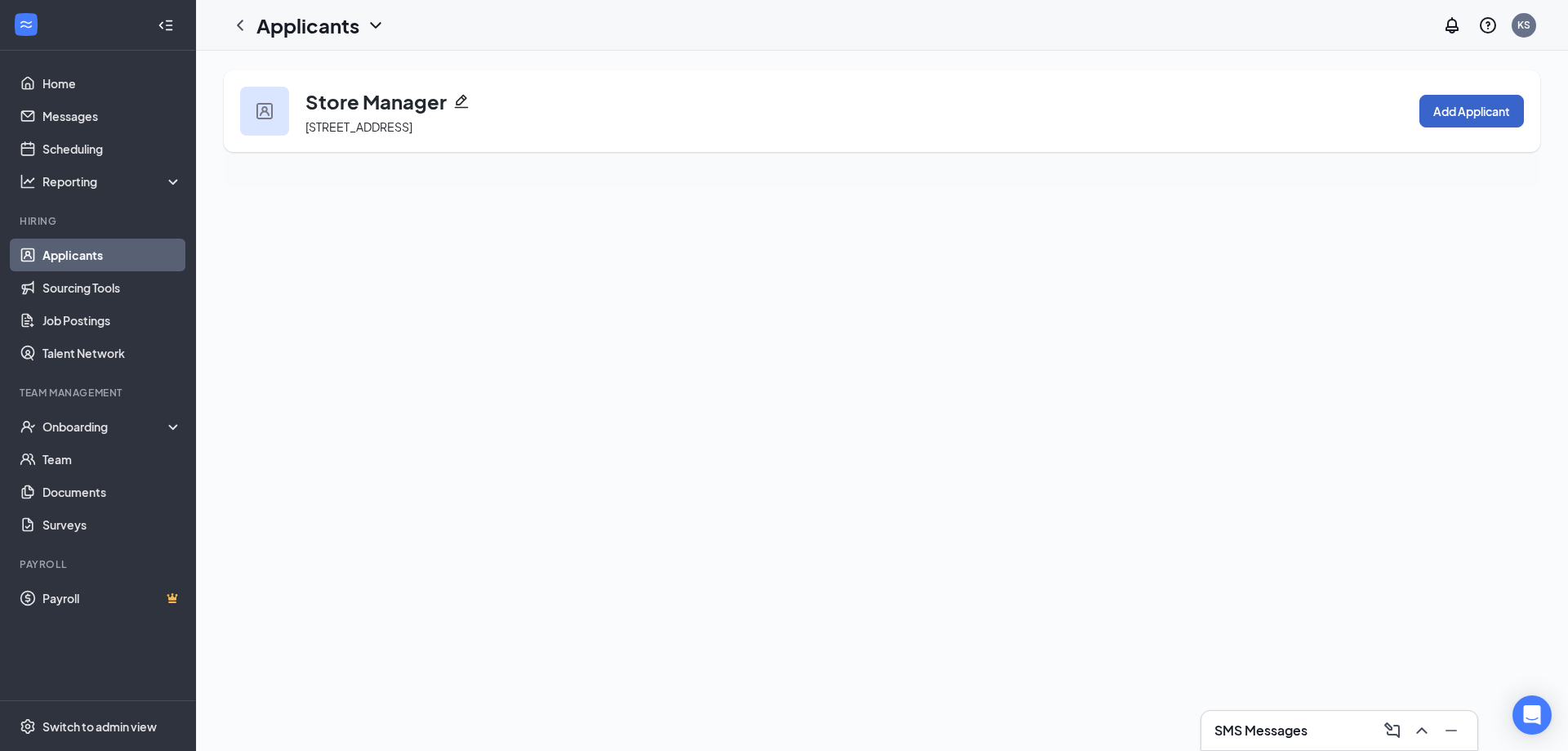
click at [1451, 114] on button "Add Applicant" at bounding box center [1472, 110] width 104 height 32
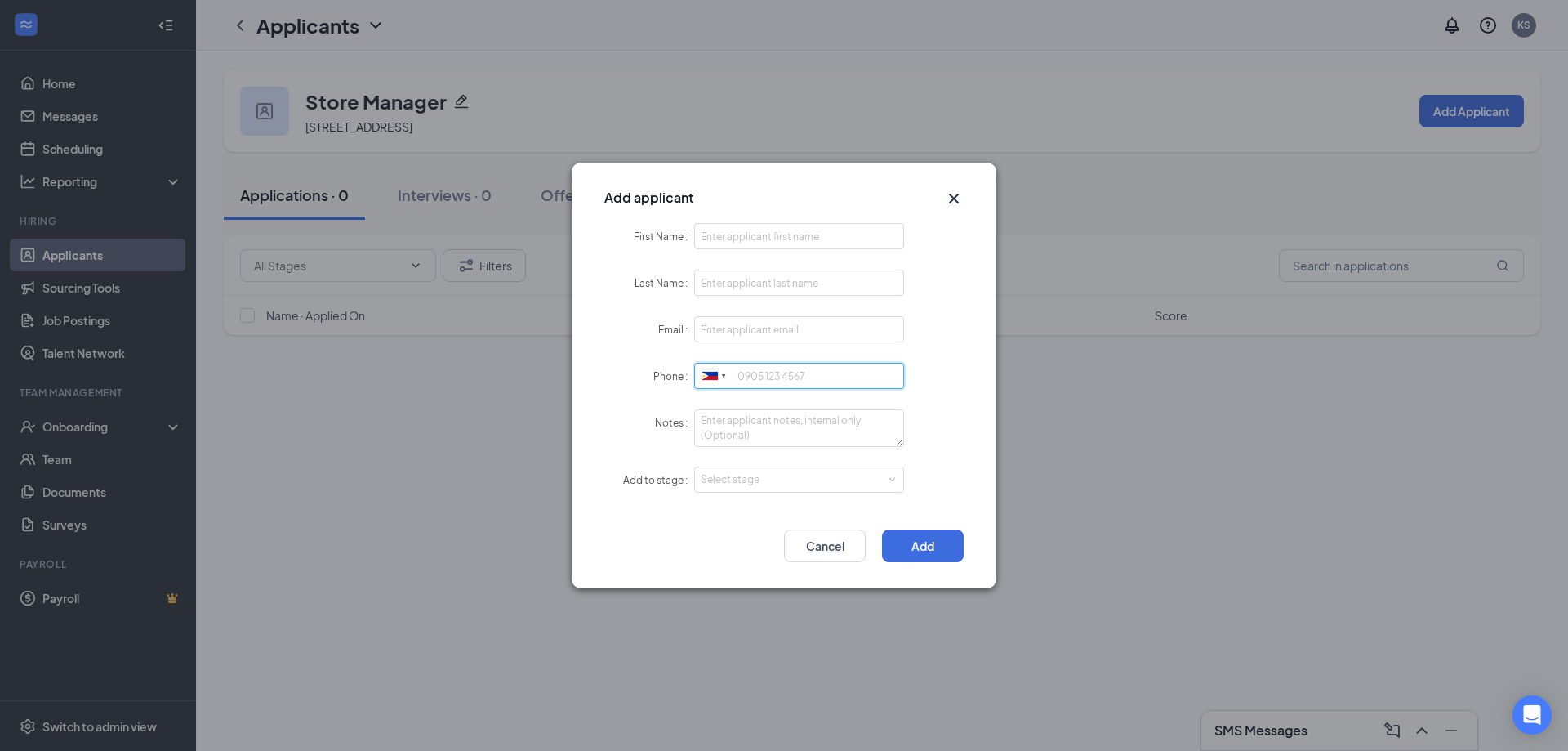
click at [759, 366] on input "Phone" at bounding box center [800, 376] width 210 height 26
click at [767, 233] on input "First Name" at bounding box center [800, 236] width 210 height 26
type input "Test"
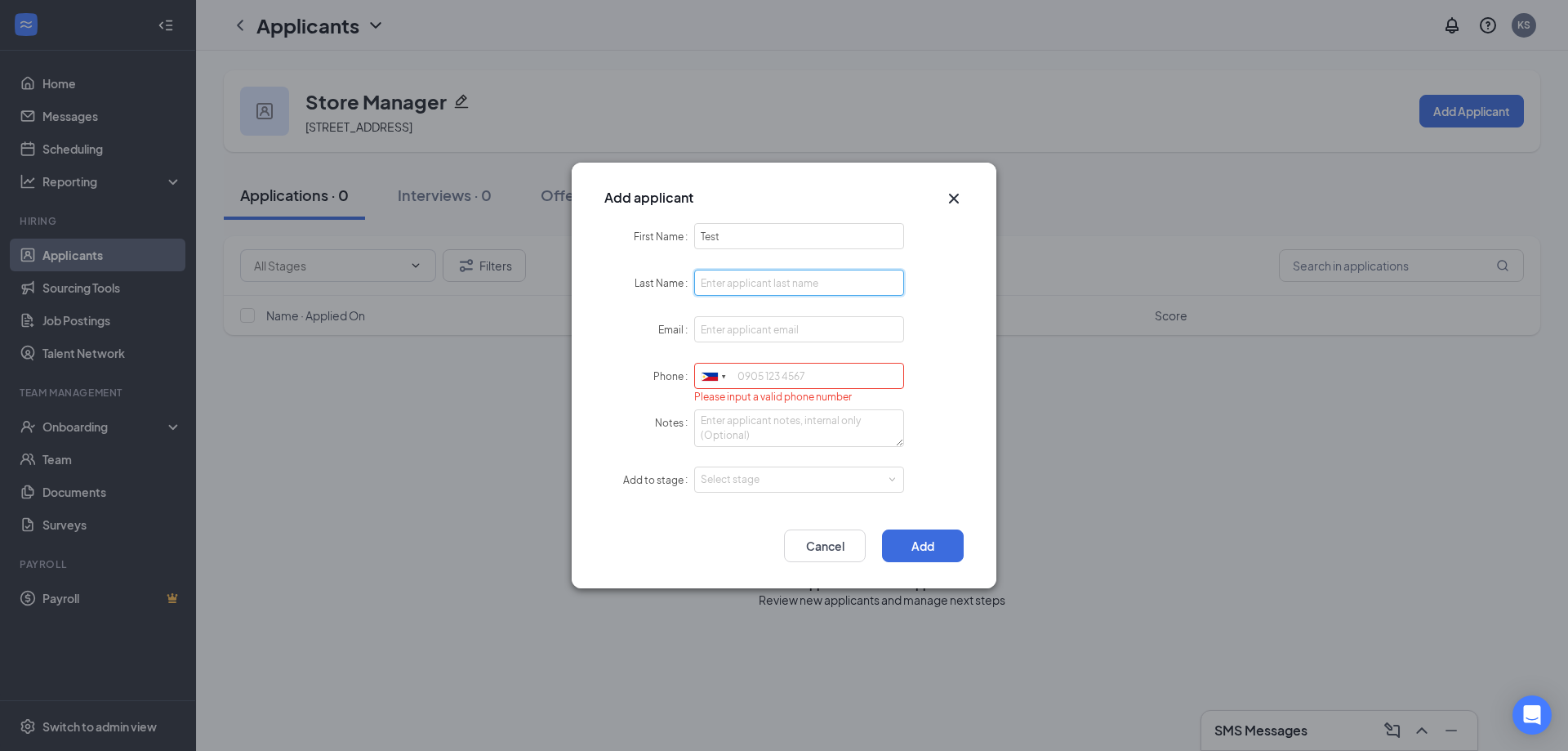
click at [796, 279] on input "Last Name" at bounding box center [800, 283] width 210 height 26
type input "1"
click at [792, 286] on input "1" at bounding box center [800, 283] width 210 height 26
click at [806, 291] on input "Last Name" at bounding box center [800, 284] width 210 height 26
type input "Applicant"
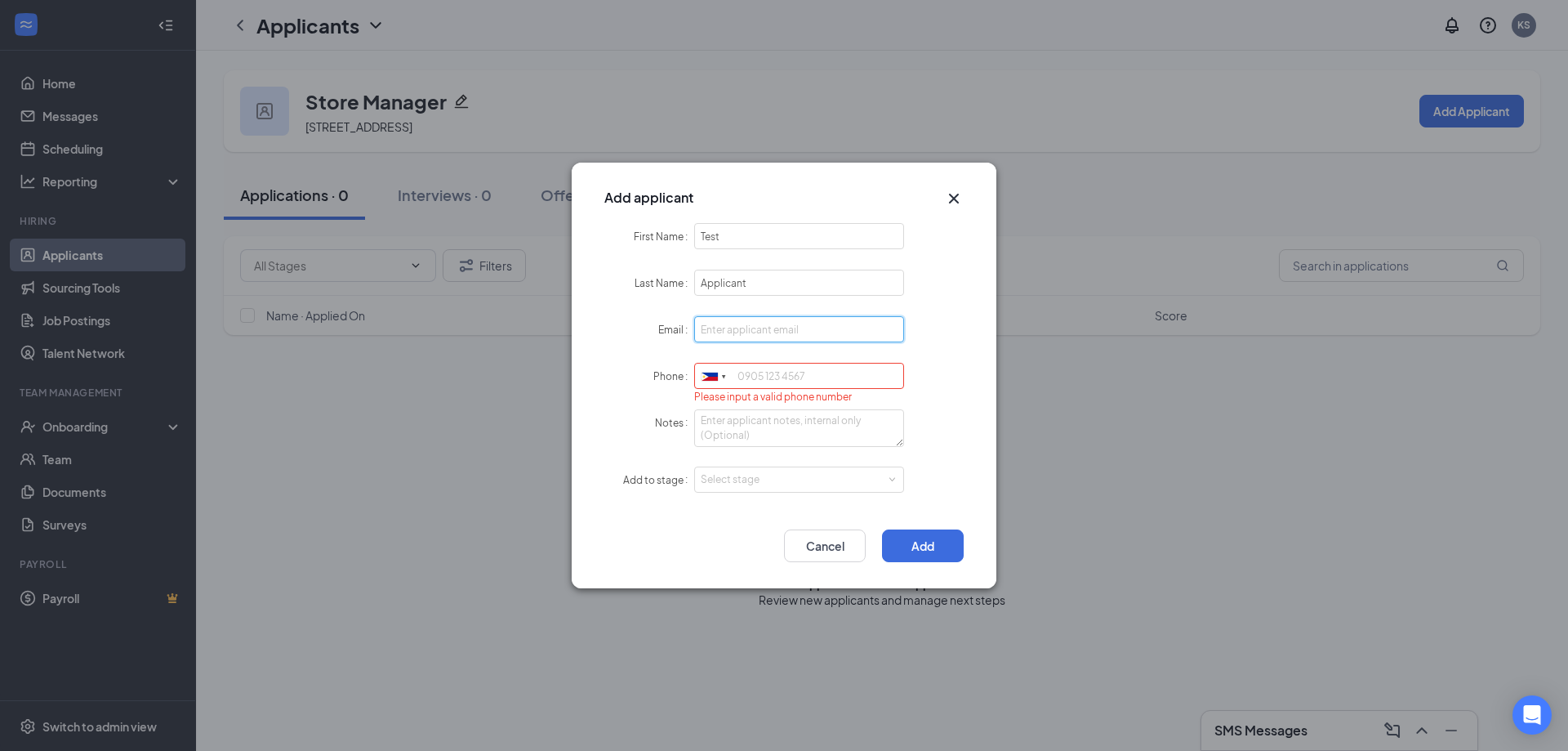
click at [808, 327] on input "Email" at bounding box center [800, 330] width 210 height 26
click at [798, 332] on input "karl.estrada+hiring10@workstream.is" at bounding box center [800, 330] width 210 height 26
type input "karl.estrada+hiring18@workstream.is"
click at [779, 416] on textarea "Notes" at bounding box center [800, 427] width 210 height 37
click at [811, 493] on div "Add to stage Select stage" at bounding box center [784, 479] width 359 height 27
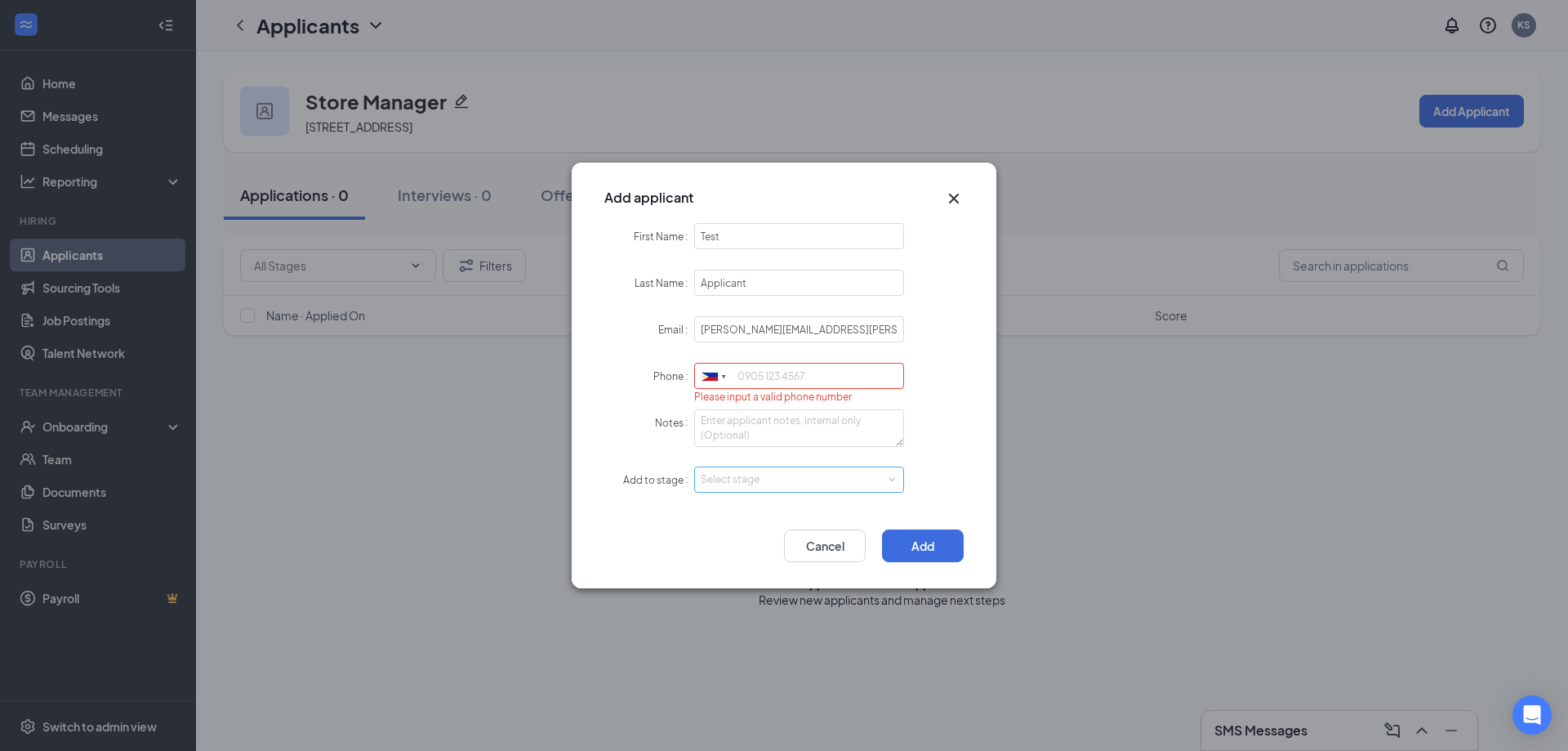
click at [811, 484] on div "Select stage" at bounding box center [796, 479] width 190 height 17
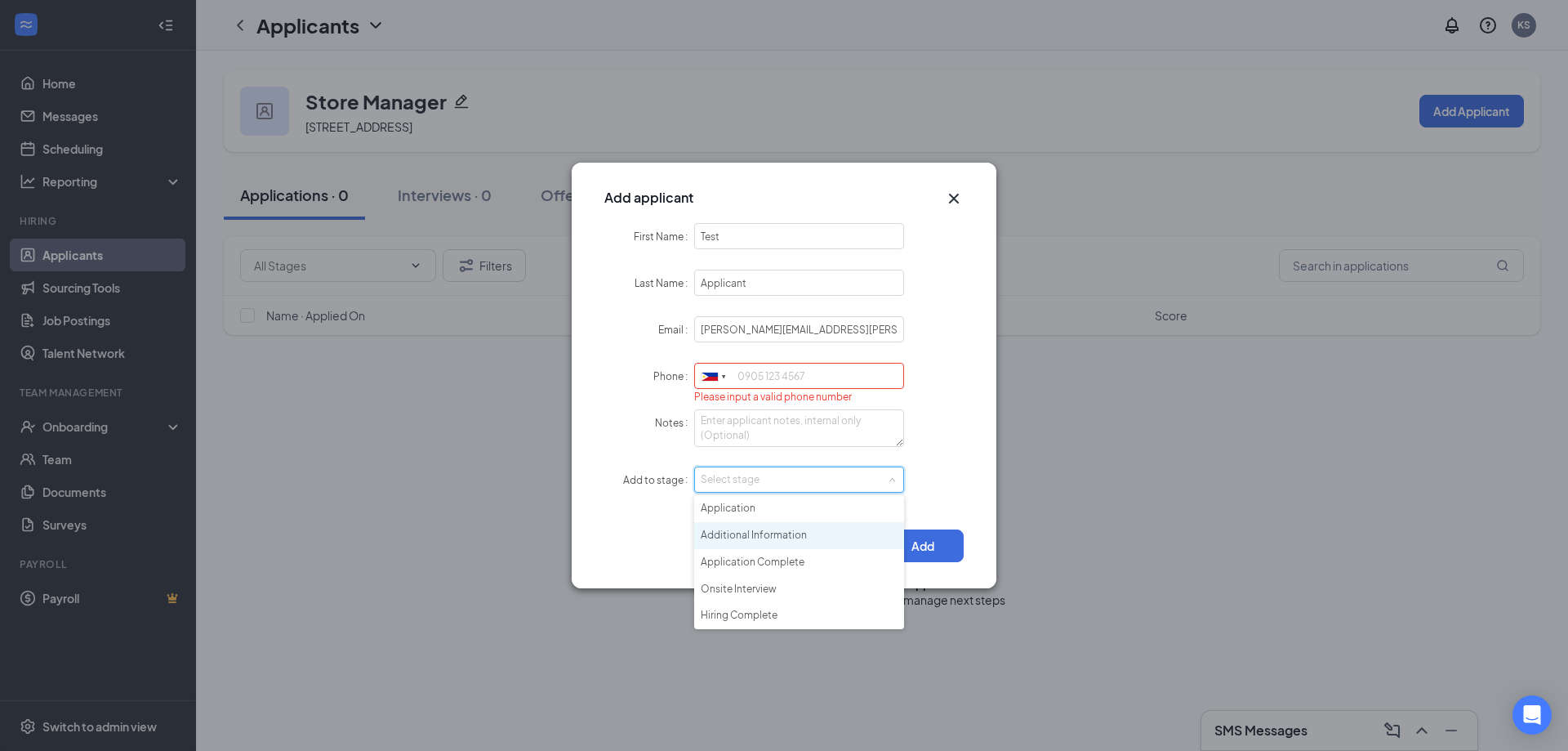
click at [792, 529] on li "Additional Information" at bounding box center [800, 535] width 210 height 27
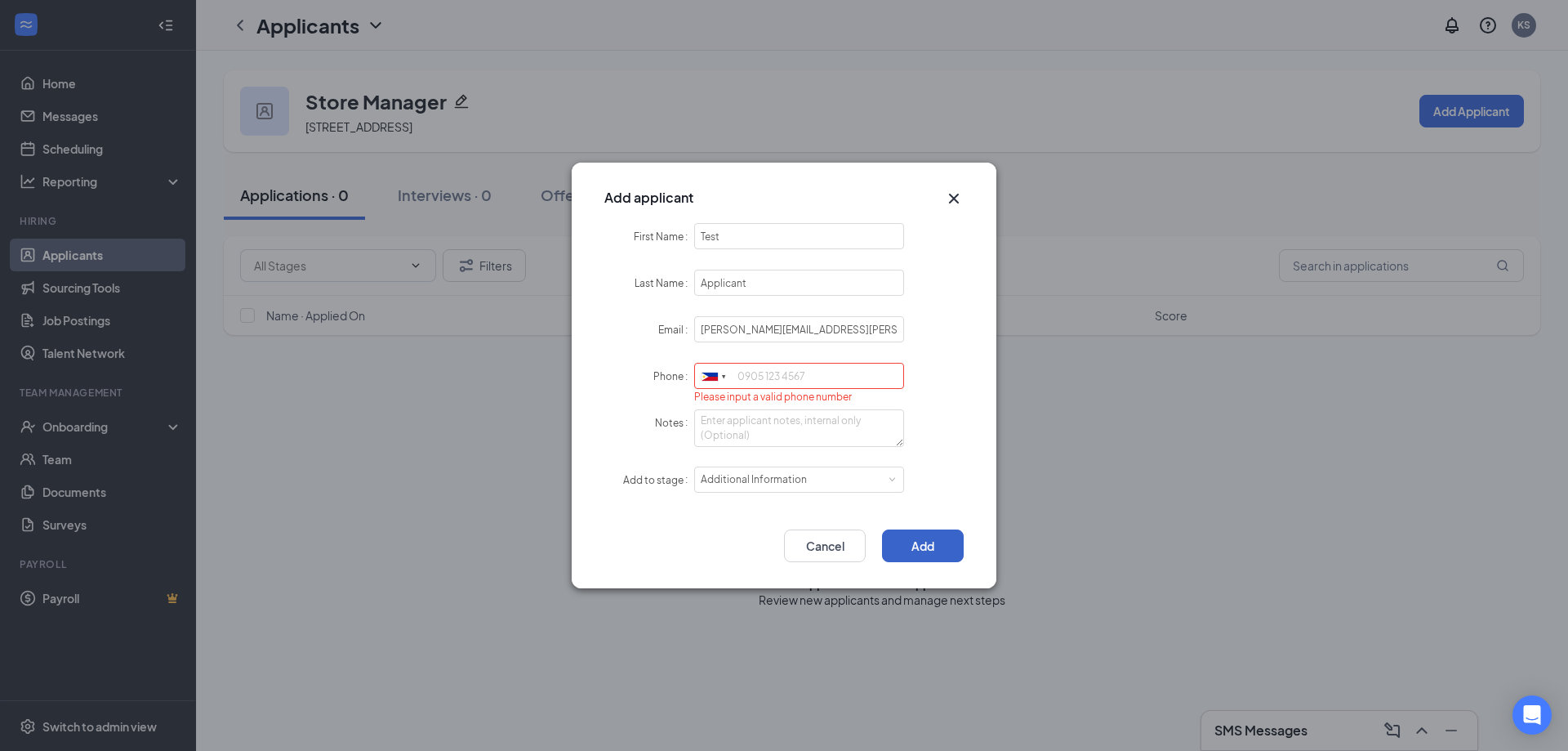
click at [917, 551] on button "Add" at bounding box center [923, 545] width 82 height 32
click at [914, 546] on button "Add" at bounding box center [923, 545] width 82 height 32
click at [913, 538] on button "Add" at bounding box center [923, 545] width 82 height 32
click at [806, 382] on input "Phone" at bounding box center [800, 376] width 210 height 26
click at [700, 377] on div at bounding box center [714, 376] width 37 height 26
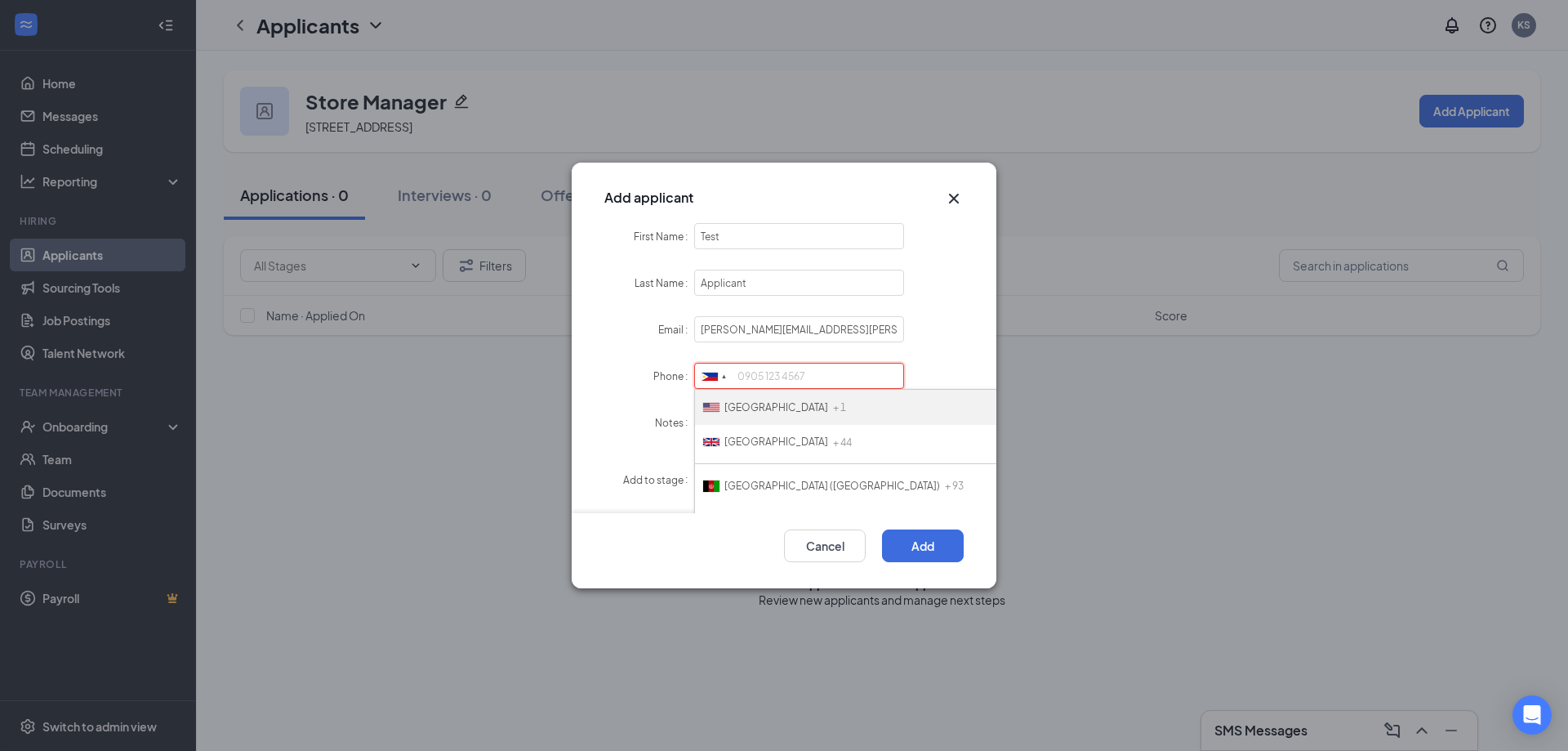
click at [813, 380] on input "Phone" at bounding box center [800, 376] width 210 height 26
click at [815, 401] on div "Please input a valid phone number" at bounding box center [800, 397] width 210 height 15
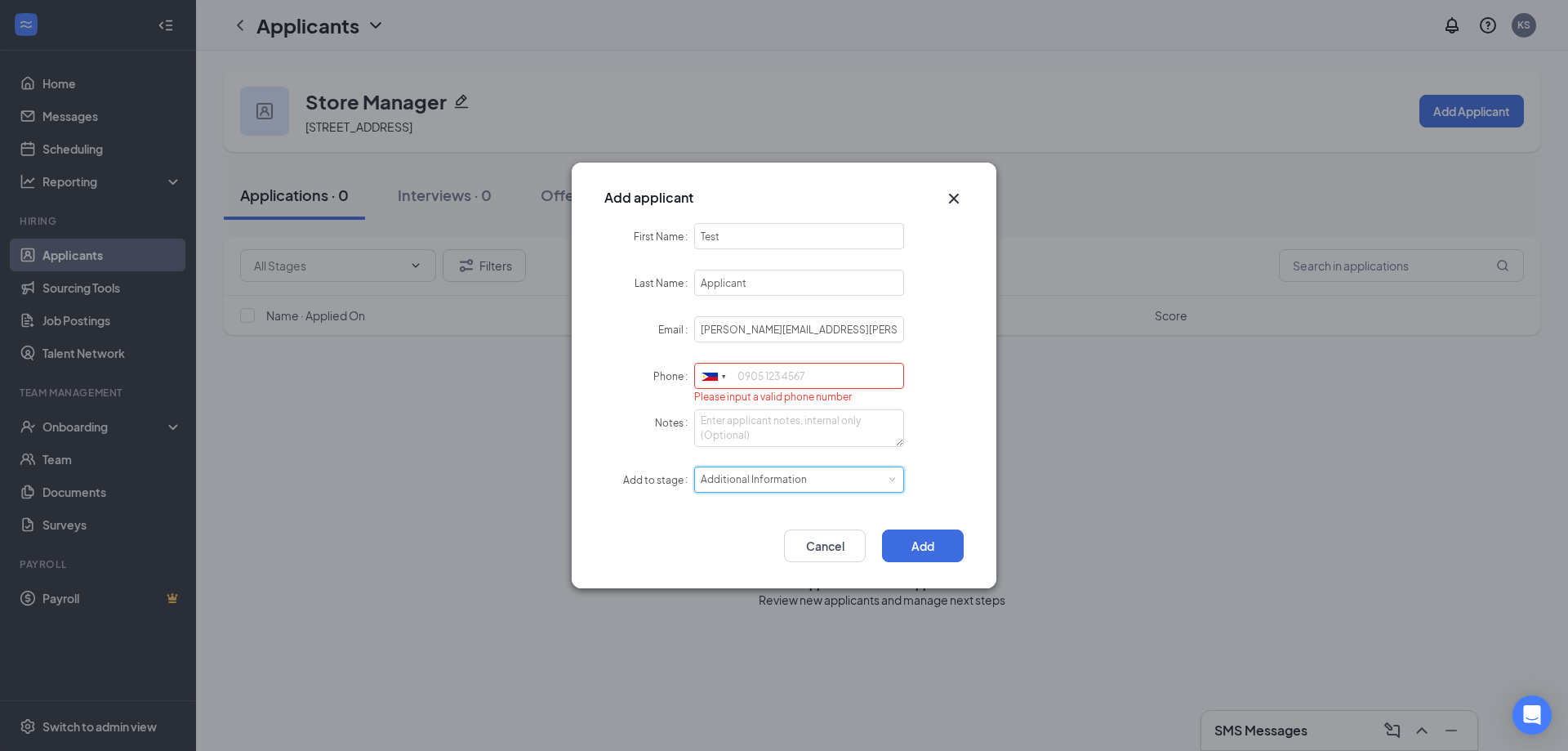
click at [831, 468] on div "Select stage Additional Information" at bounding box center [800, 479] width 197 height 25
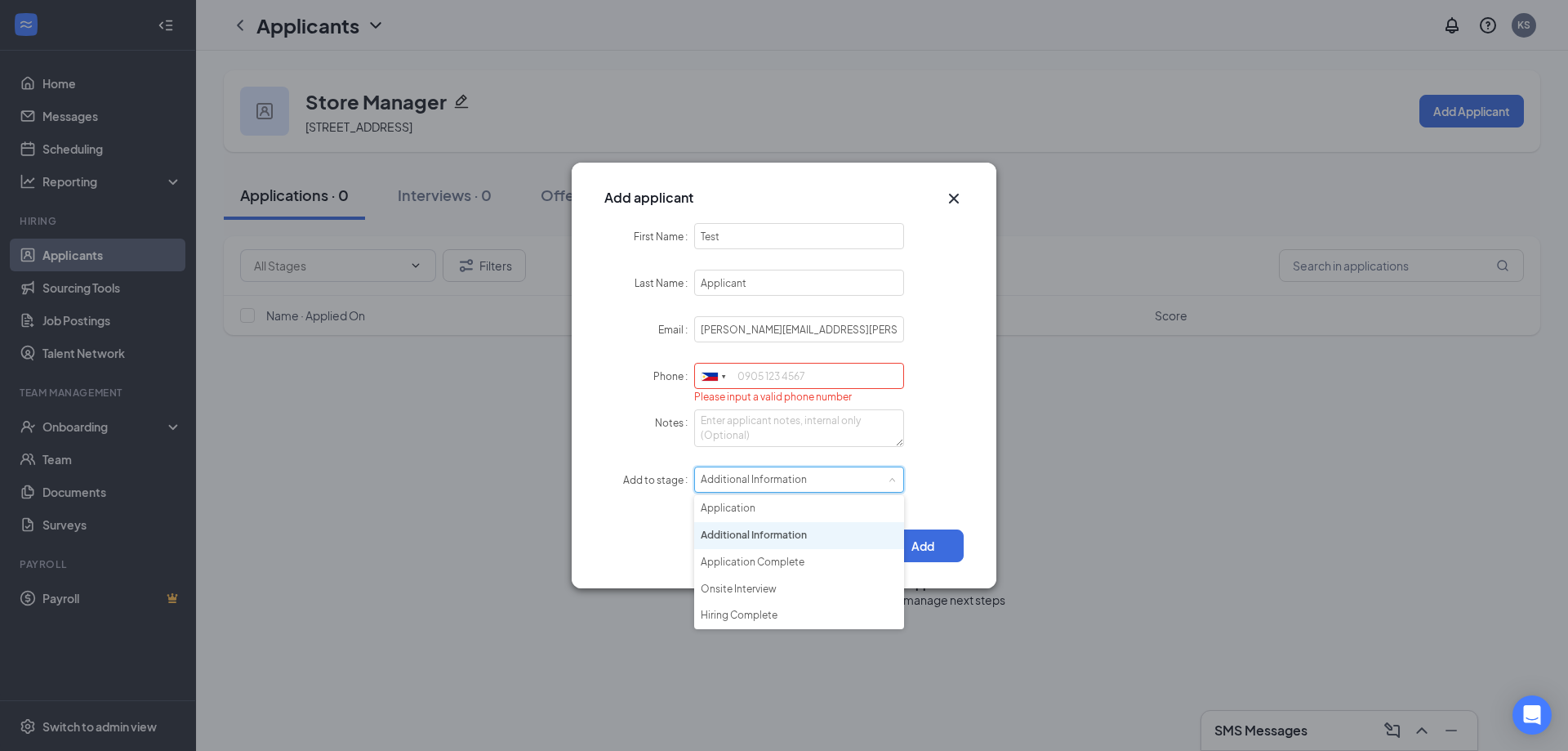
click at [830, 471] on div "Select stage Additional Information" at bounding box center [800, 479] width 197 height 25
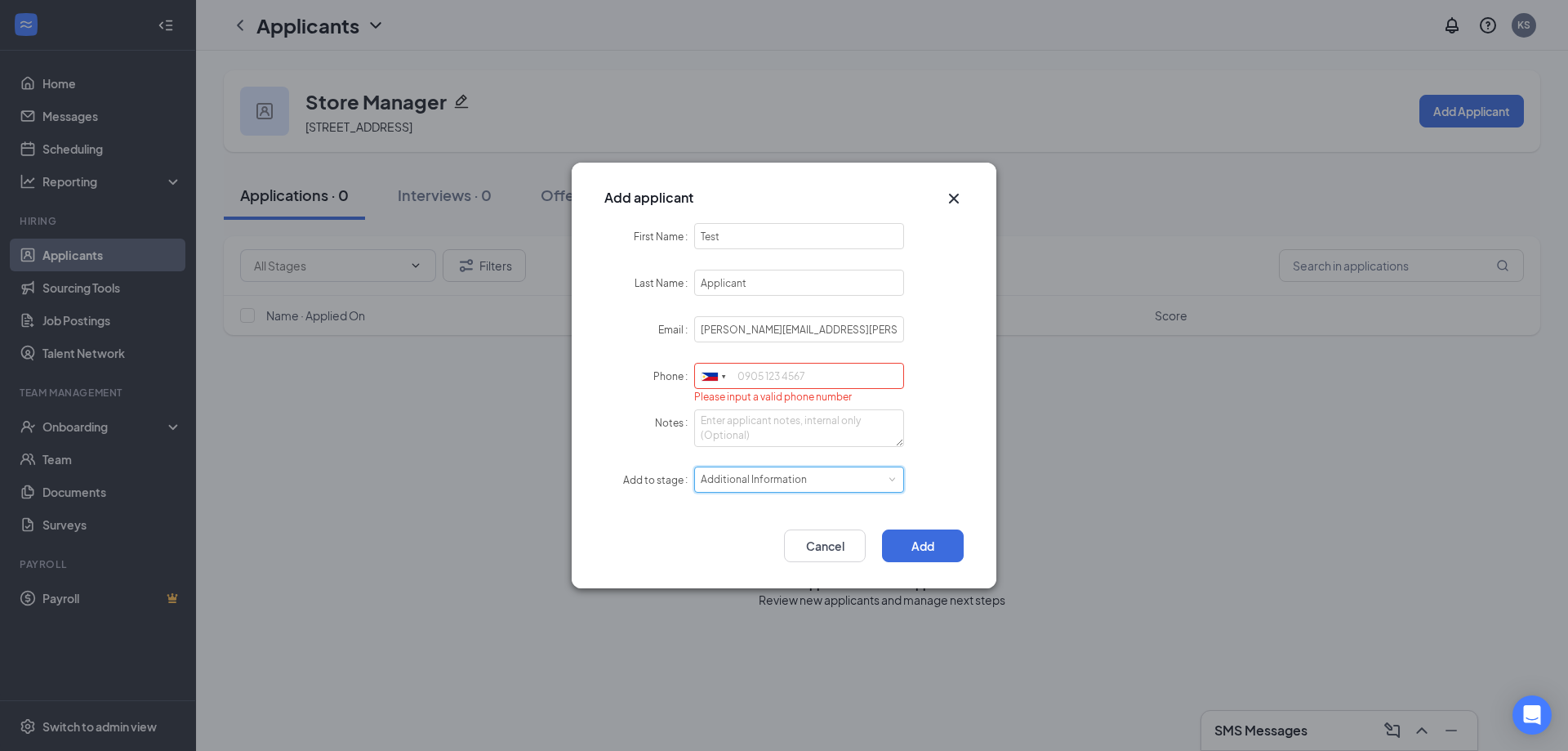
click at [828, 472] on div "Select stage Additional Information" at bounding box center [800, 479] width 197 height 25
click at [956, 198] on icon "Cross" at bounding box center [955, 199] width 20 height 20
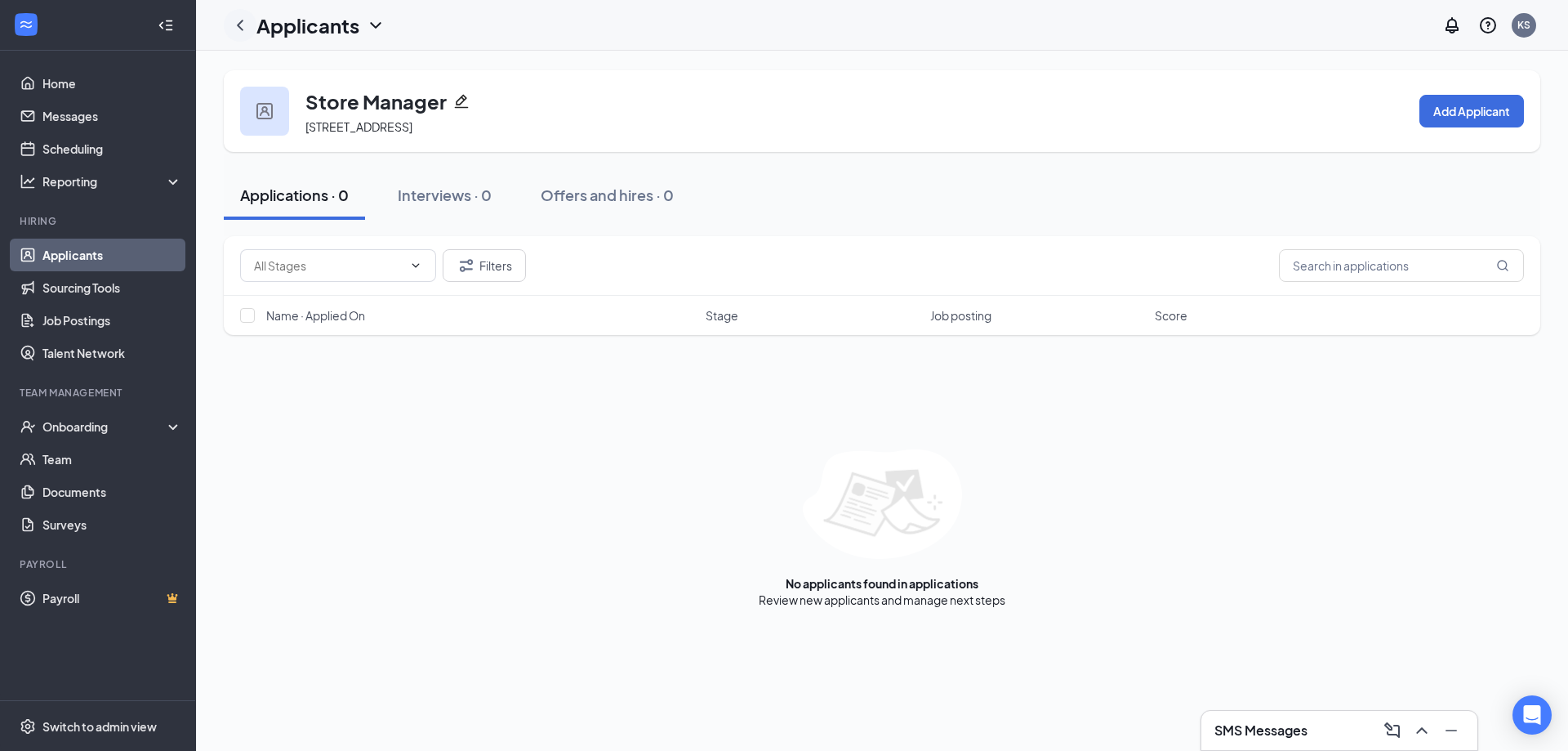
click at [255, 31] on div at bounding box center [239, 25] width 32 height 32
click at [246, 31] on icon "ChevronLeft" at bounding box center [240, 26] width 20 height 20
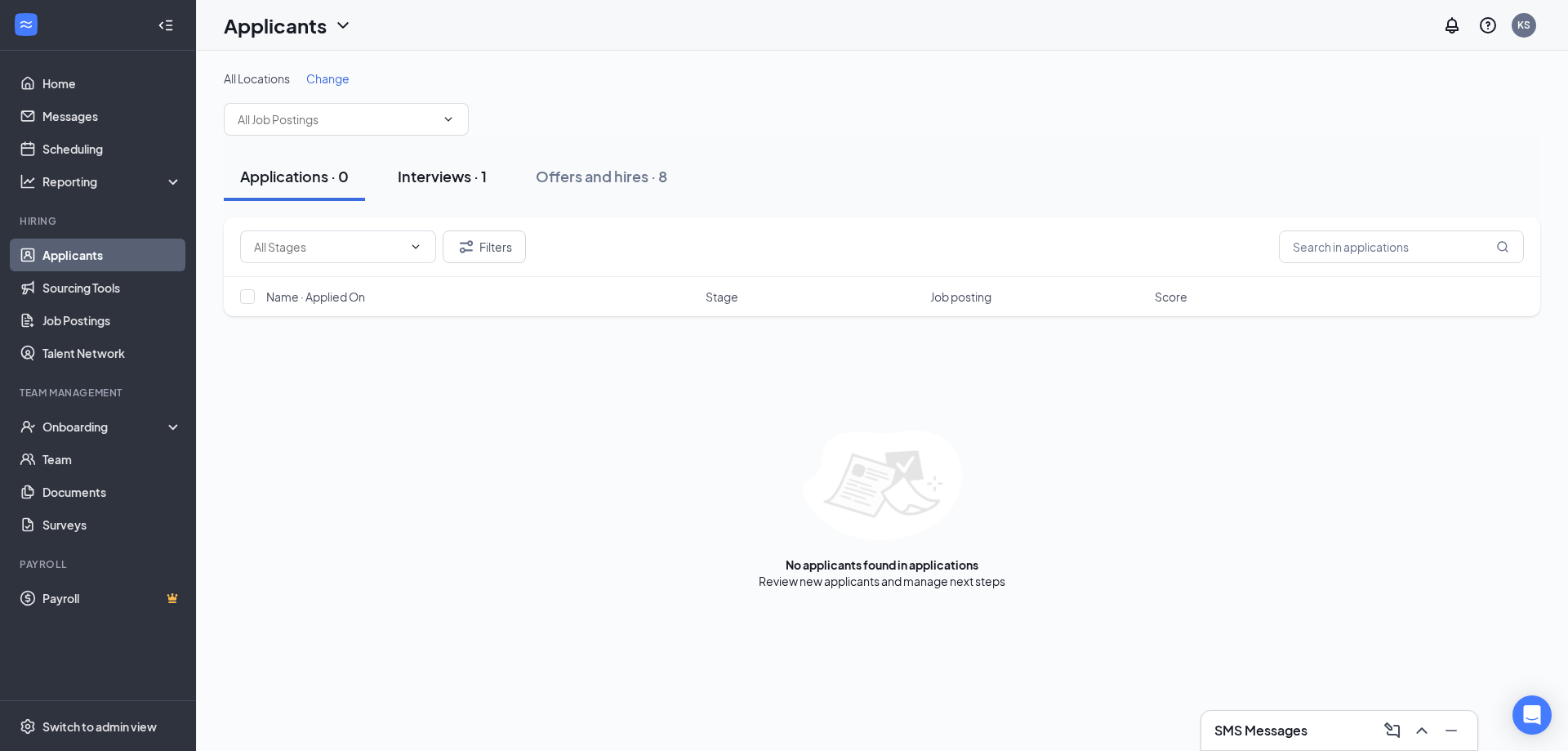
click at [395, 164] on button "Interviews · 1" at bounding box center [442, 176] width 122 height 49
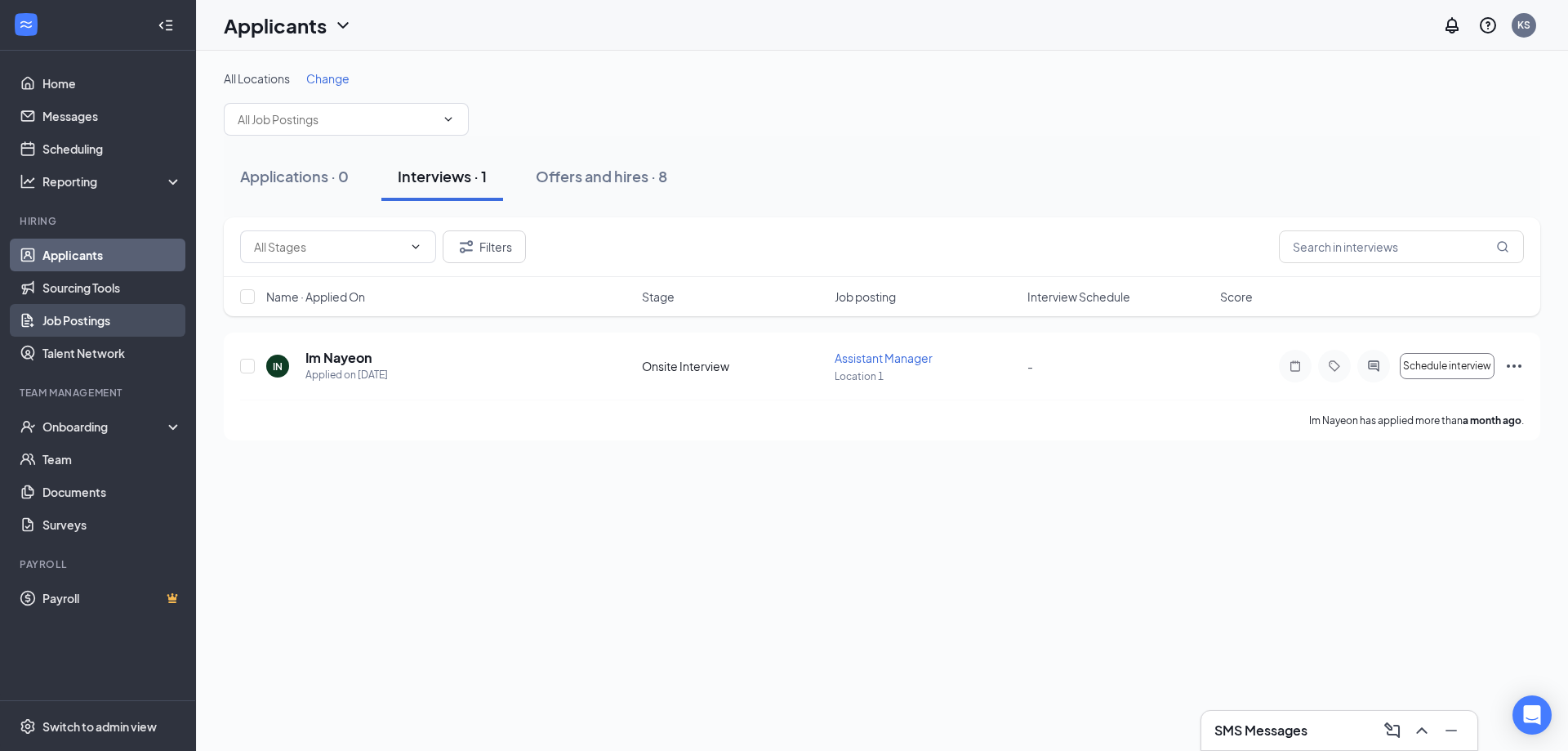
click at [54, 310] on link "Job Postings" at bounding box center [112, 320] width 140 height 32
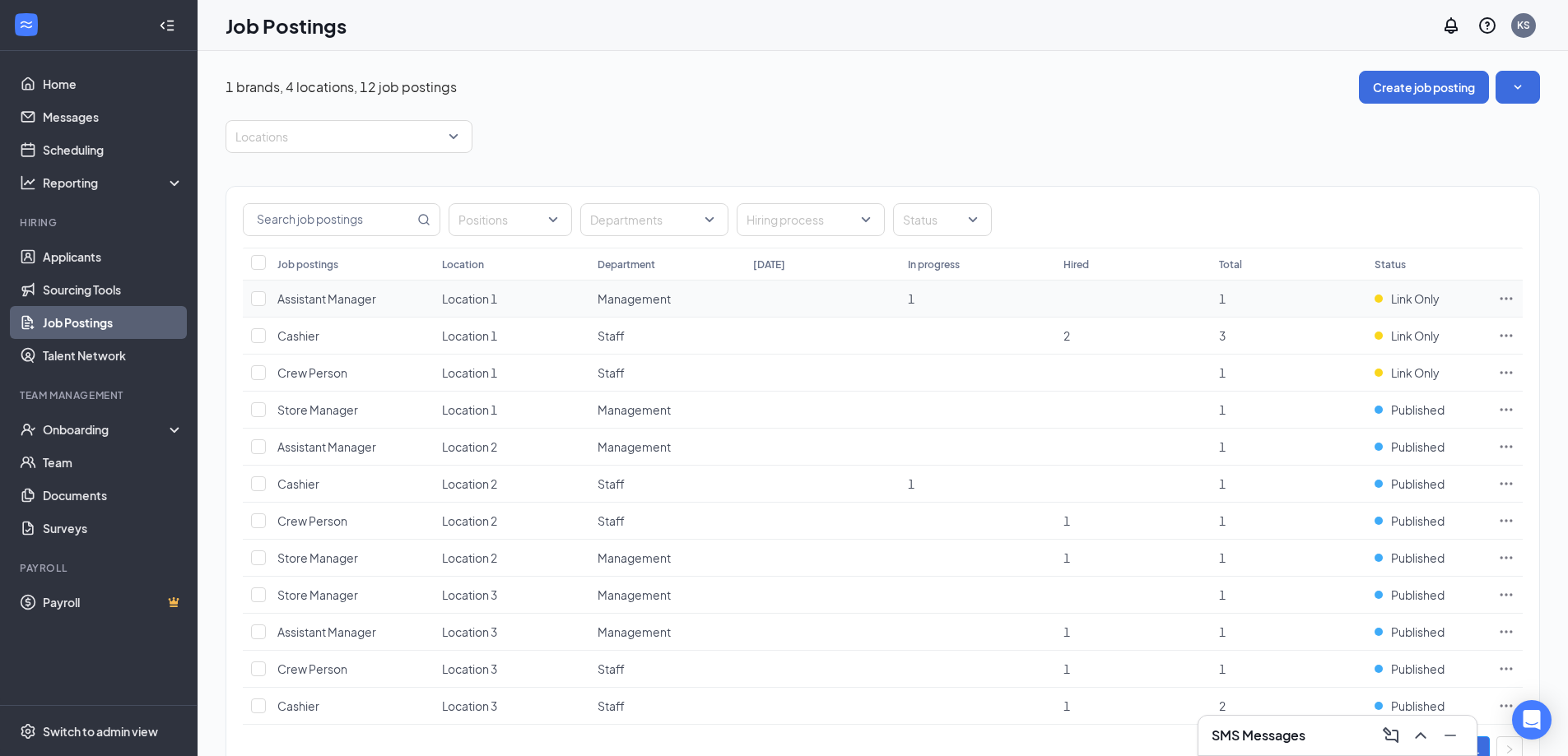
click at [1502, 298] on icon "Ellipses" at bounding box center [1506, 298] width 13 height 3
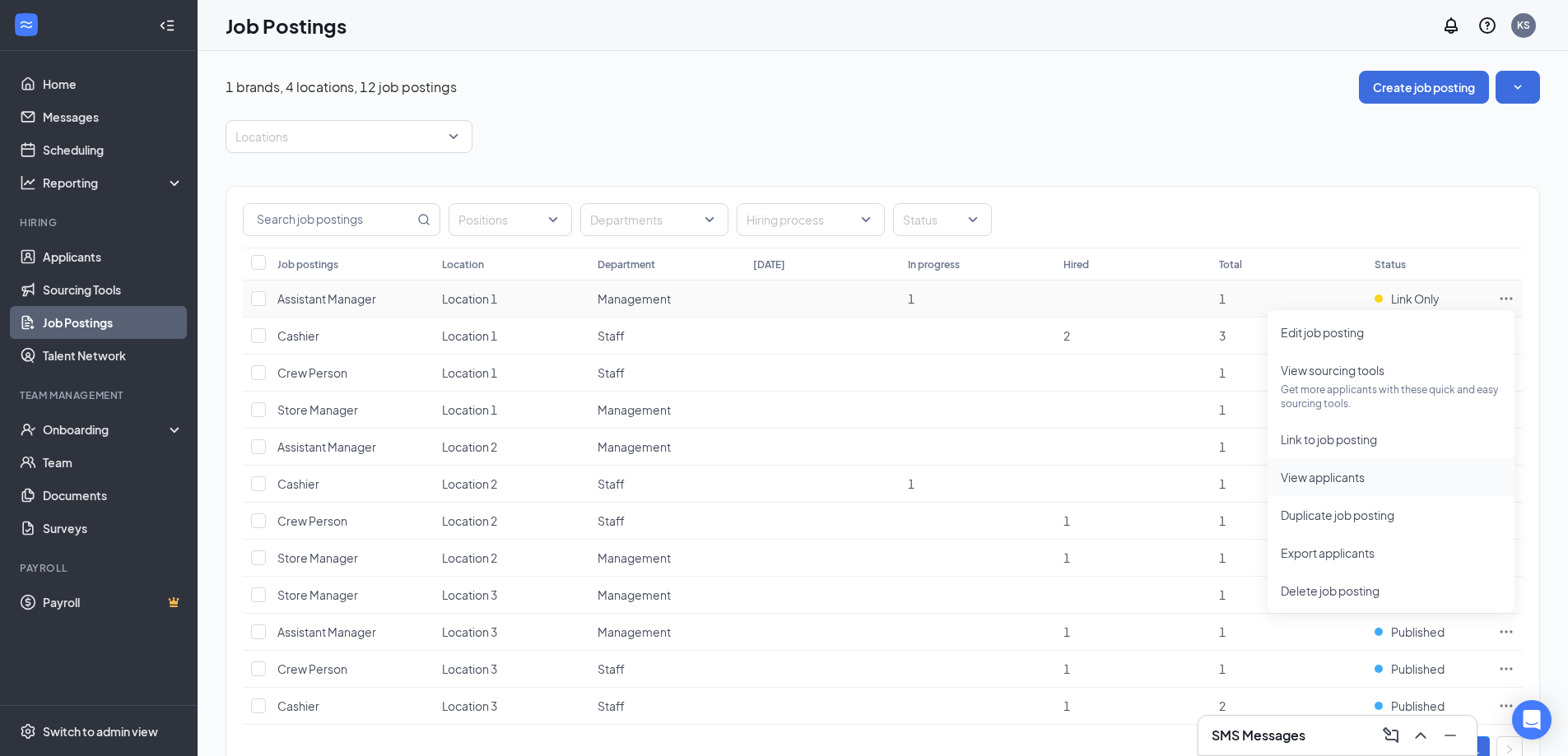
click at [1390, 478] on span "View applicants" at bounding box center [1390, 477] width 220 height 18
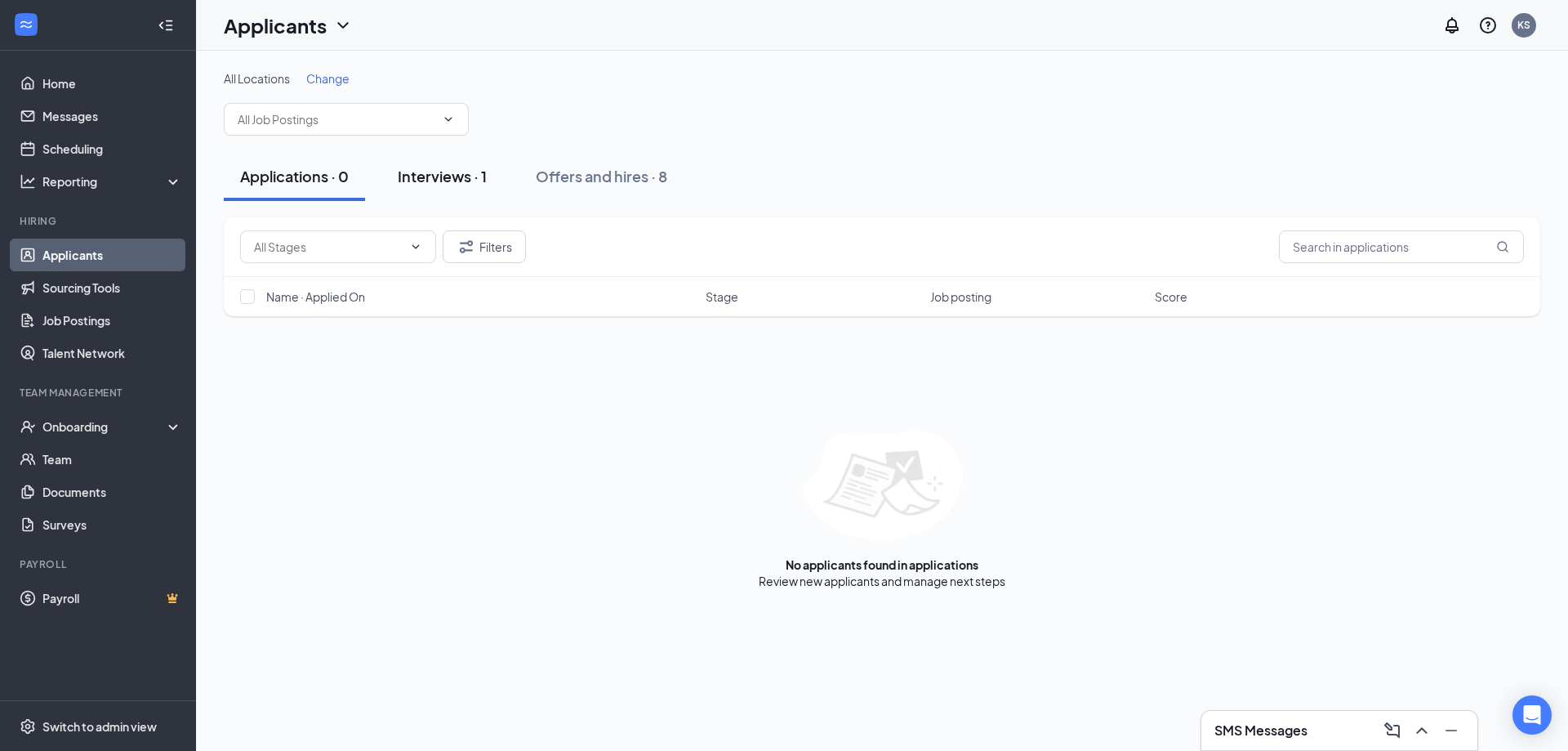
click at [436, 177] on div "Interviews · 1" at bounding box center [442, 176] width 89 height 21
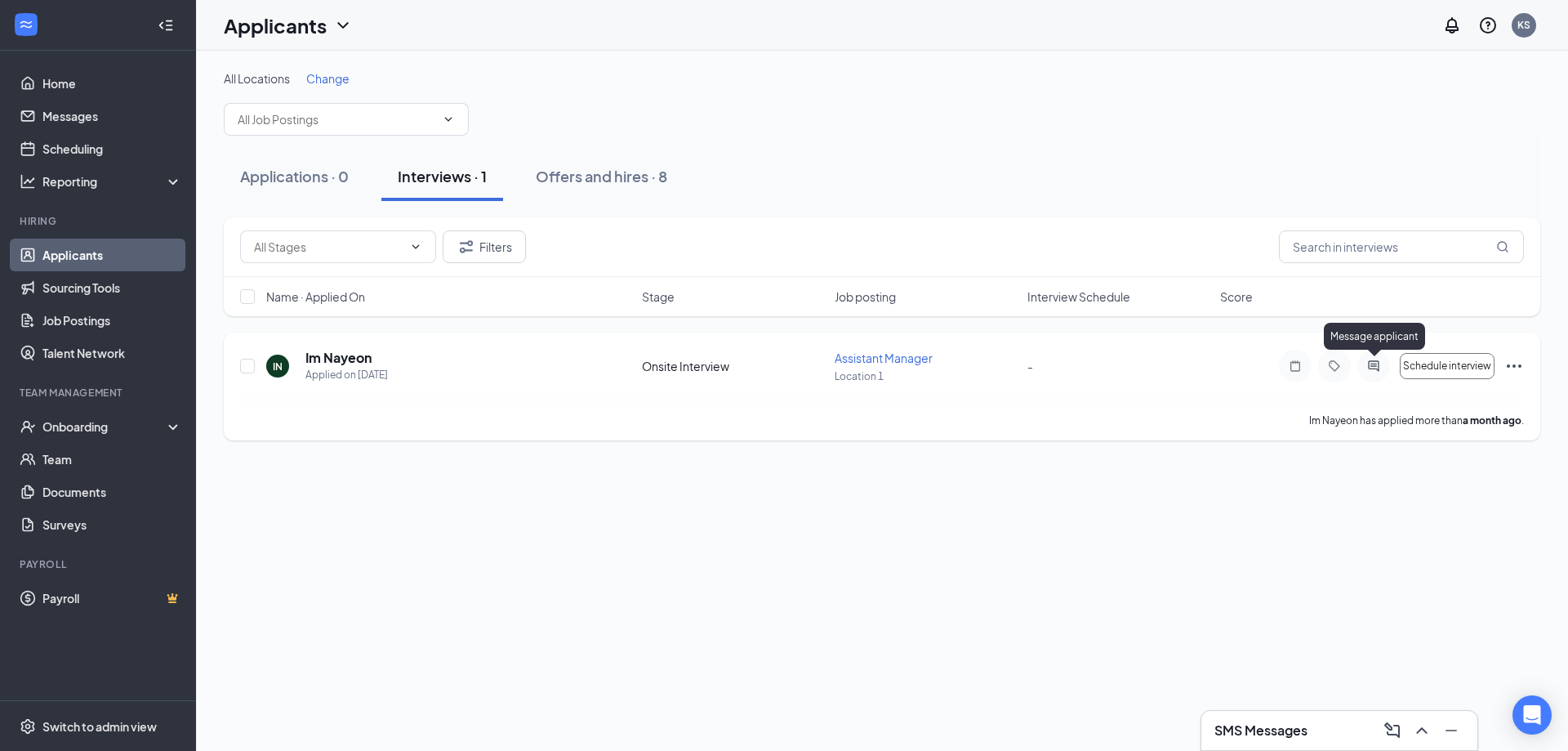
click at [1373, 369] on icon "ActiveChat" at bounding box center [1373, 365] width 11 height 11
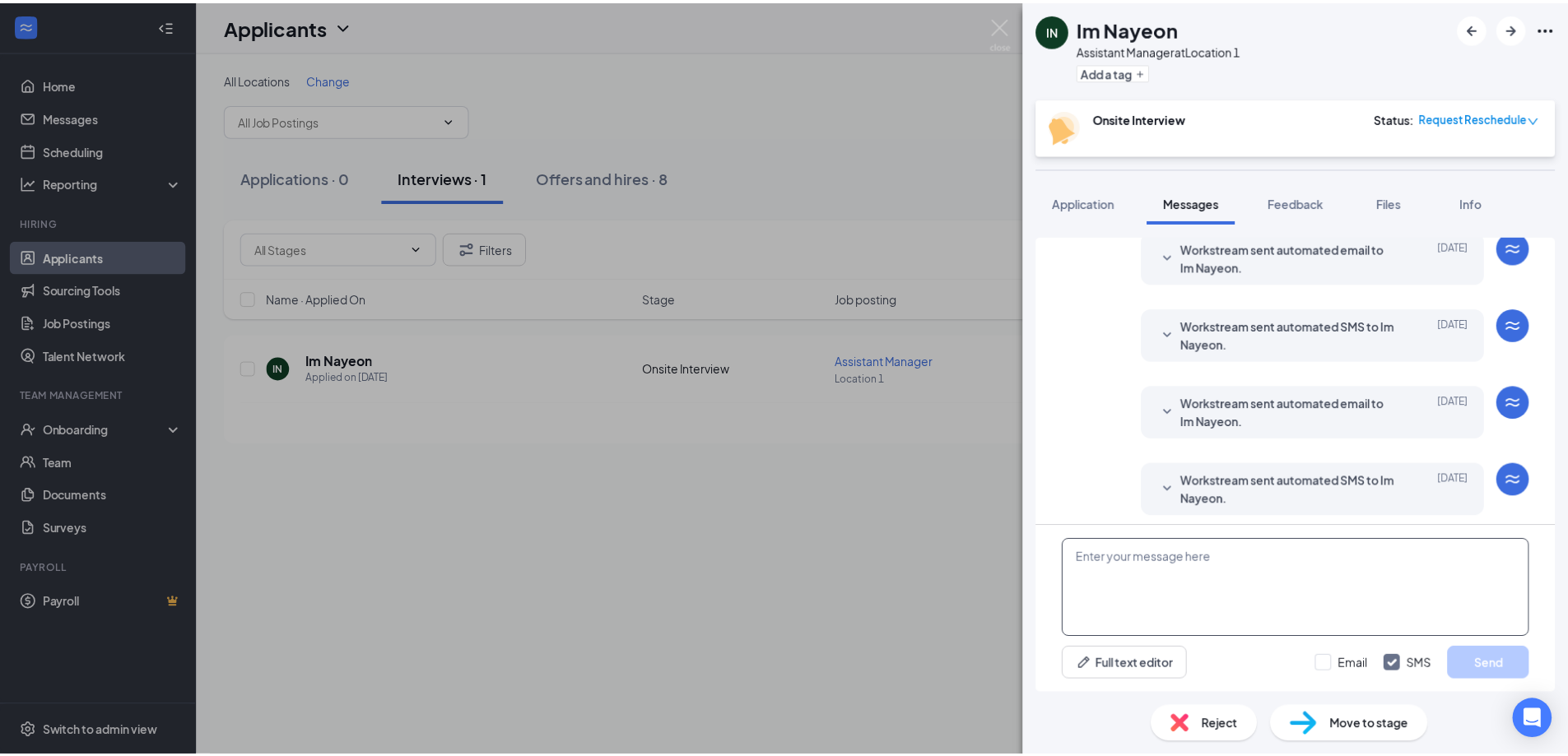
scroll to position [478, 0]
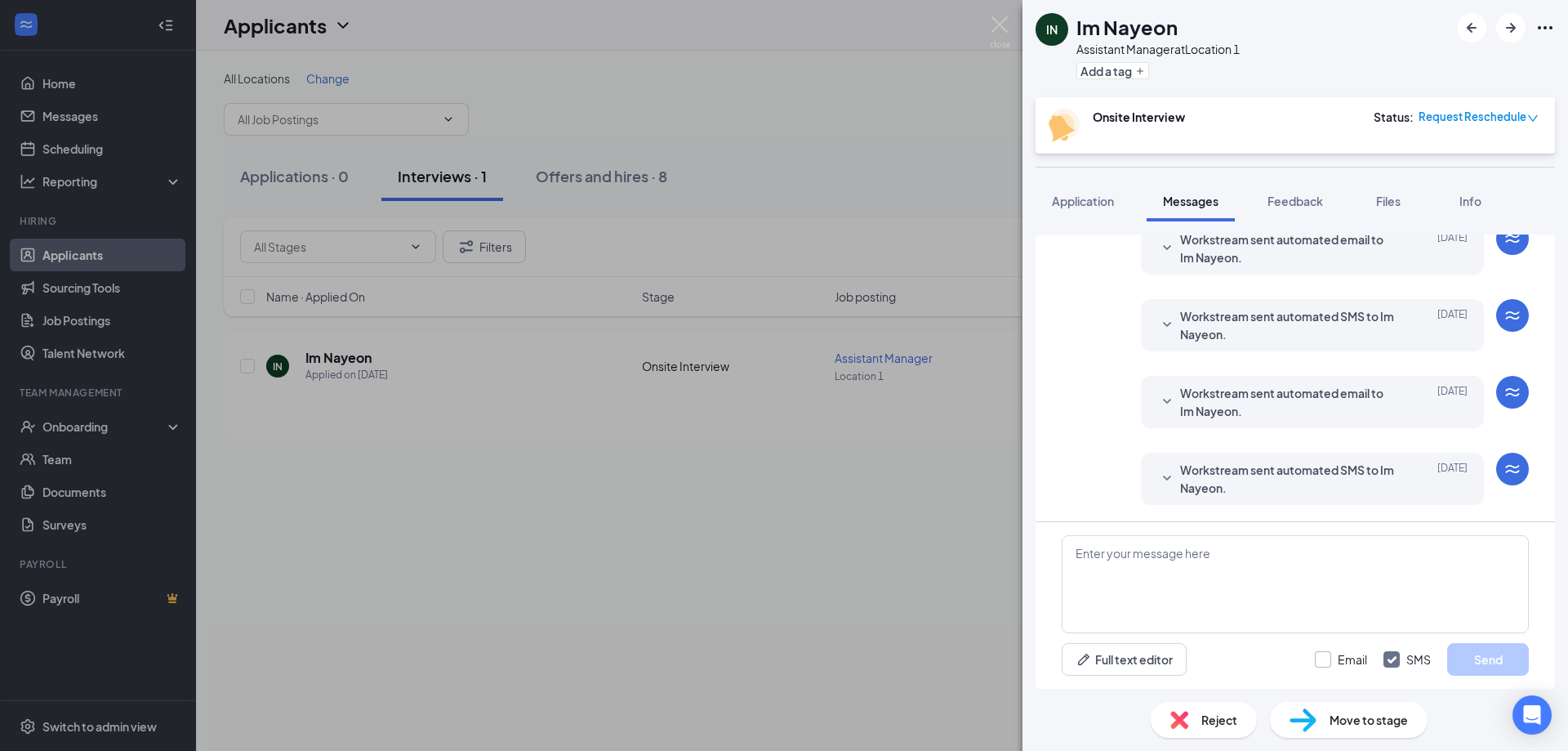
click at [1330, 659] on input "Email" at bounding box center [1340, 659] width 52 height 17
checkbox input "true"
click at [1378, 654] on div "Email SMS Send" at bounding box center [1421, 658] width 214 height 32
click at [1386, 654] on input "SMS" at bounding box center [1407, 659] width 47 height 17
checkbox input "false"
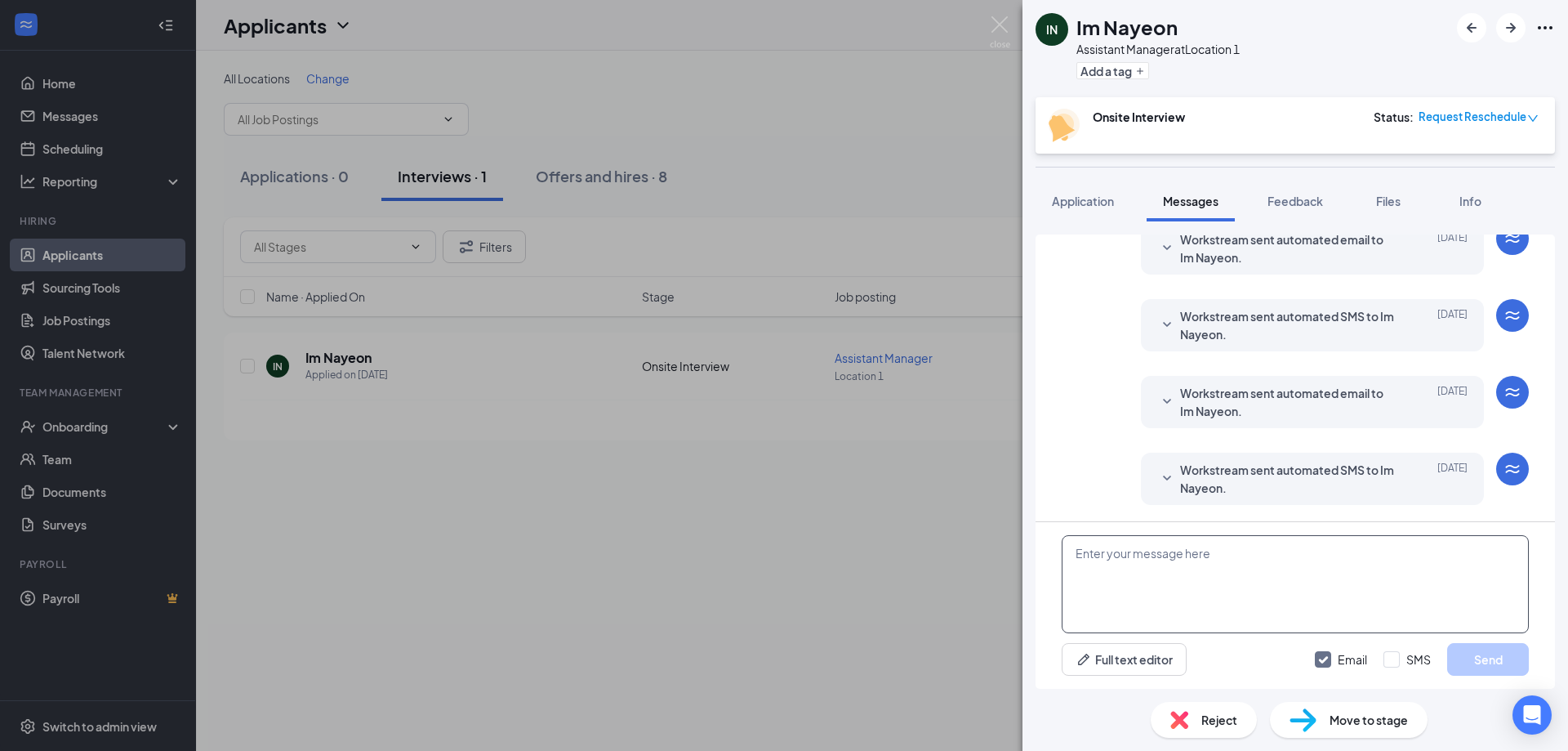
click at [1311, 595] on textarea at bounding box center [1296, 584] width 467 height 98
click at [503, 203] on div "IN Im Nayeon Assistant Manager at Location 1 Add a tag Onsite Interview Status …" at bounding box center [784, 375] width 1568 height 751
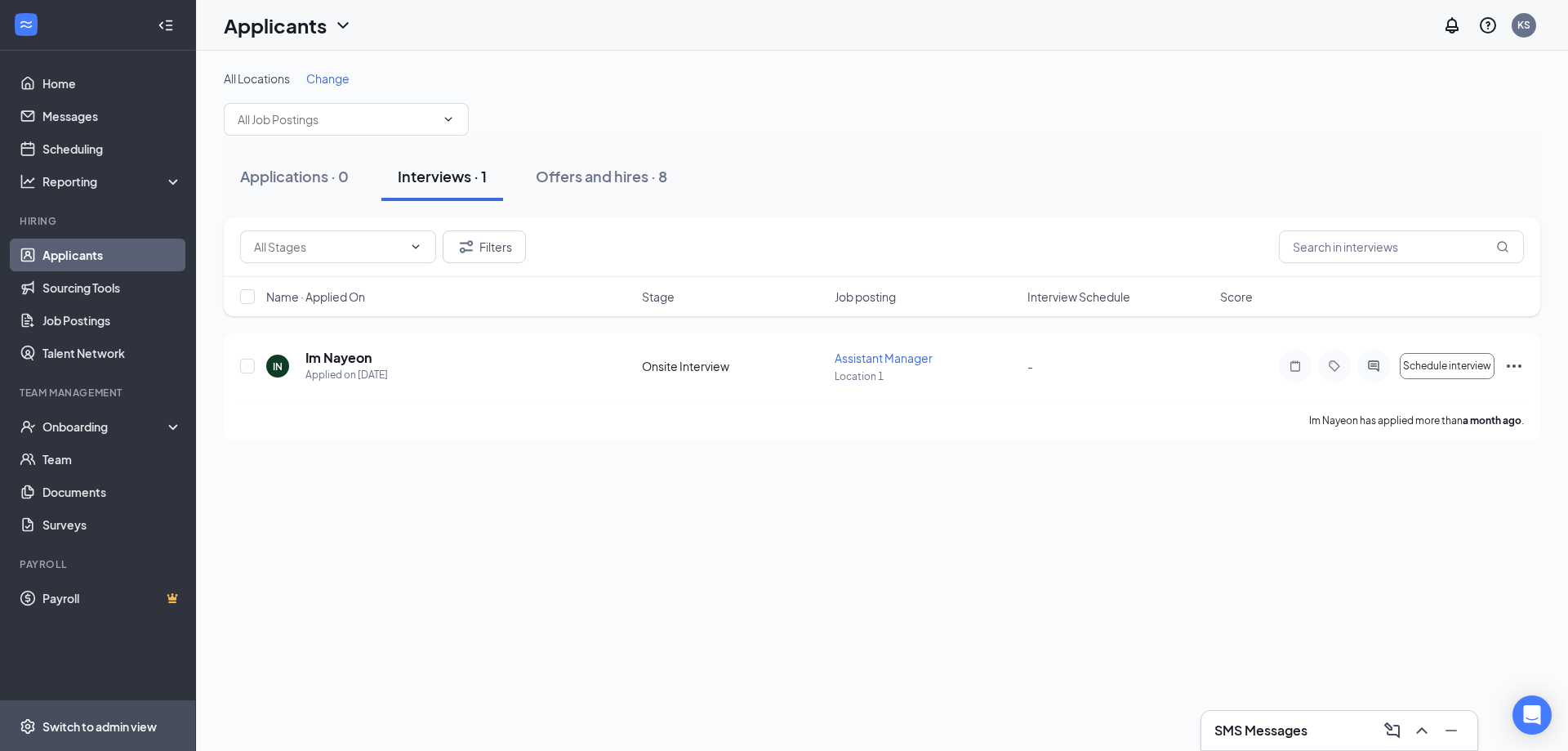
click at [103, 729] on div "Switch to admin view" at bounding box center [99, 726] width 114 height 17
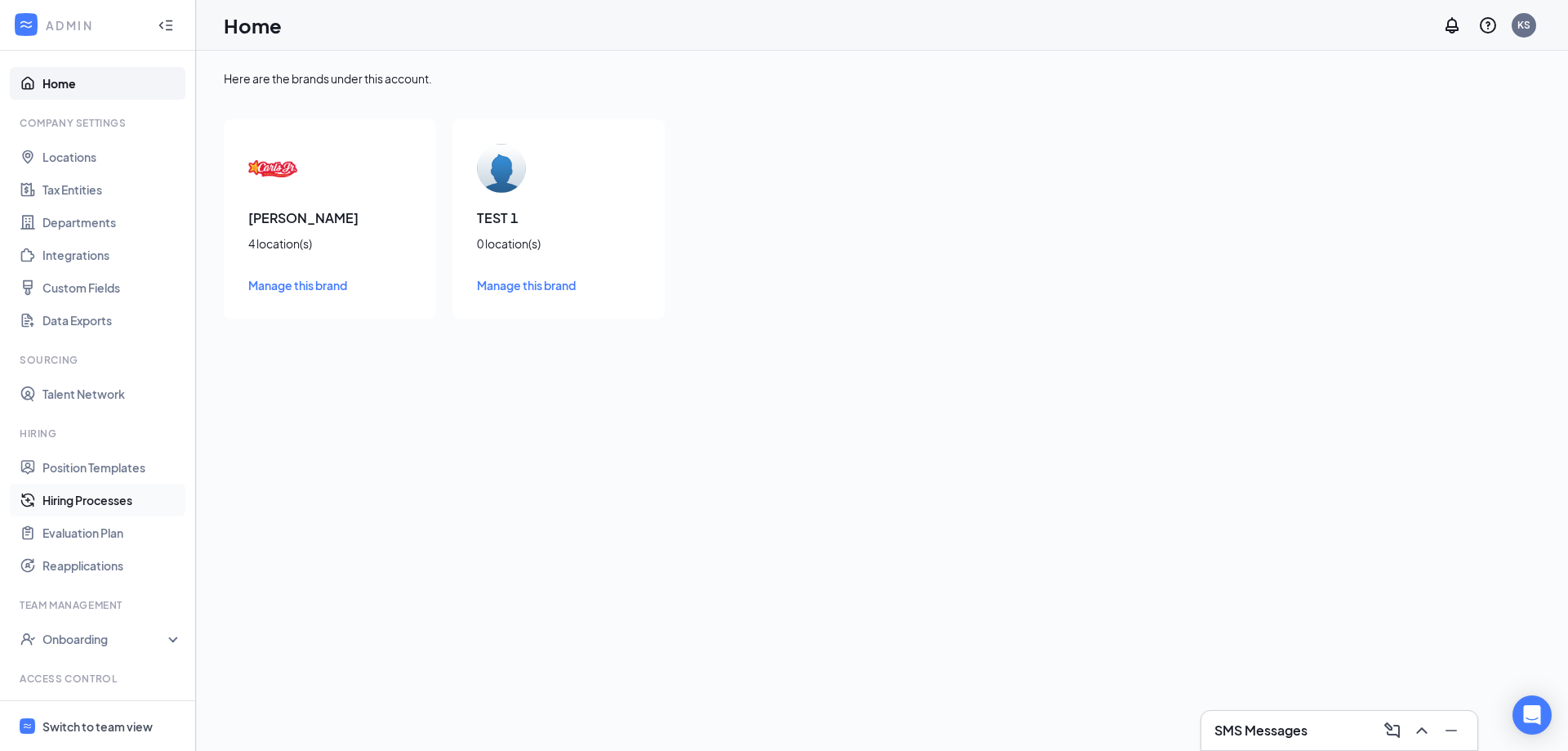
click at [95, 490] on link "Hiring Processes" at bounding box center [112, 499] width 140 height 32
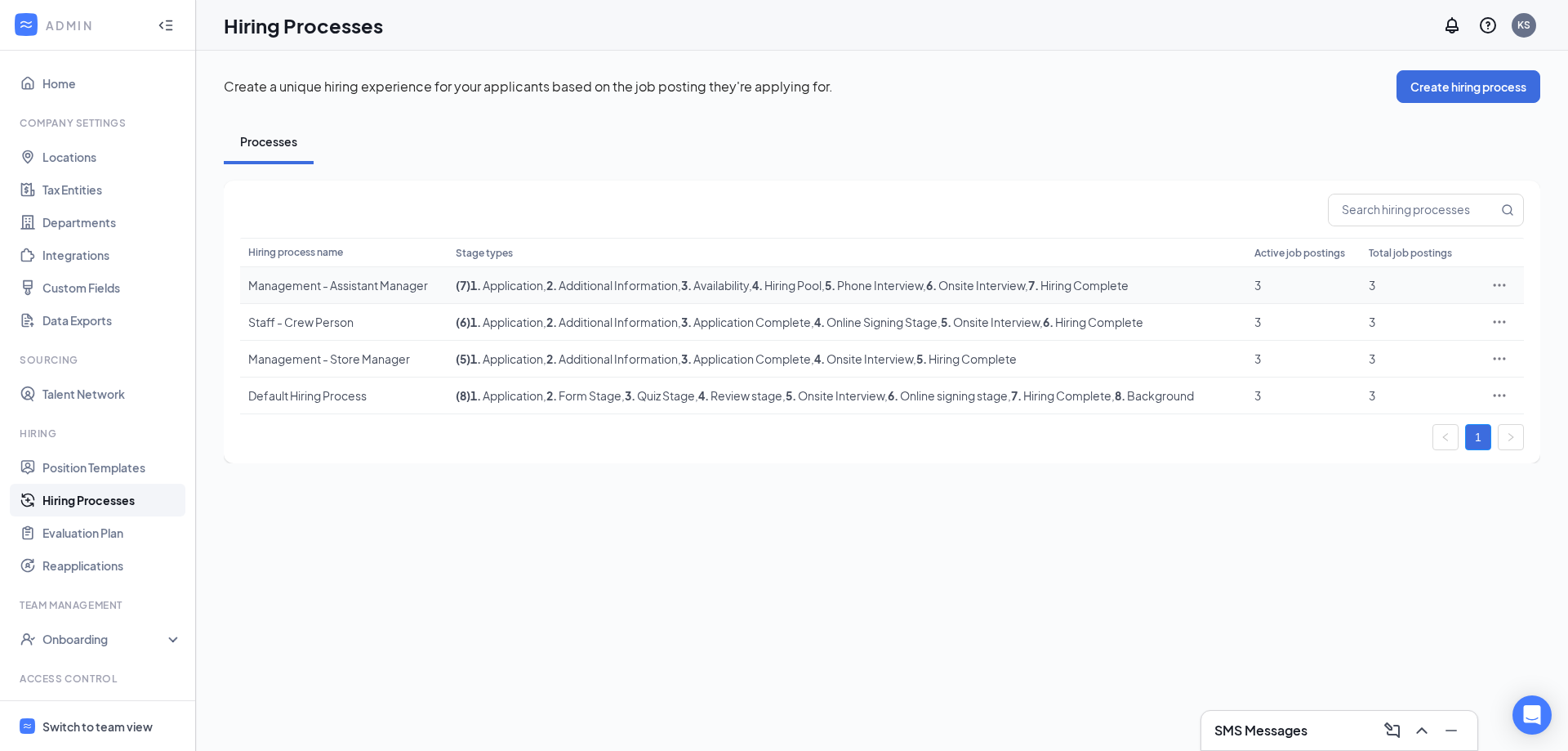
click at [315, 277] on div "Management - Assistant Manager" at bounding box center [344, 285] width 191 height 17
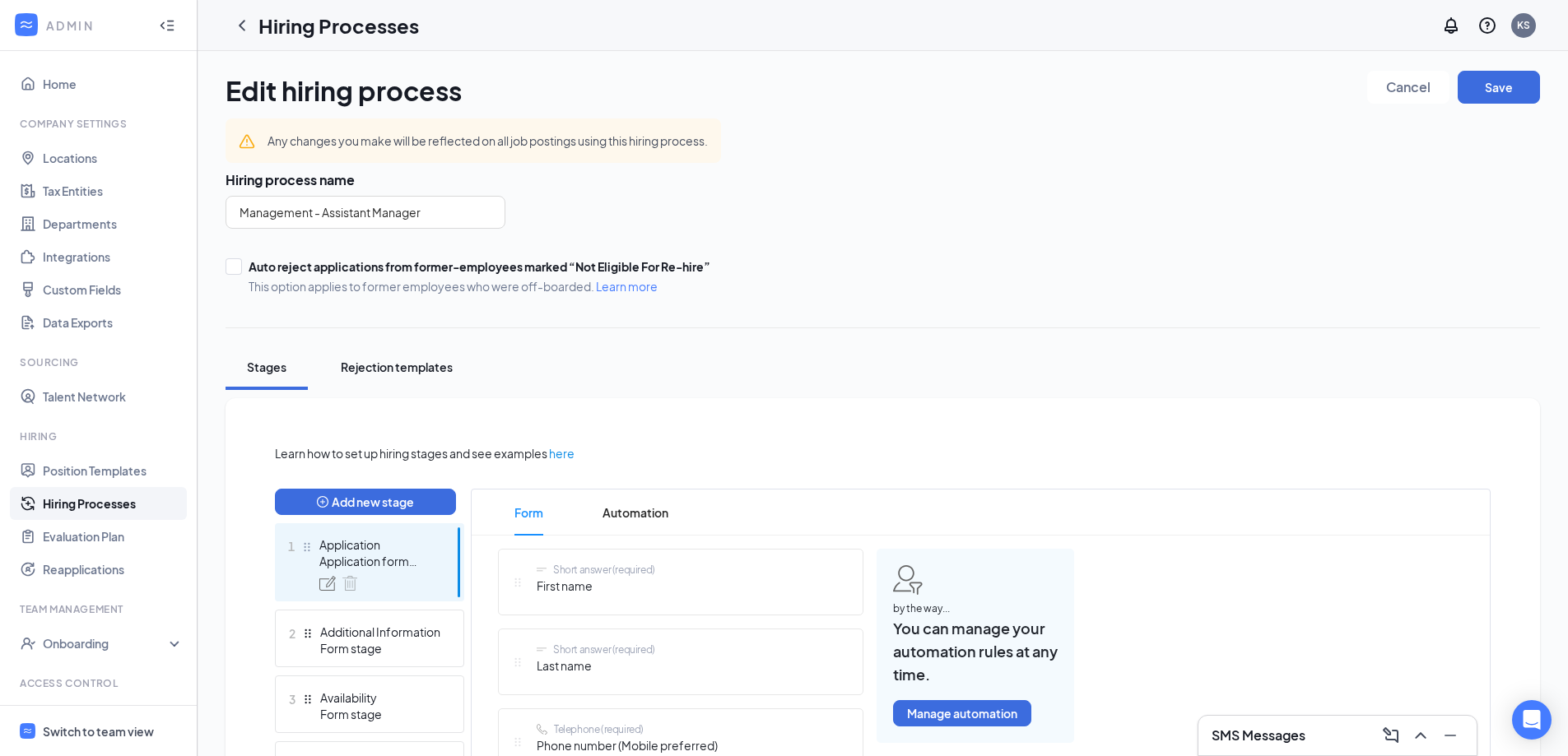
click at [369, 373] on div "Rejection templates" at bounding box center [396, 367] width 112 height 17
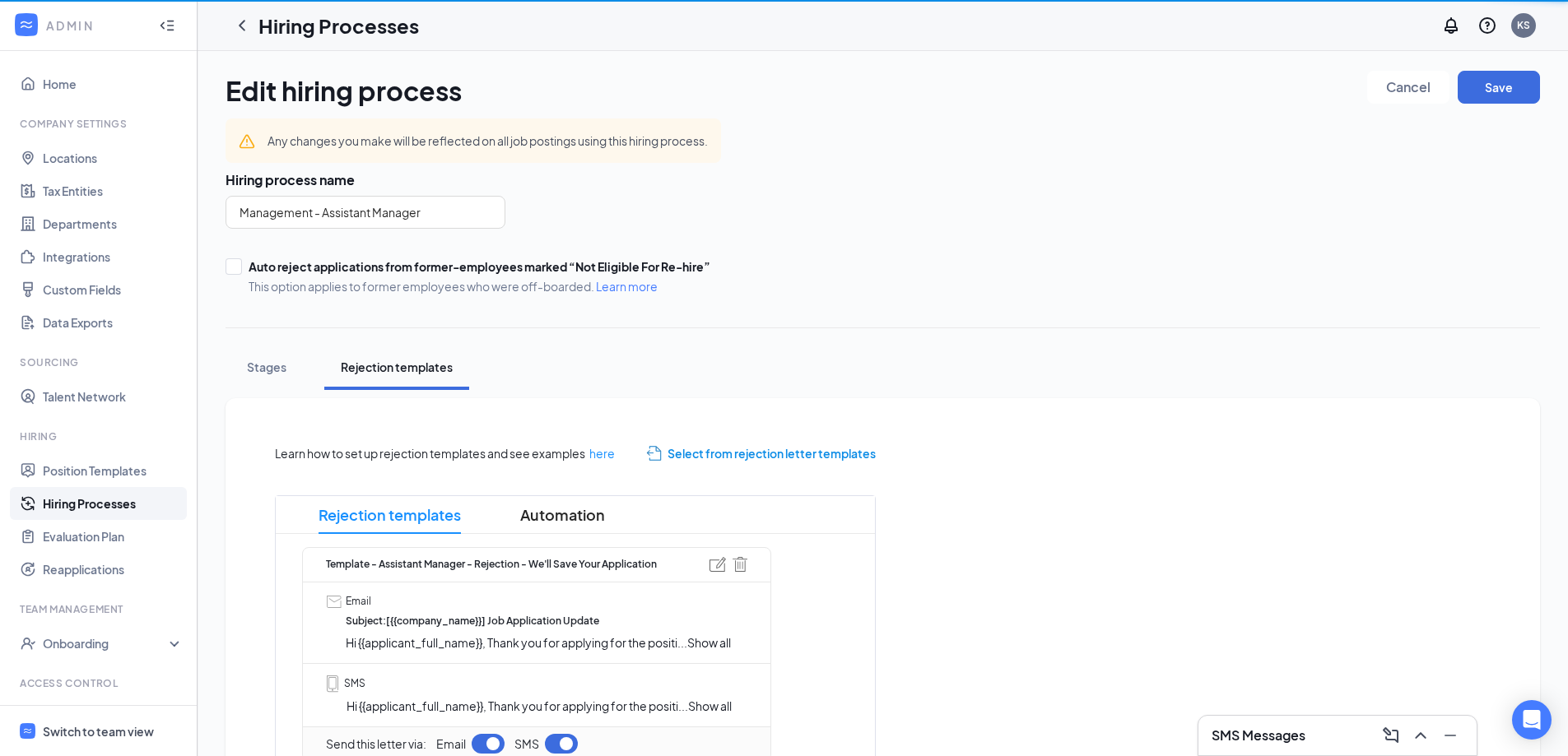
click at [369, 373] on div "Rejection templates" at bounding box center [396, 367] width 112 height 17
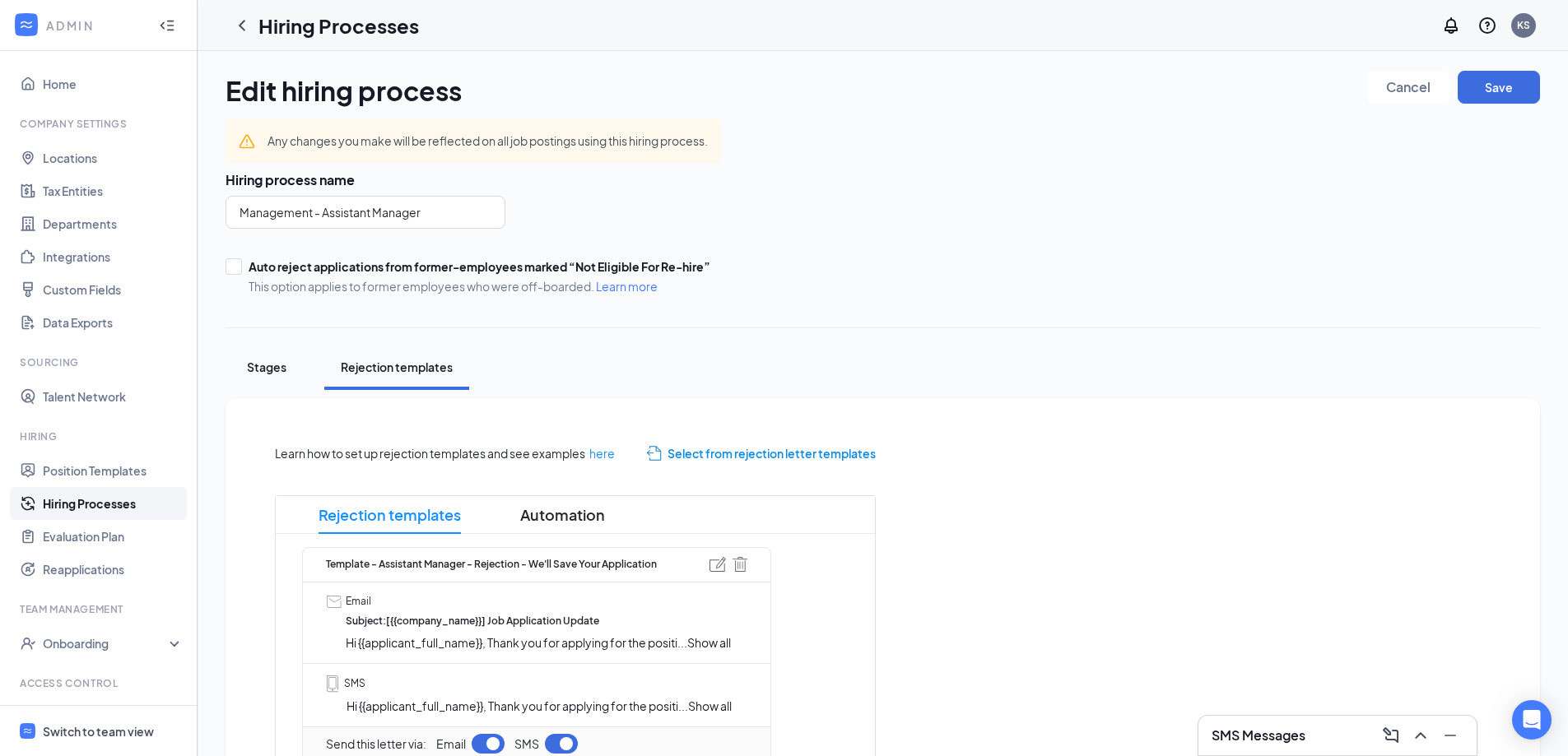
click at [277, 371] on div "Stages" at bounding box center [266, 367] width 49 height 17
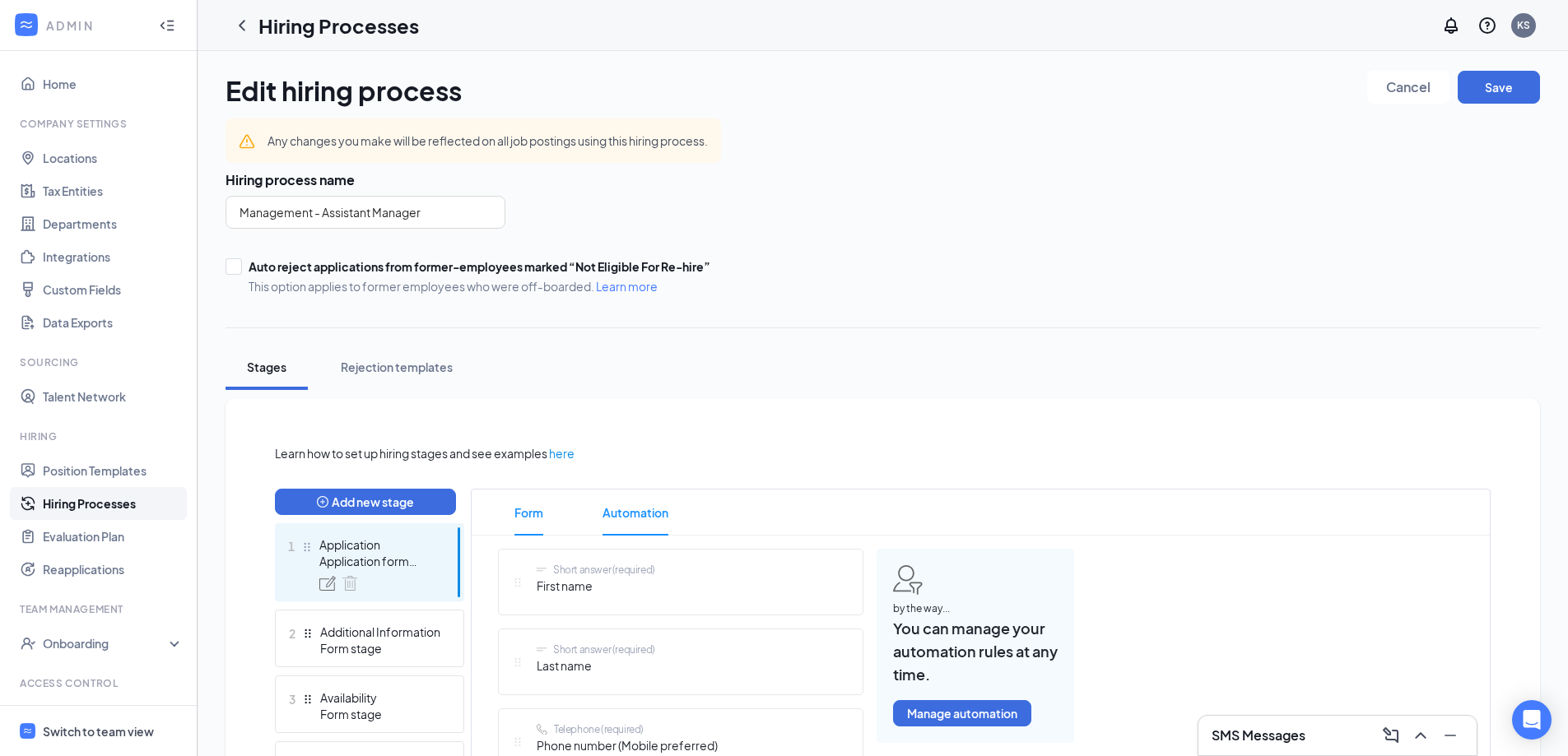
click at [616, 501] on span "Automation" at bounding box center [635, 512] width 66 height 46
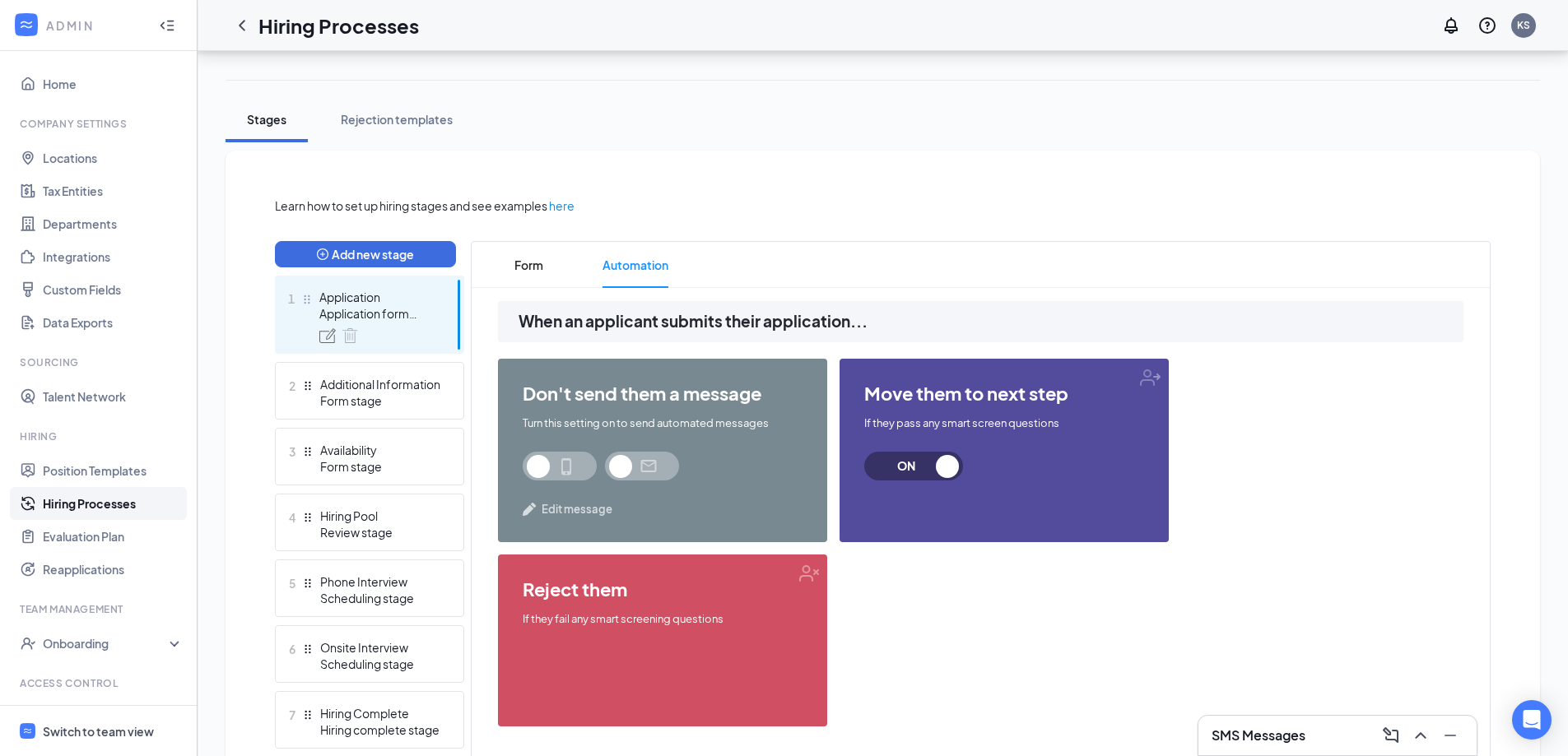
scroll to position [323, 0]
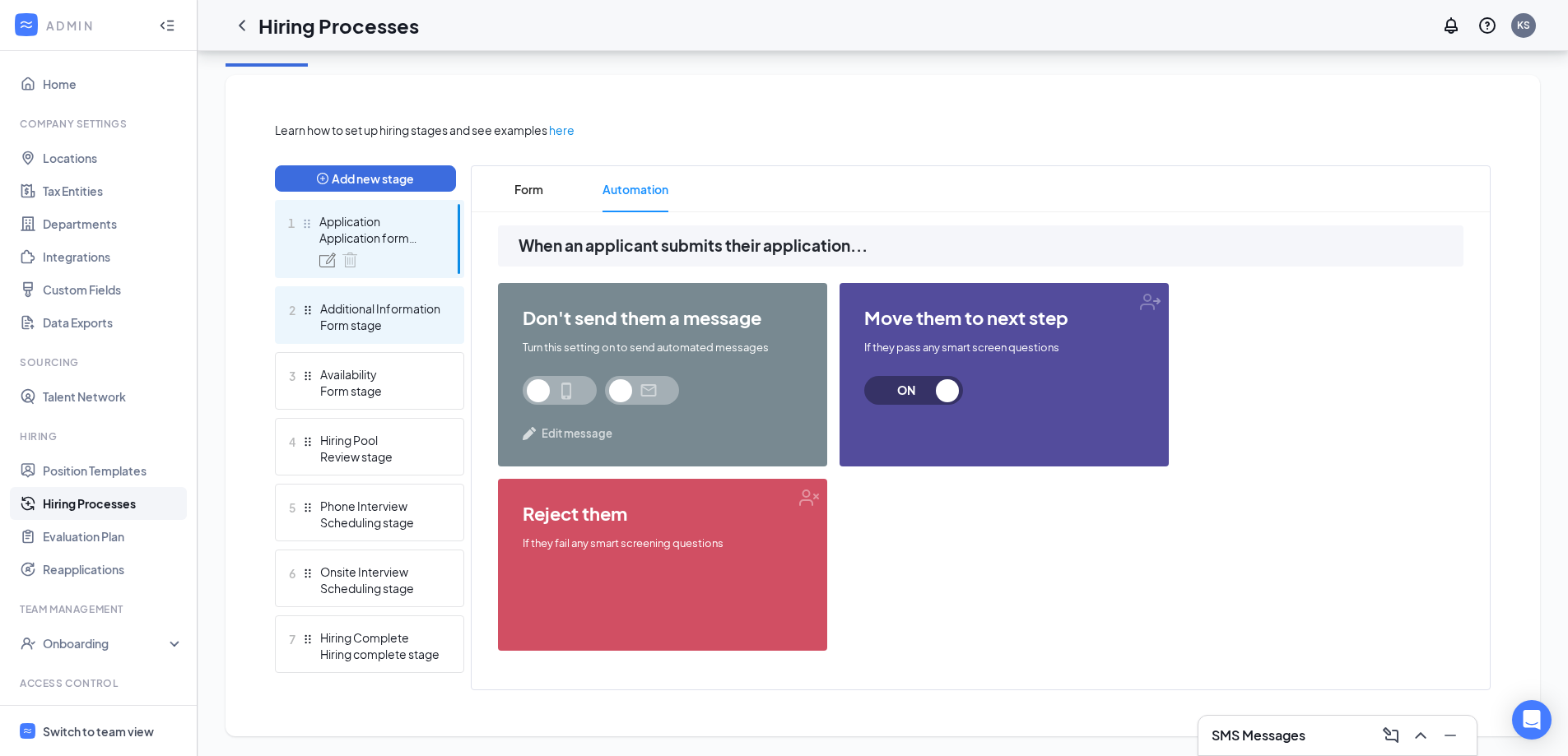
click at [326, 313] on div "Additional Information" at bounding box center [380, 308] width 120 height 17
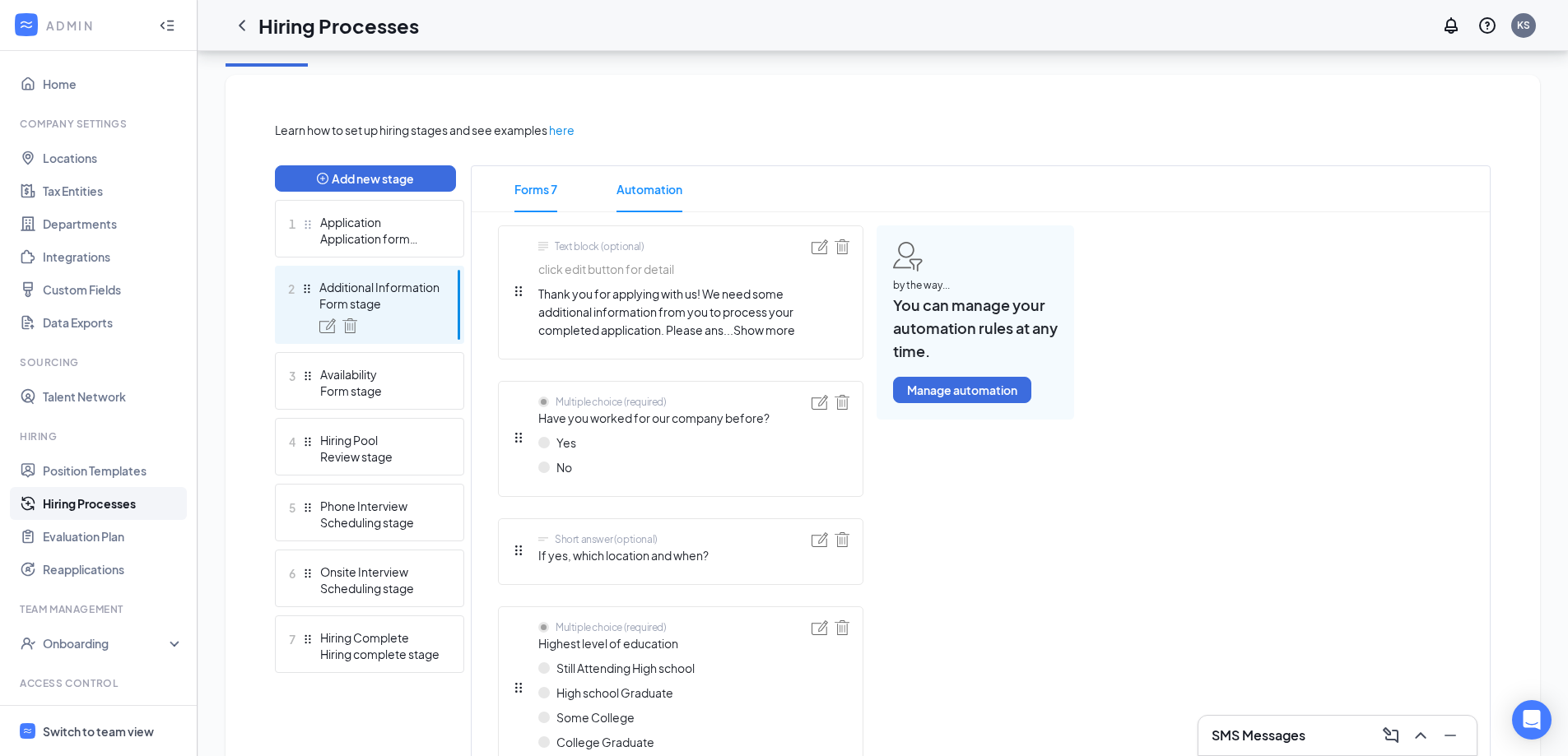
click at [647, 193] on span "Automation" at bounding box center [649, 188] width 66 height 46
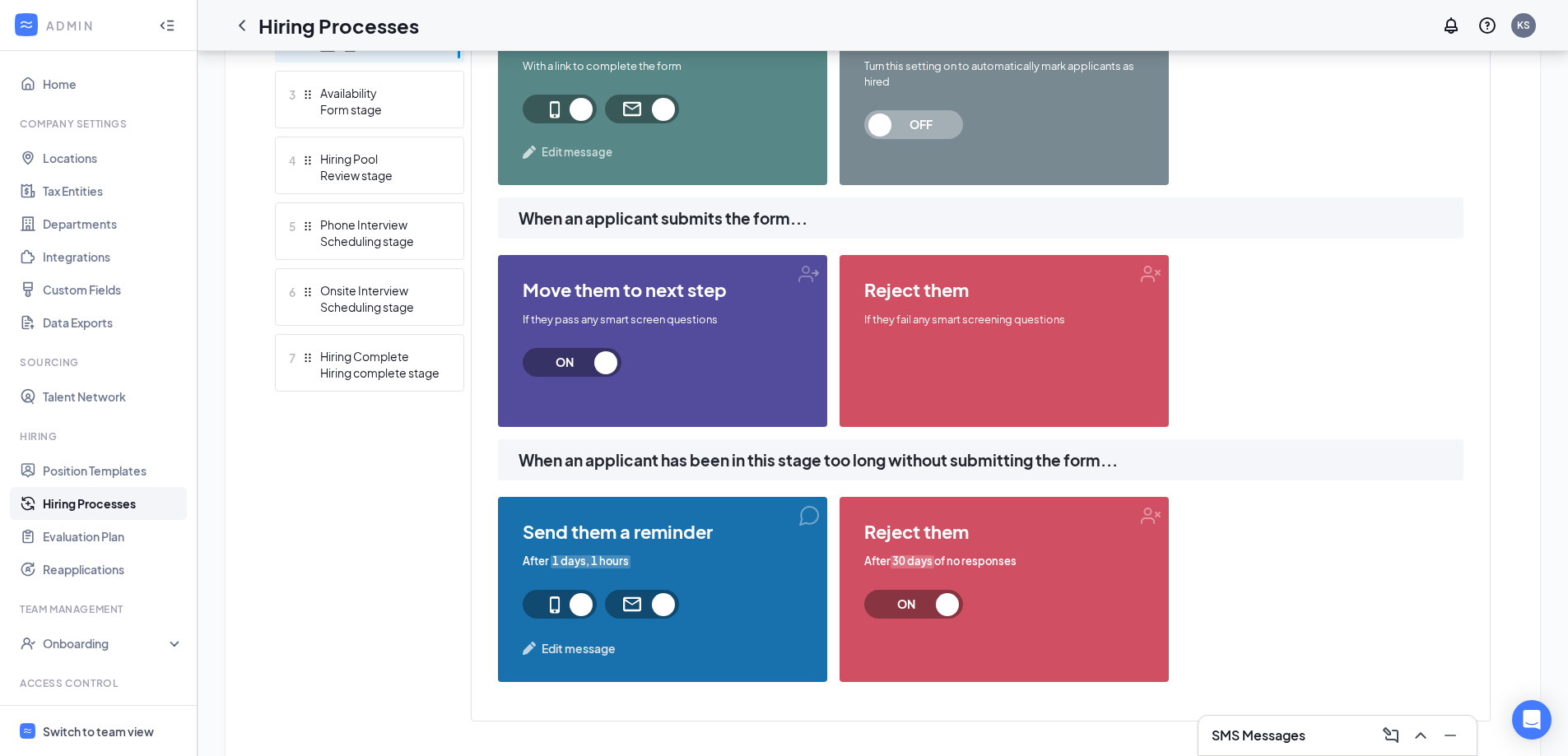
scroll to position [636, 0]
